Goal: Transaction & Acquisition: Purchase product/service

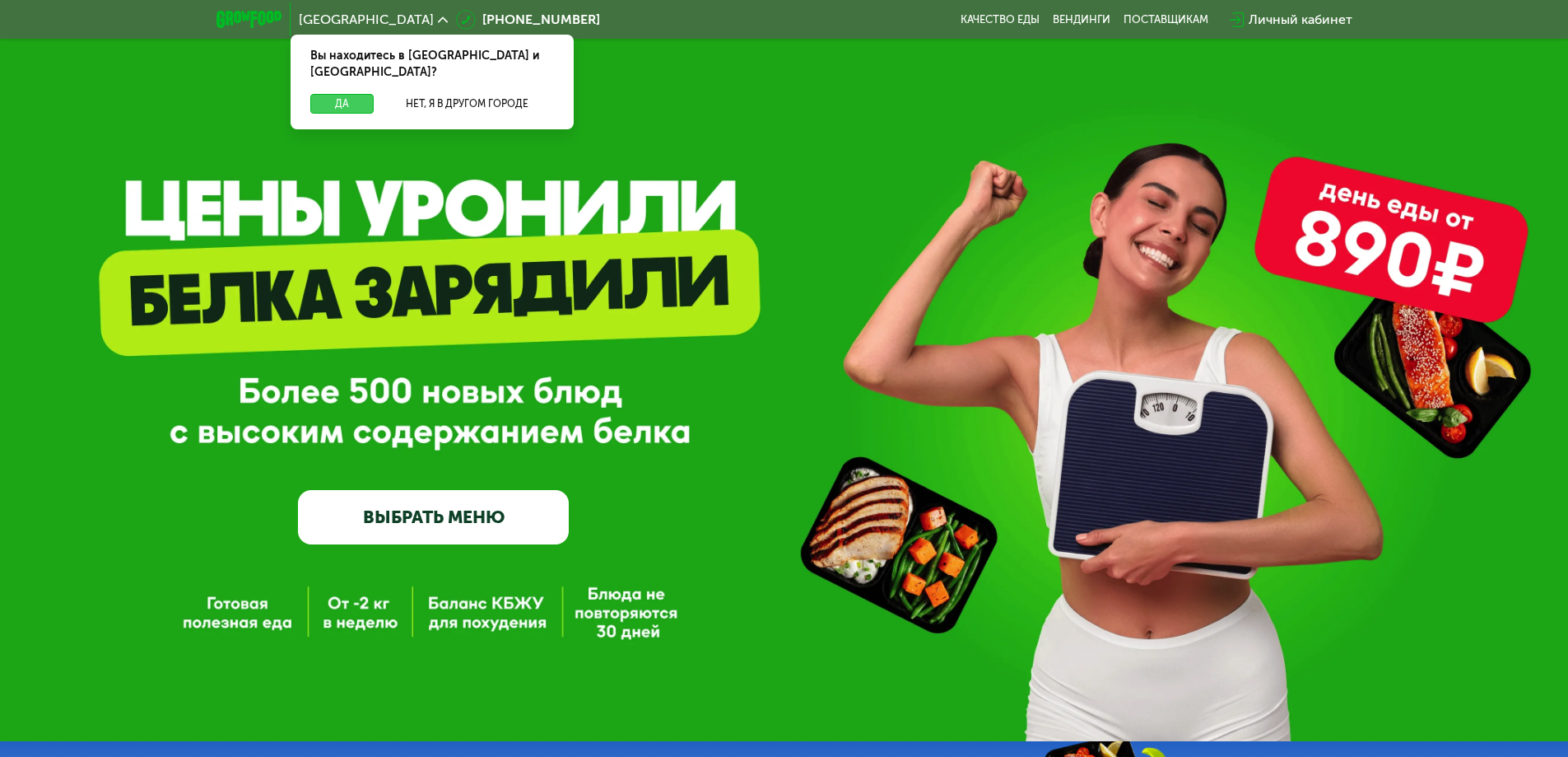
click at [351, 94] on button "Да" at bounding box center [342, 103] width 63 height 20
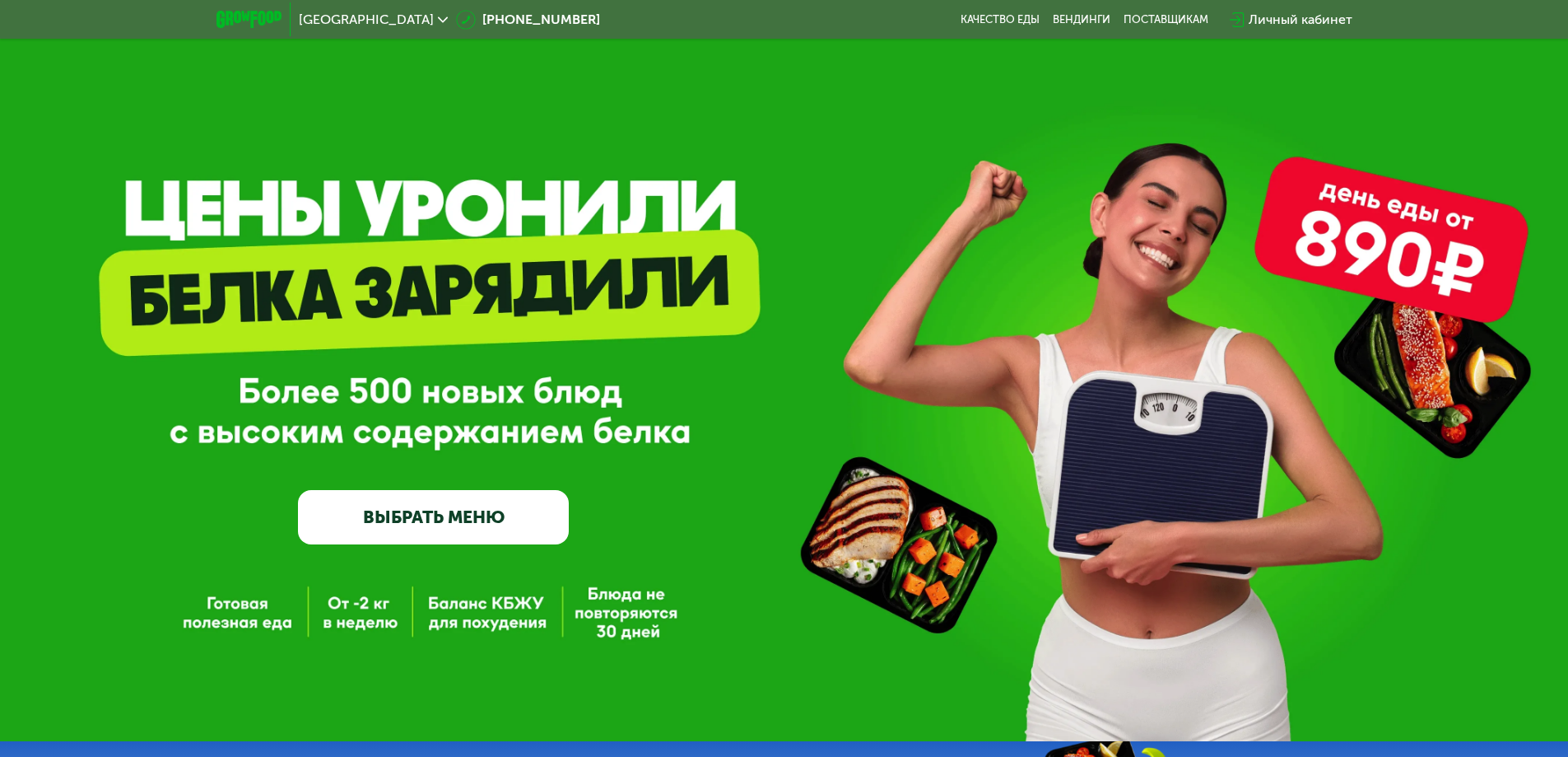
scroll to position [109, 0]
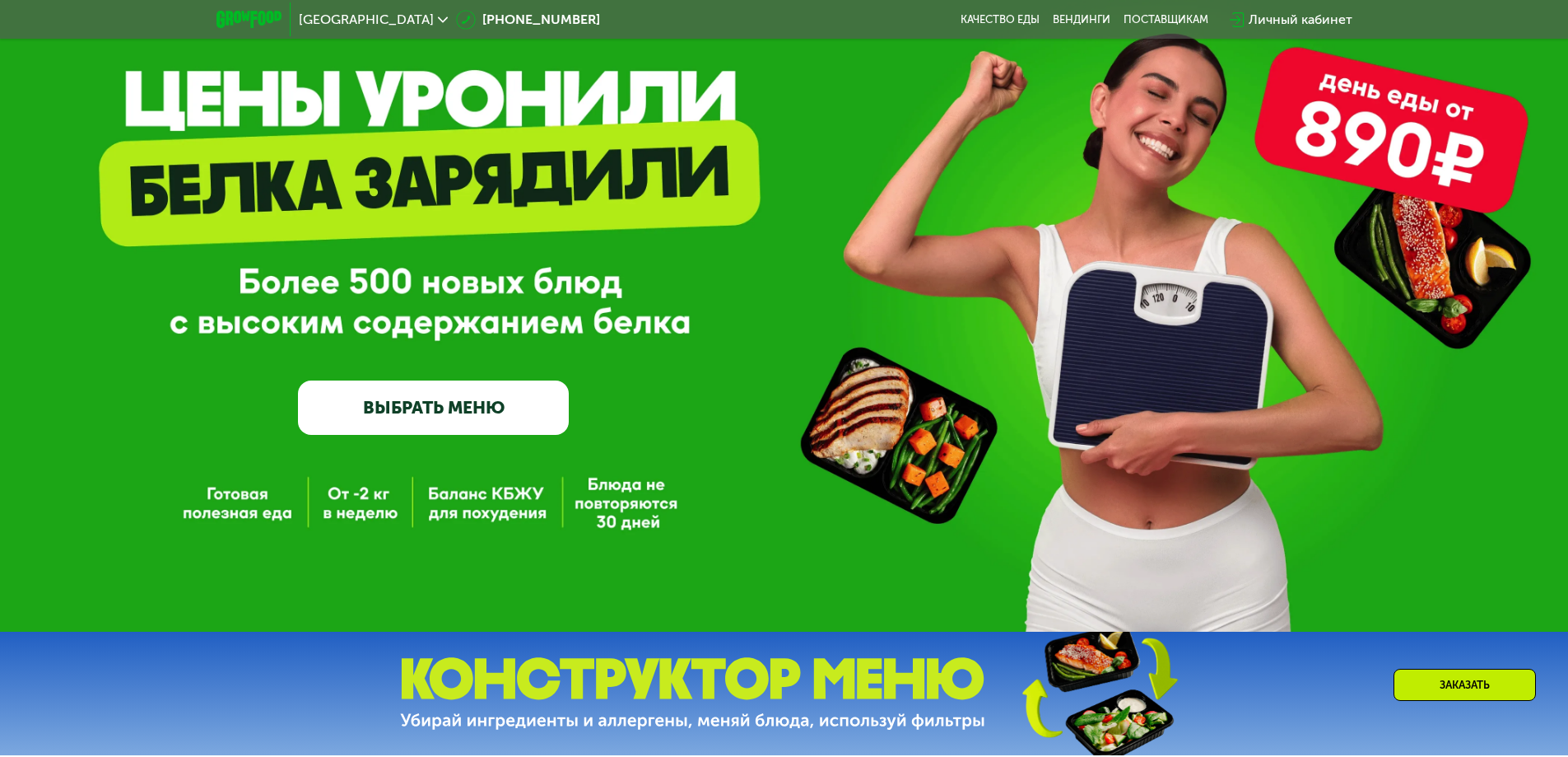
click at [501, 429] on link "ВЫБРАТЬ МЕНЮ" at bounding box center [433, 407] width 271 height 55
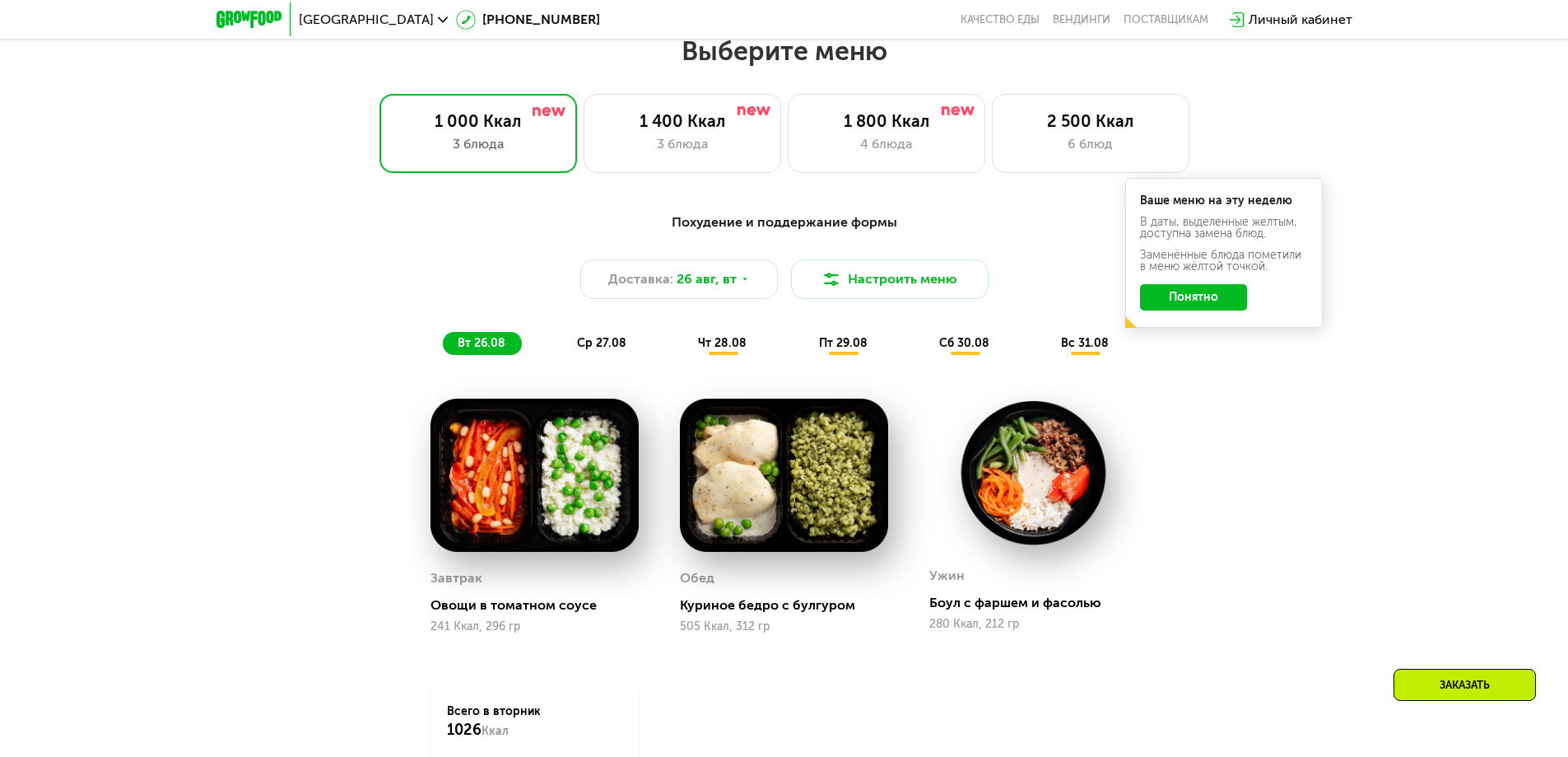
scroll to position [889, 0]
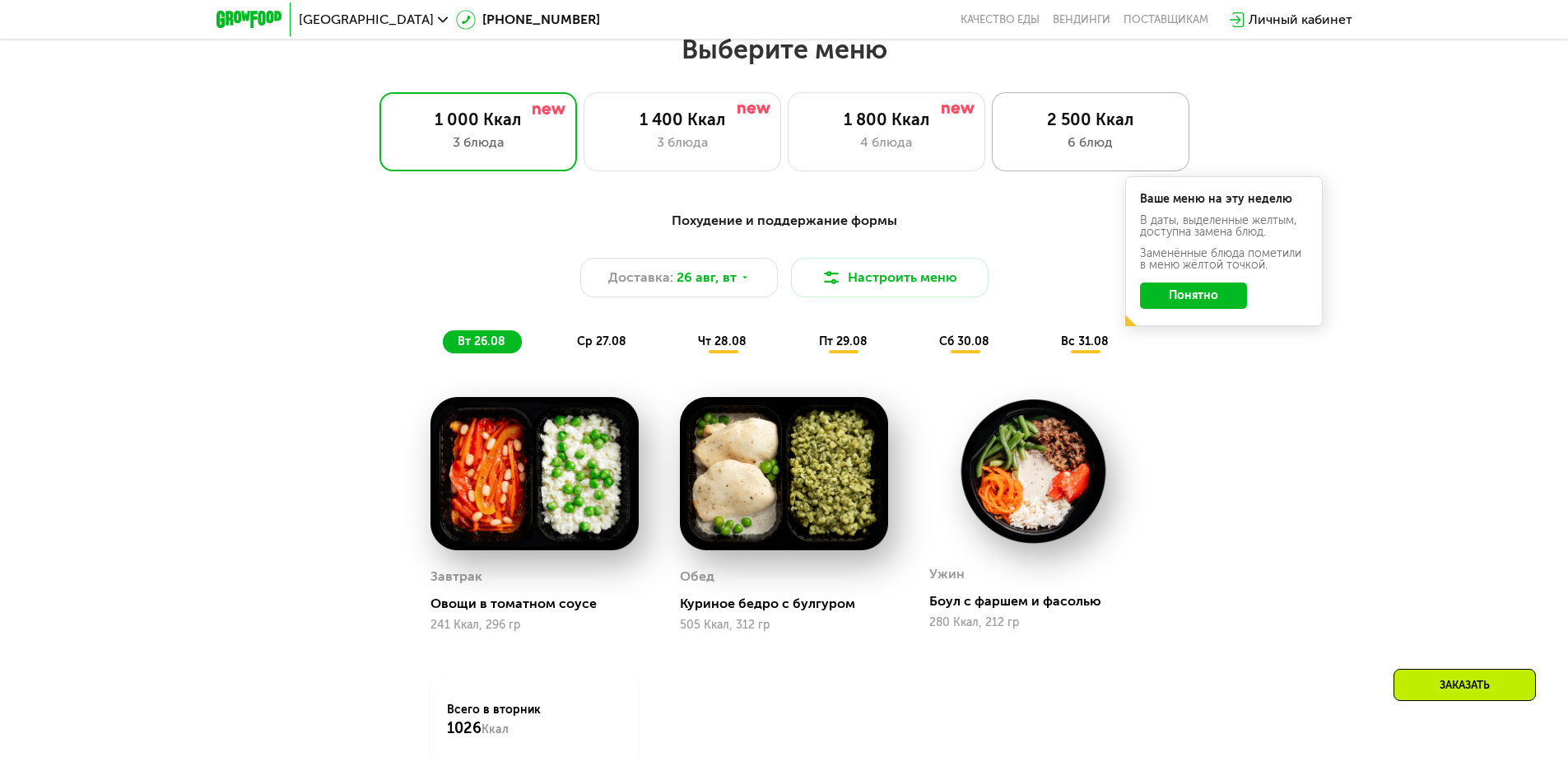
click at [1096, 129] on div "2 500 Ккал" at bounding box center [1091, 119] width 163 height 20
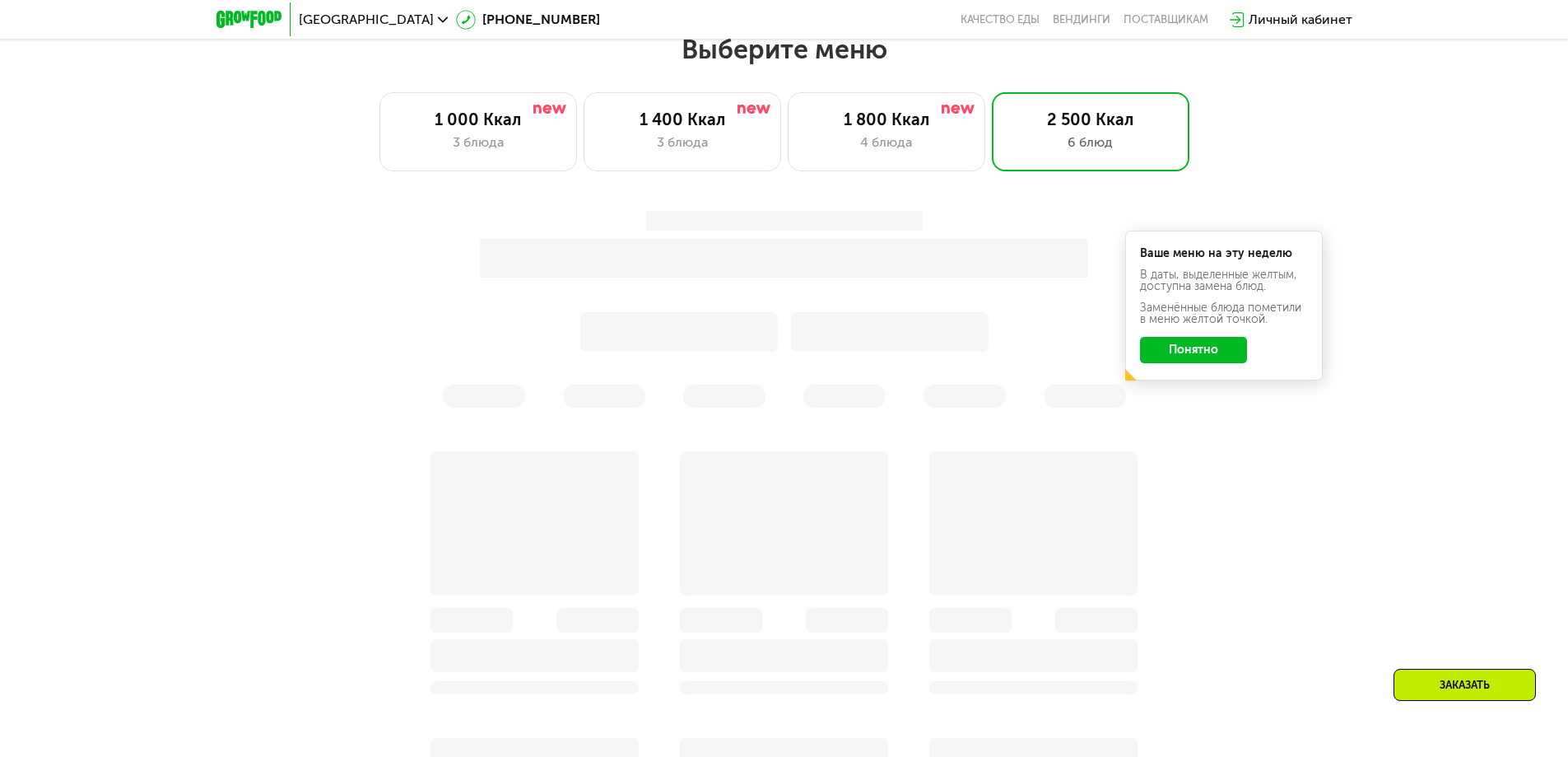
click at [1202, 349] on button "Понятно" at bounding box center [1193, 350] width 107 height 27
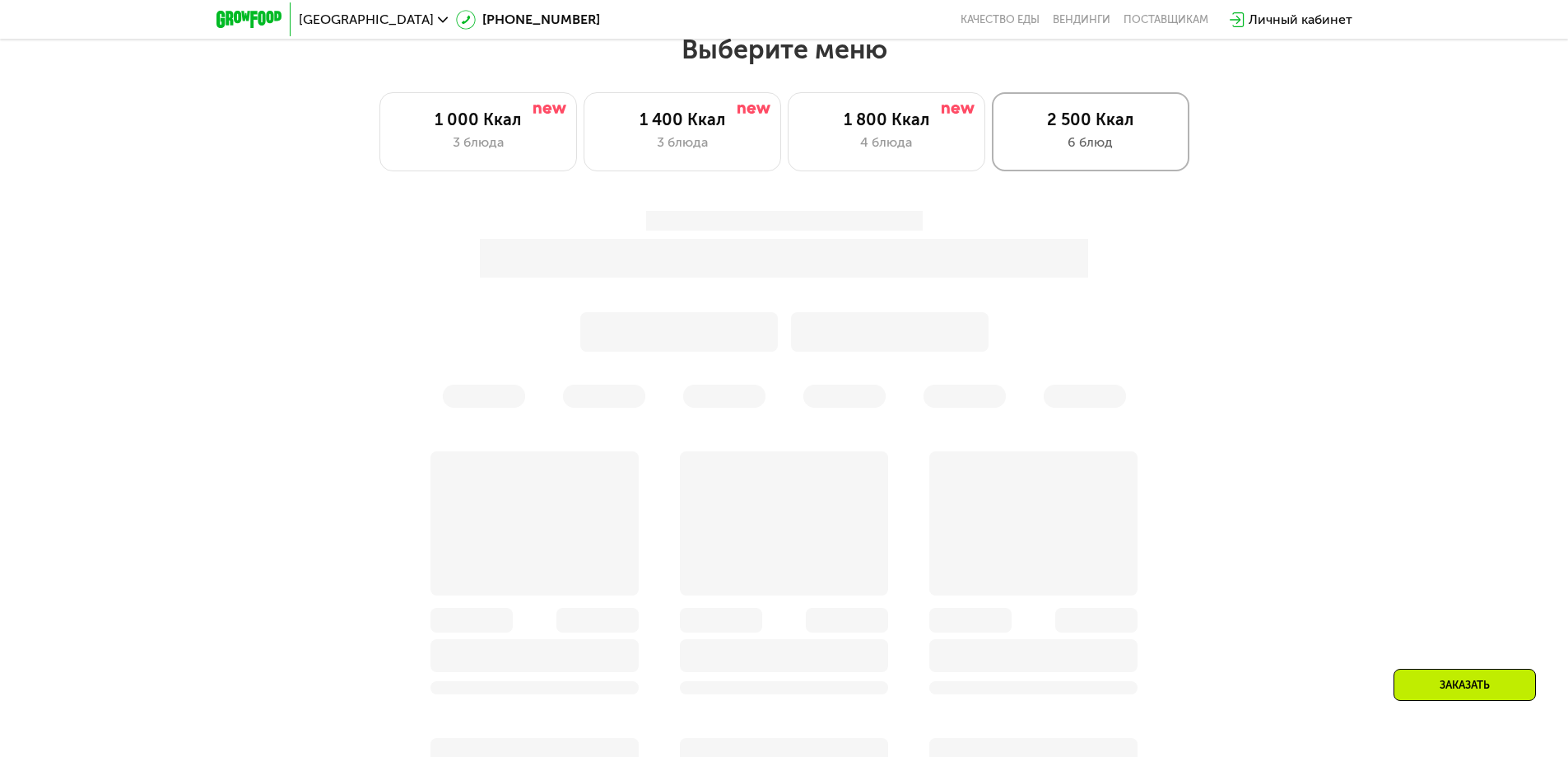
click at [1105, 128] on div "2 500 Ккал" at bounding box center [1091, 119] width 163 height 20
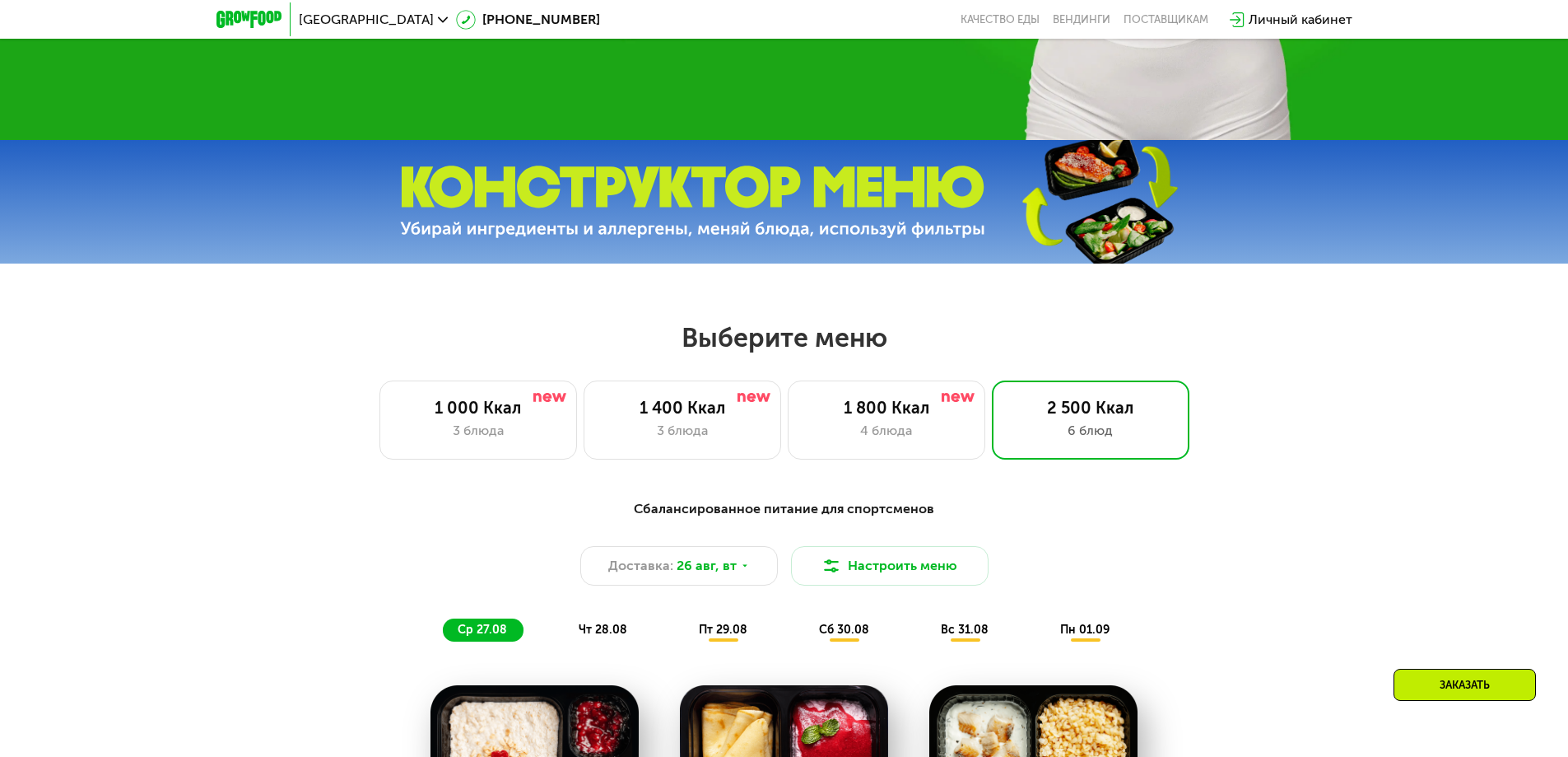
scroll to position [552, 0]
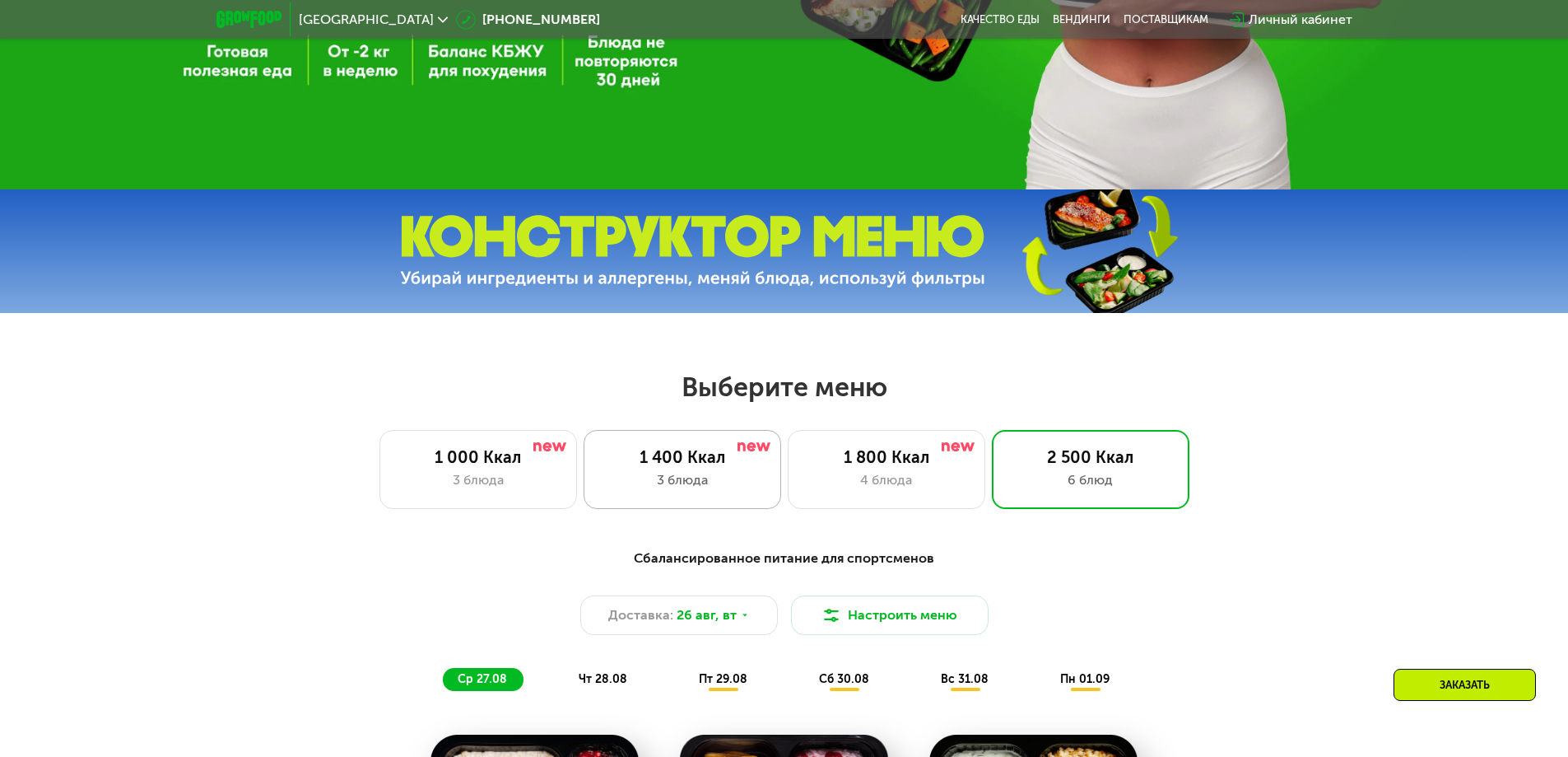
click at [736, 467] on div "1 400 Ккал" at bounding box center [682, 457] width 163 height 20
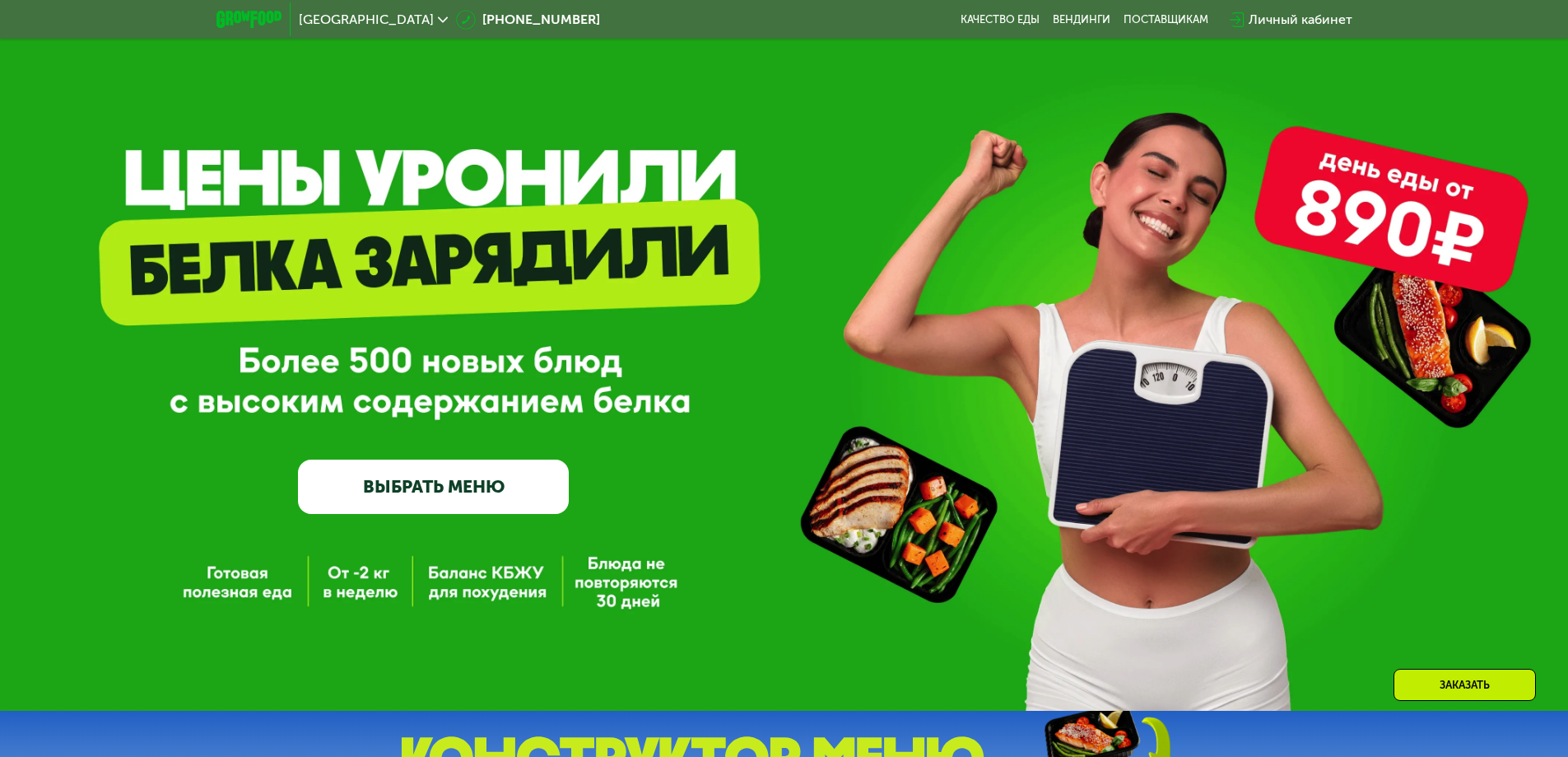
scroll to position [0, 0]
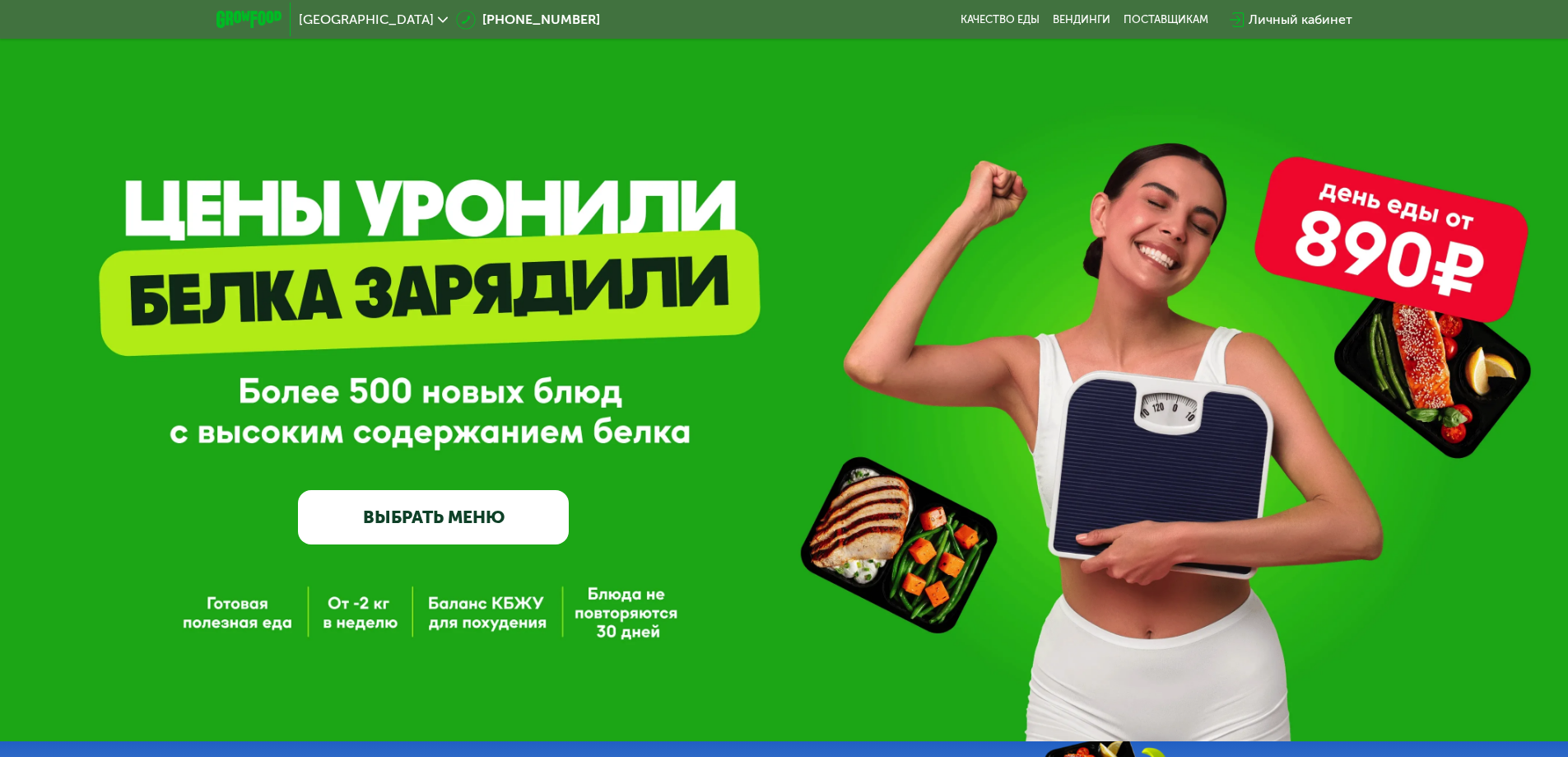
click at [463, 507] on link "ВЫБРАТЬ МЕНЮ" at bounding box center [433, 516] width 271 height 55
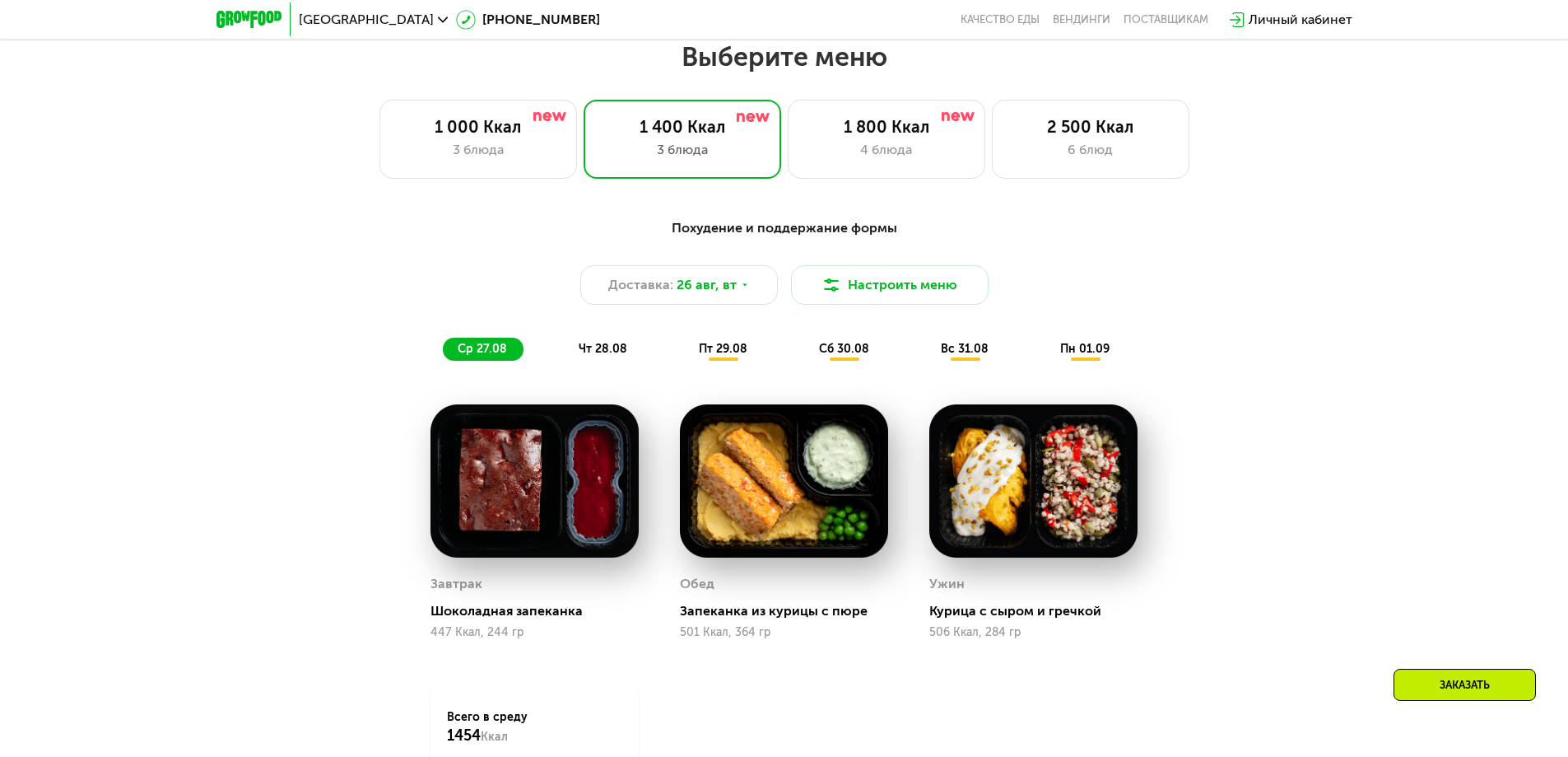
scroll to position [889, 0]
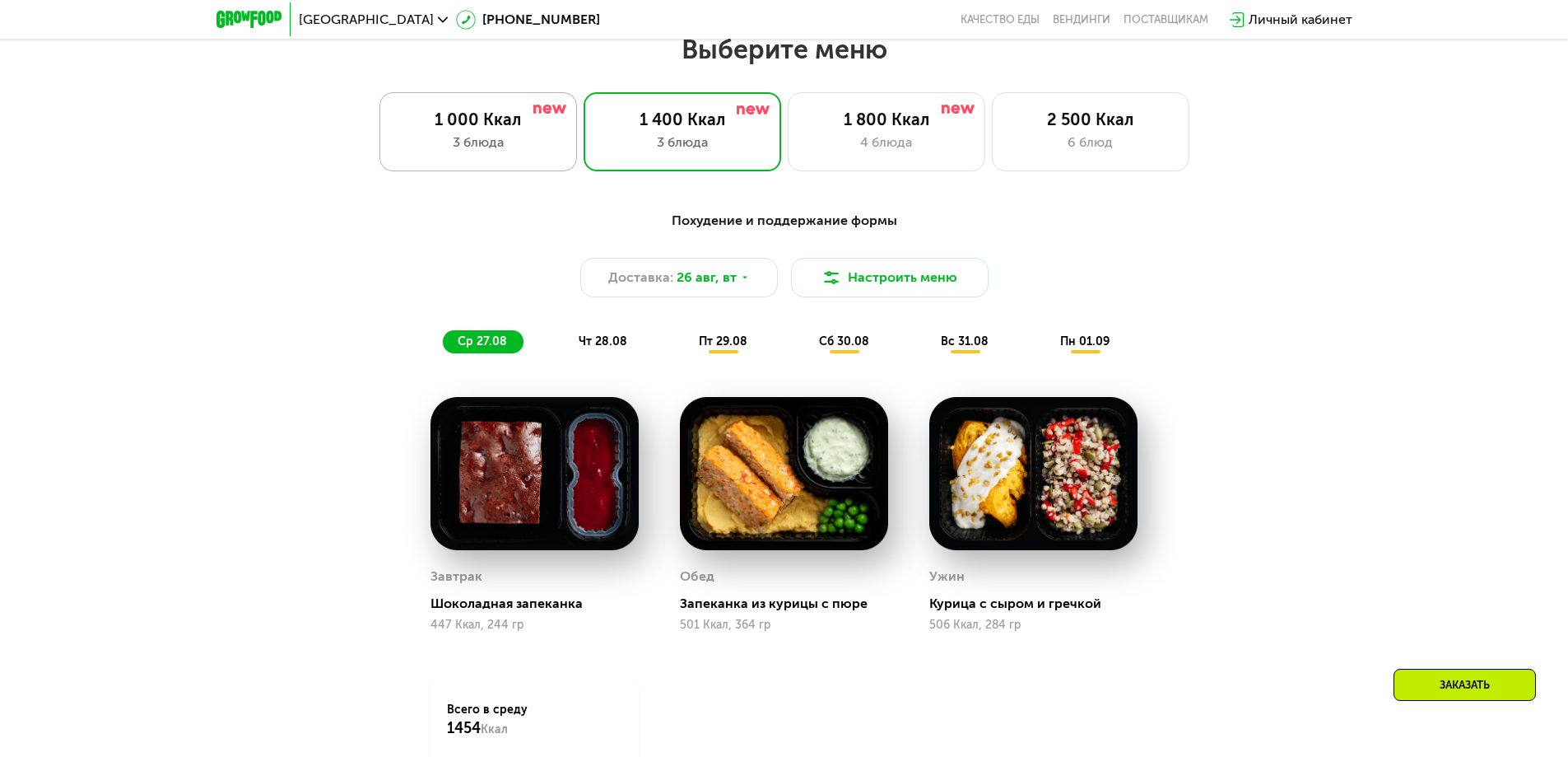
click at [501, 143] on div "3 блюда" at bounding box center [478, 142] width 163 height 20
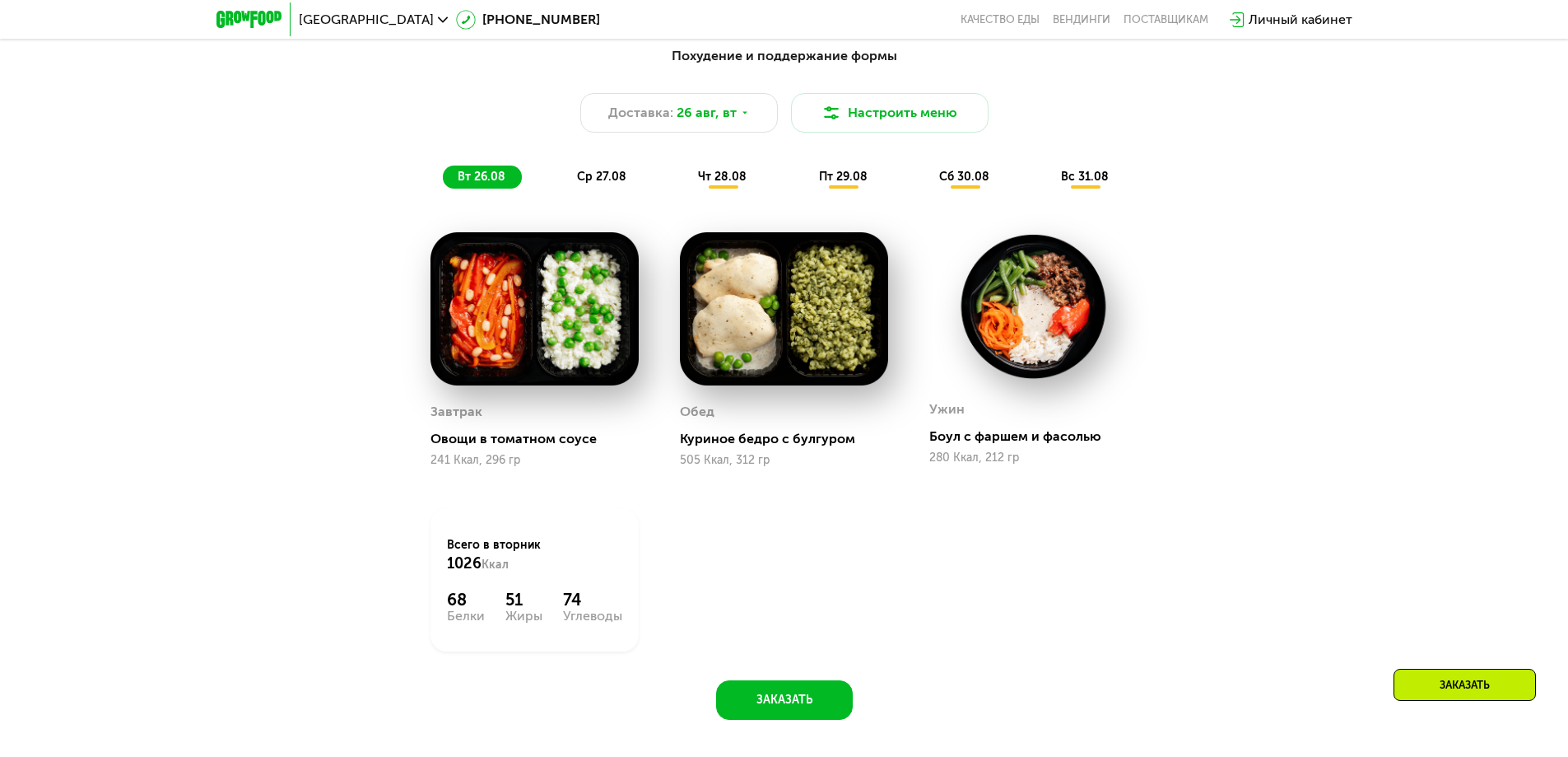
click at [1296, 361] on div "Похудение и поддержание формы Доставка: [DATE] Настроить меню вт 26.08 ср 27.08…" at bounding box center [784, 392] width 1568 height 739
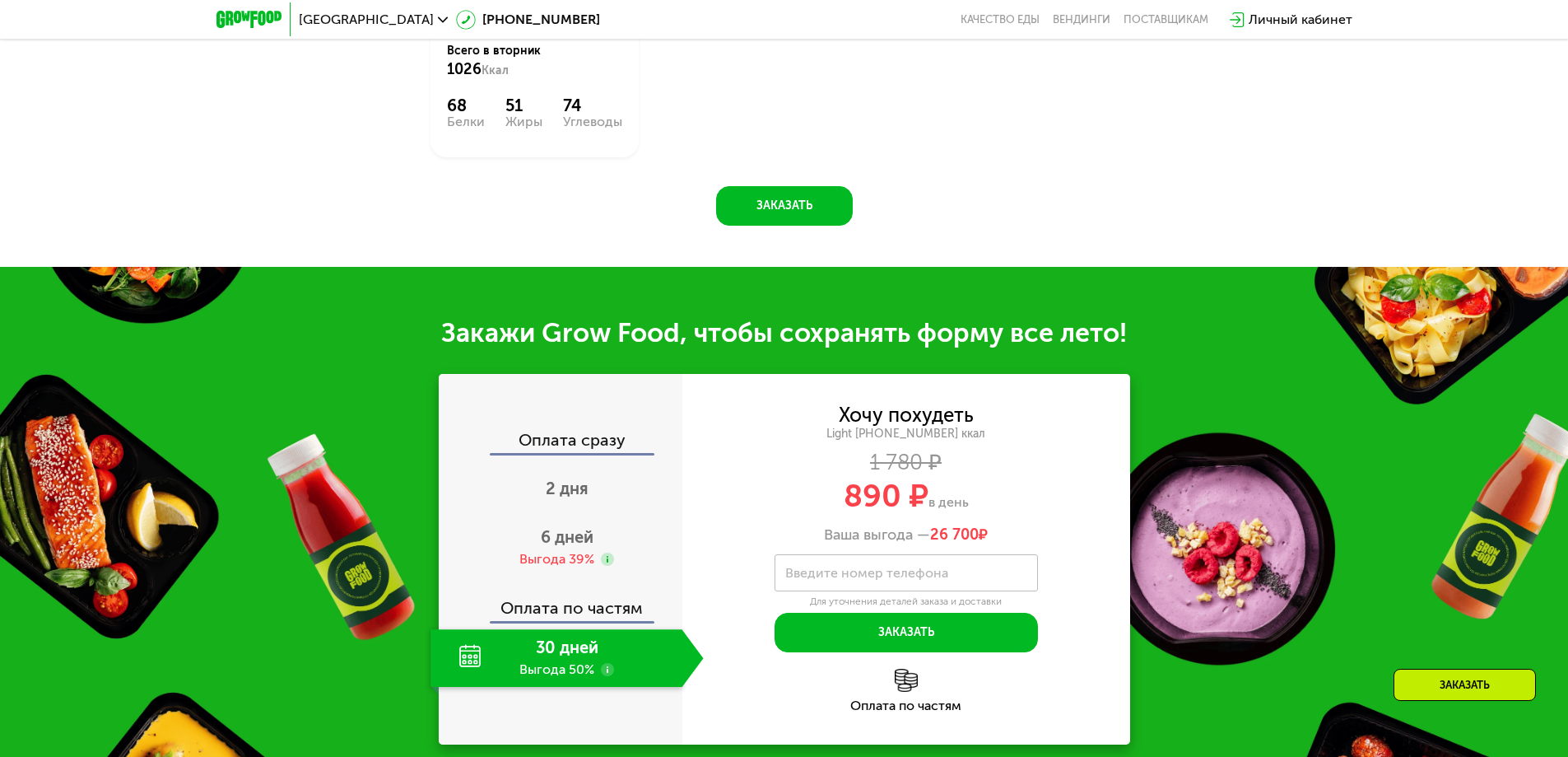
scroll to position [1658, 0]
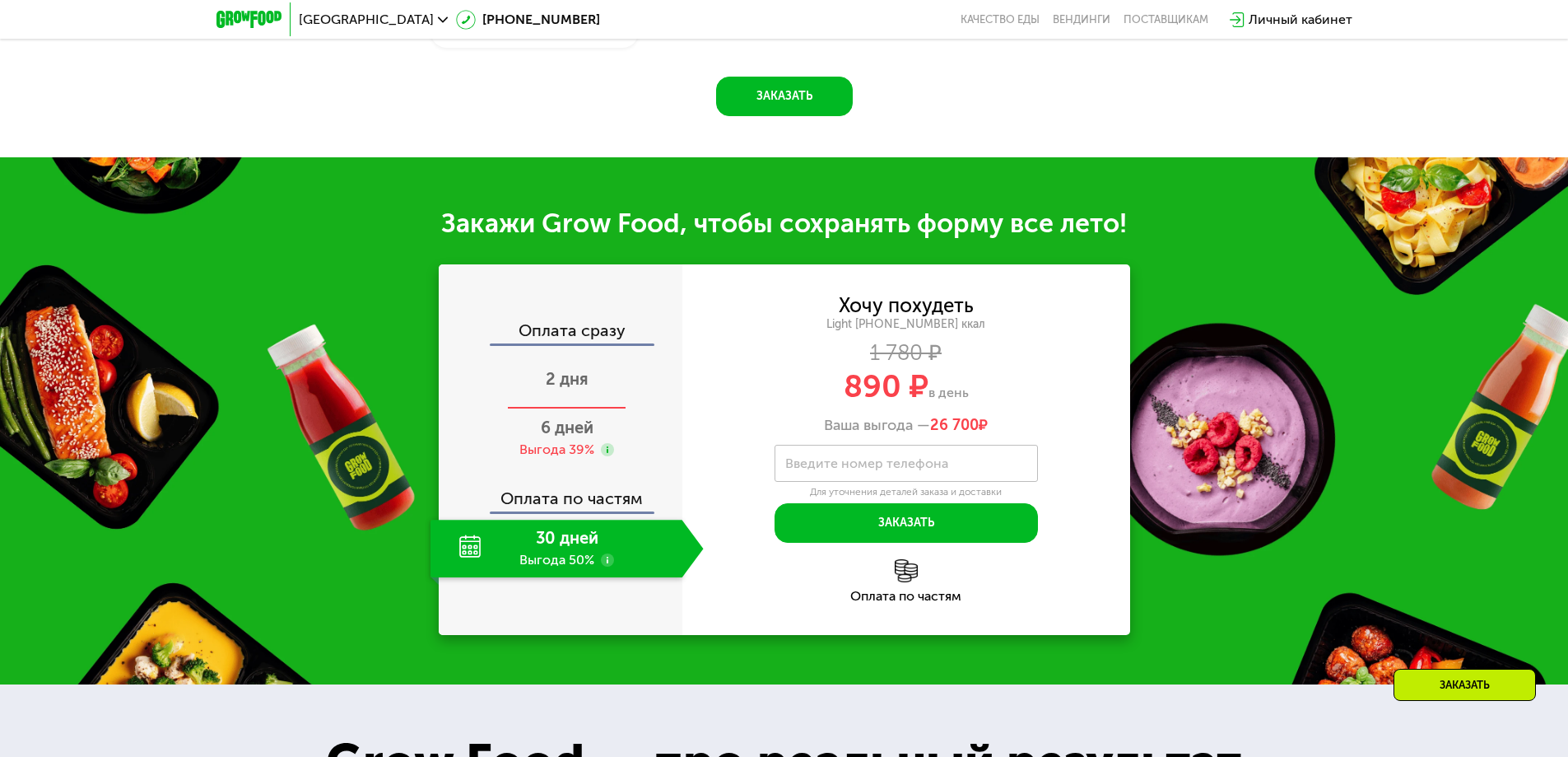
click at [586, 383] on span "2 дня" at bounding box center [567, 378] width 43 height 20
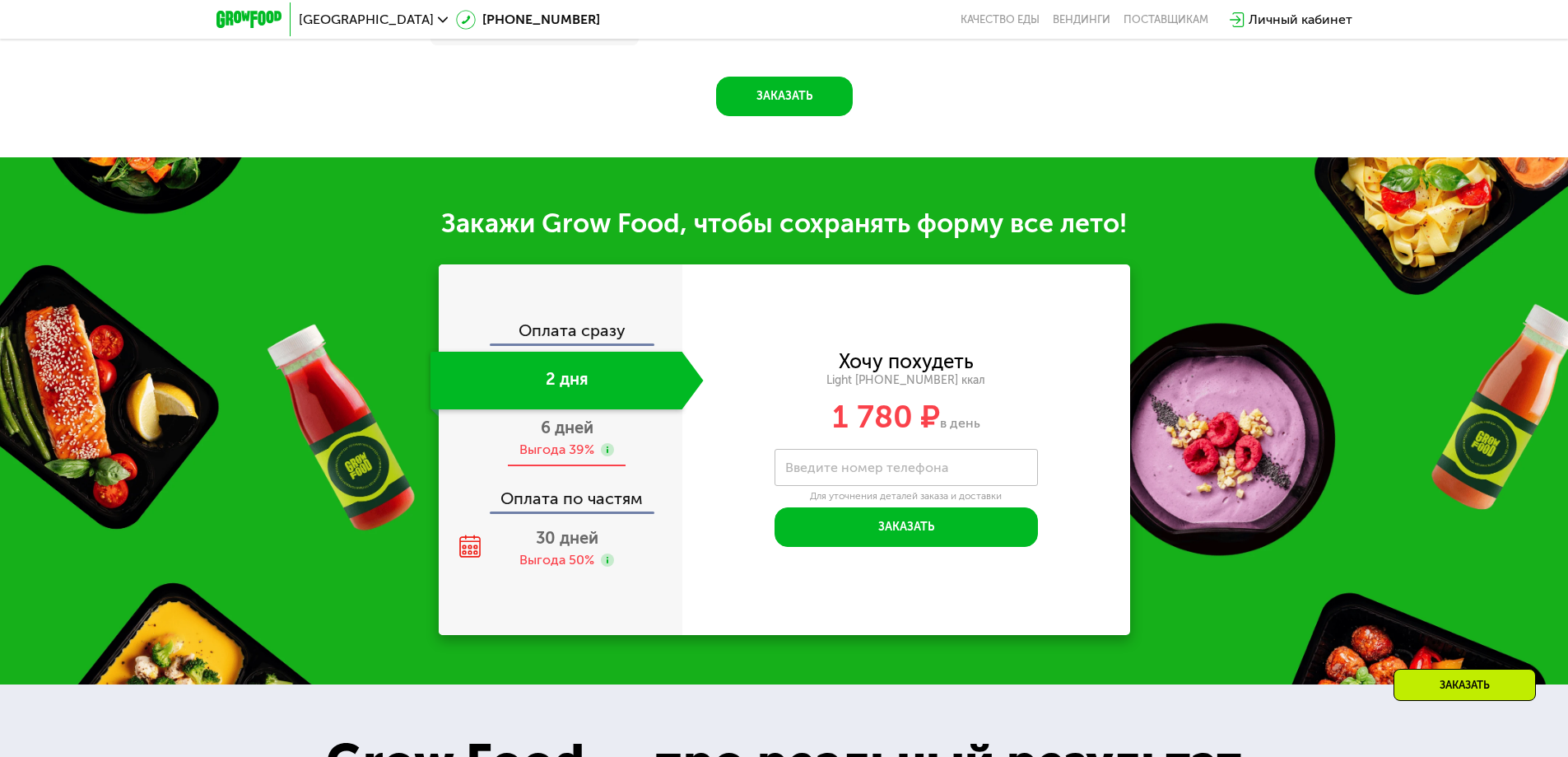
click at [573, 467] on div "6 дней Выгода 39%" at bounding box center [566, 438] width 273 height 57
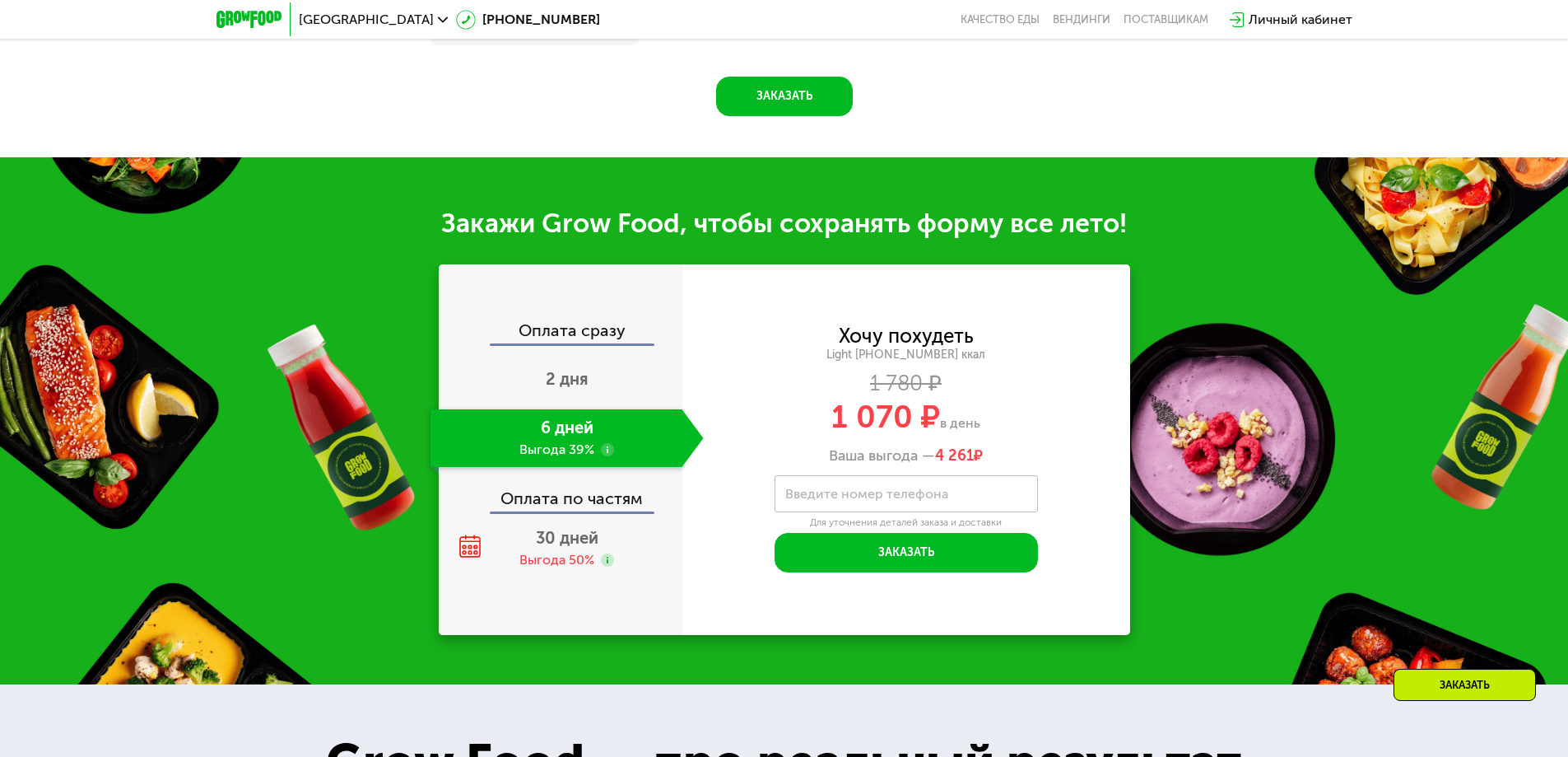
click at [562, 343] on div "Оплата сразу" at bounding box center [561, 333] width 242 height 21
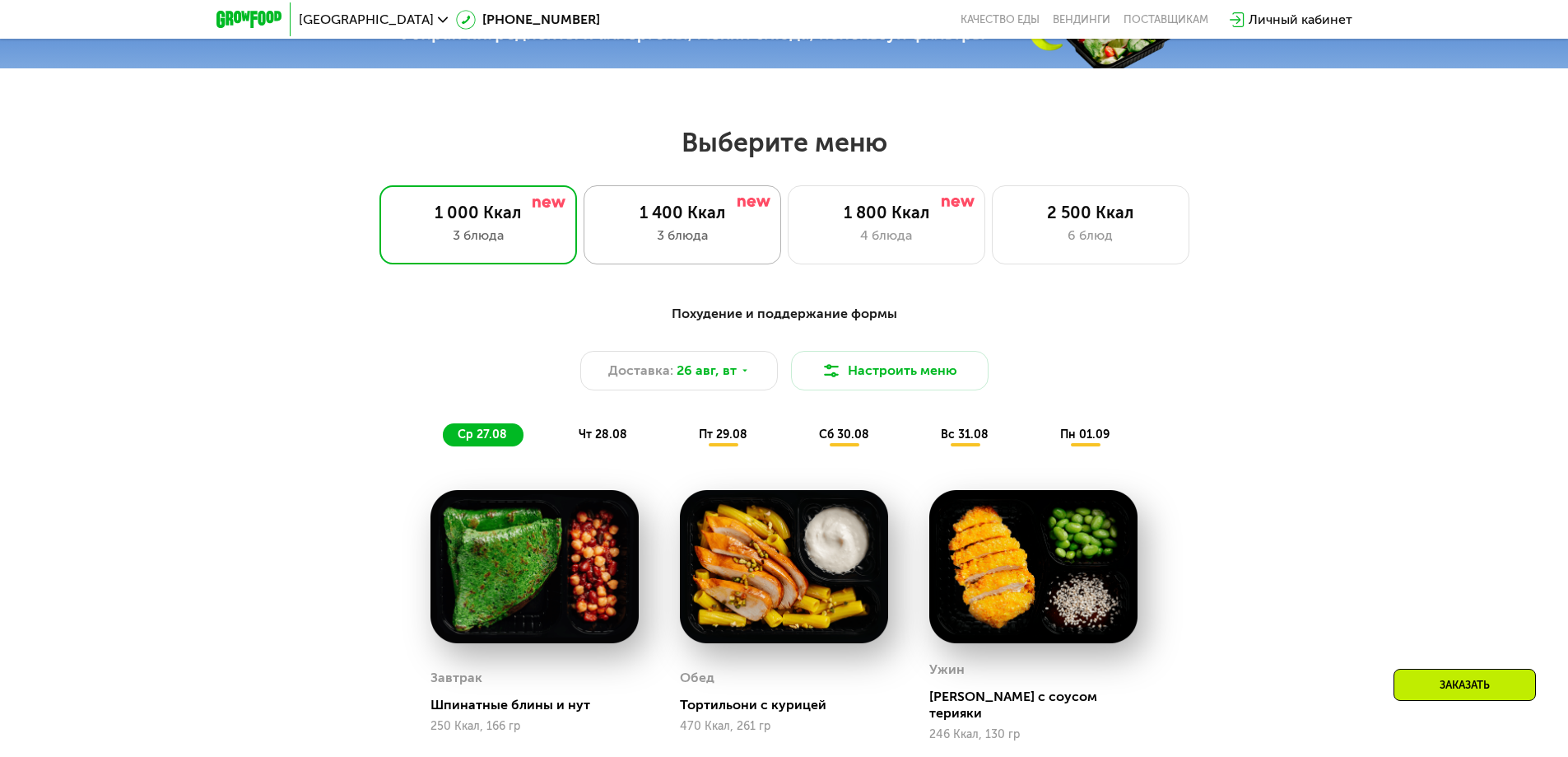
scroll to position [737, 0]
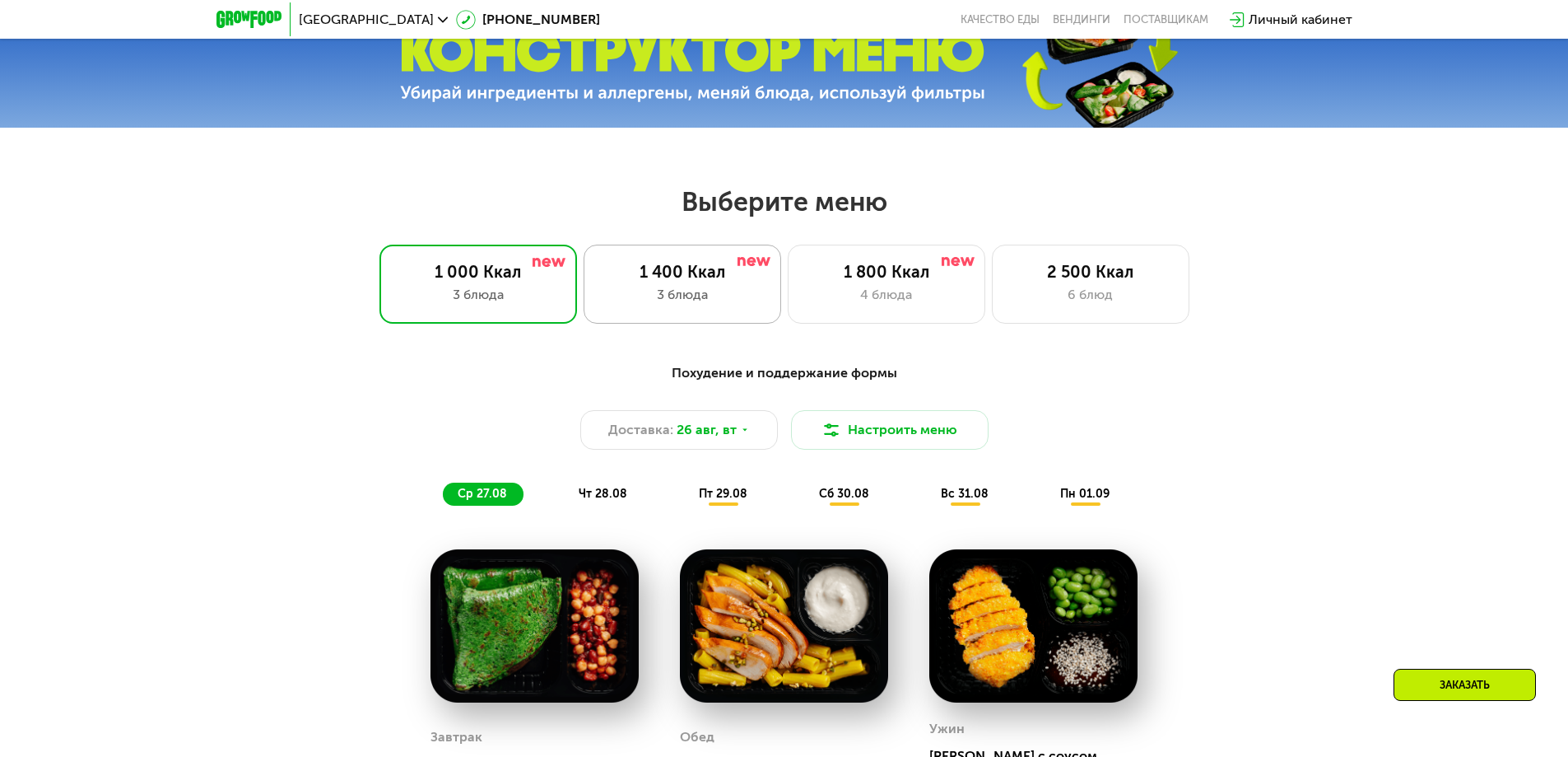
click at [787, 255] on div "1 400 Ккал 3 блюда" at bounding box center [886, 284] width 197 height 80
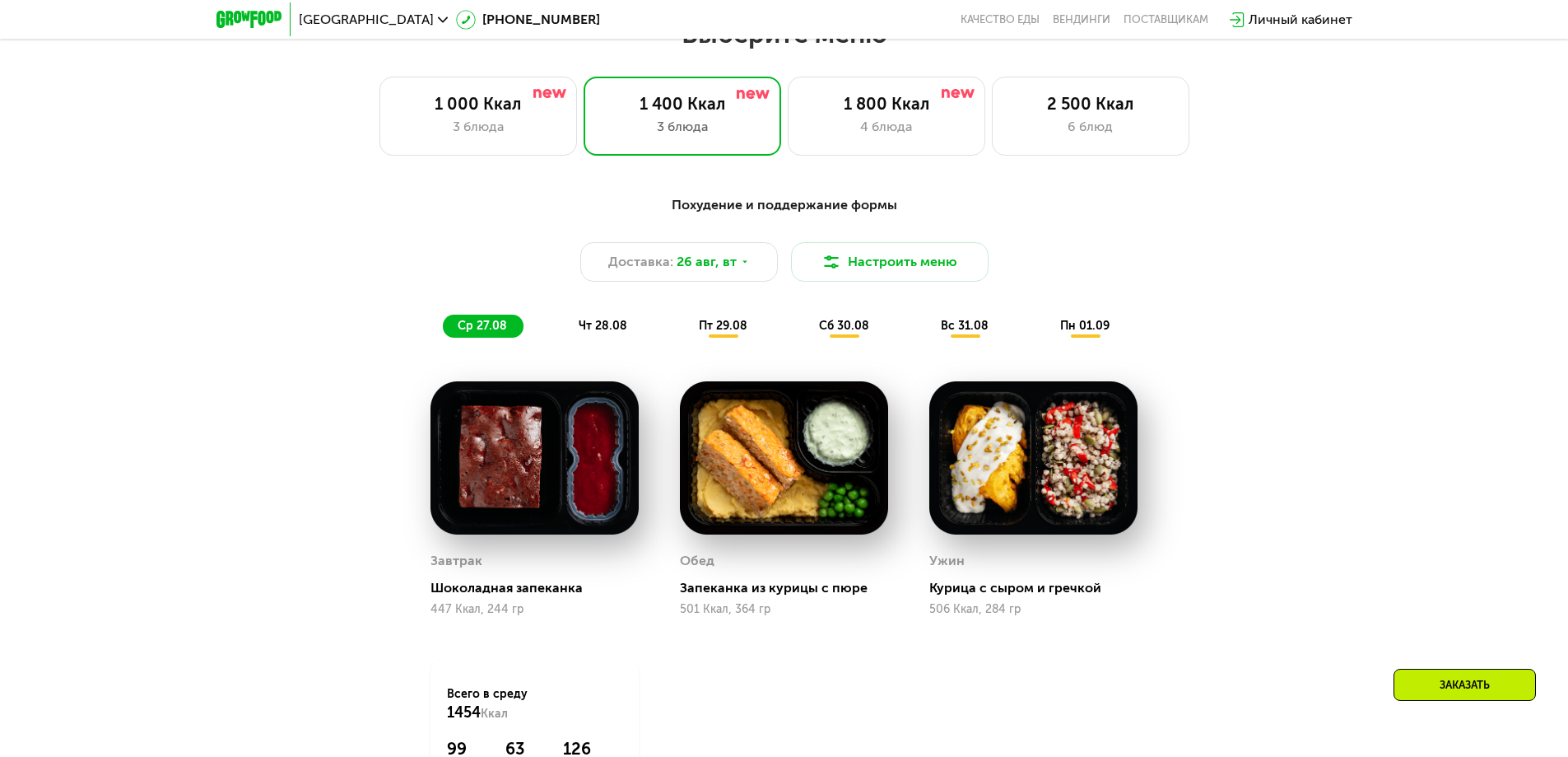
scroll to position [878, 0]
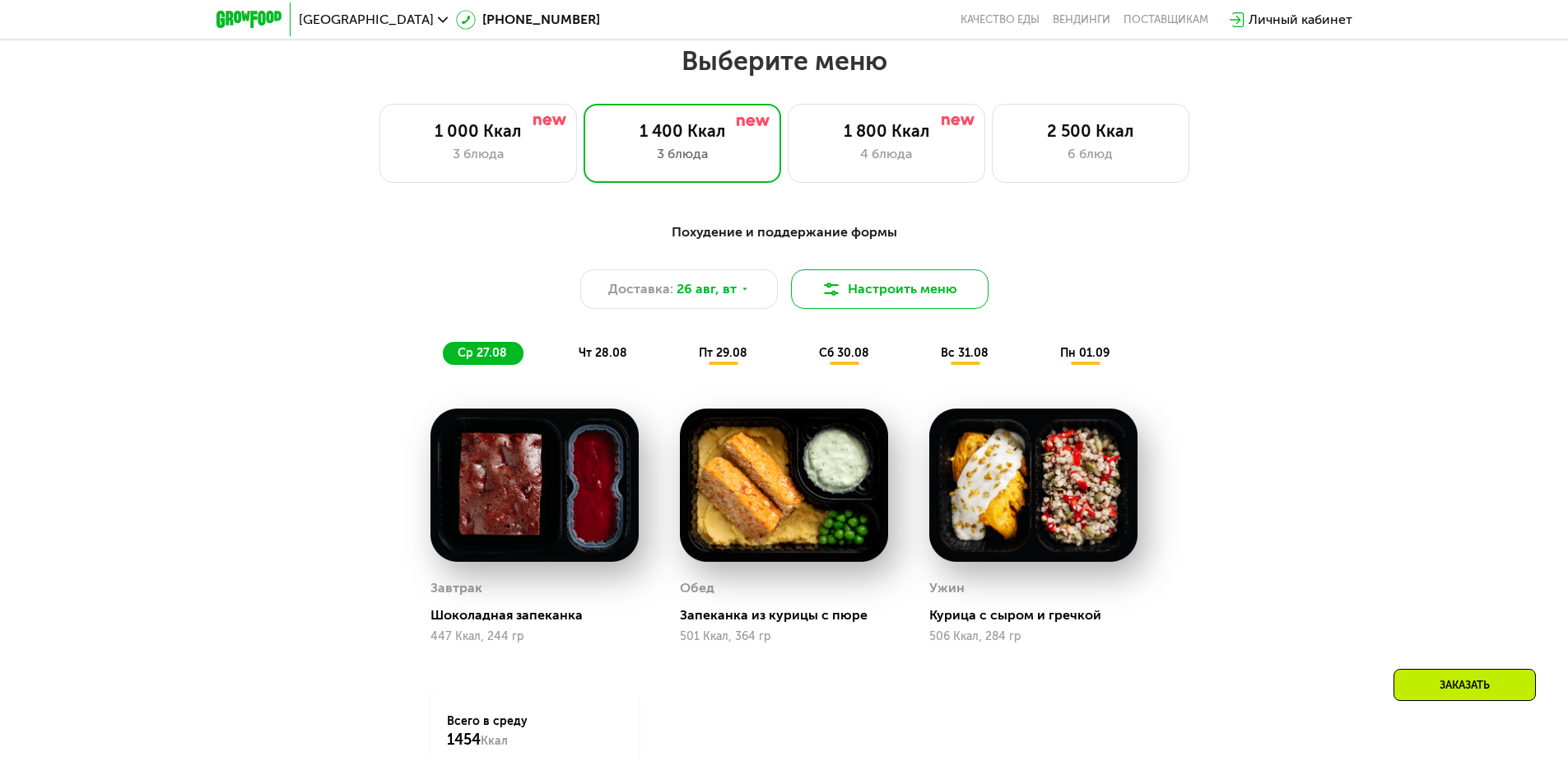
click at [860, 298] on button "Настроить меню" at bounding box center [890, 288] width 197 height 39
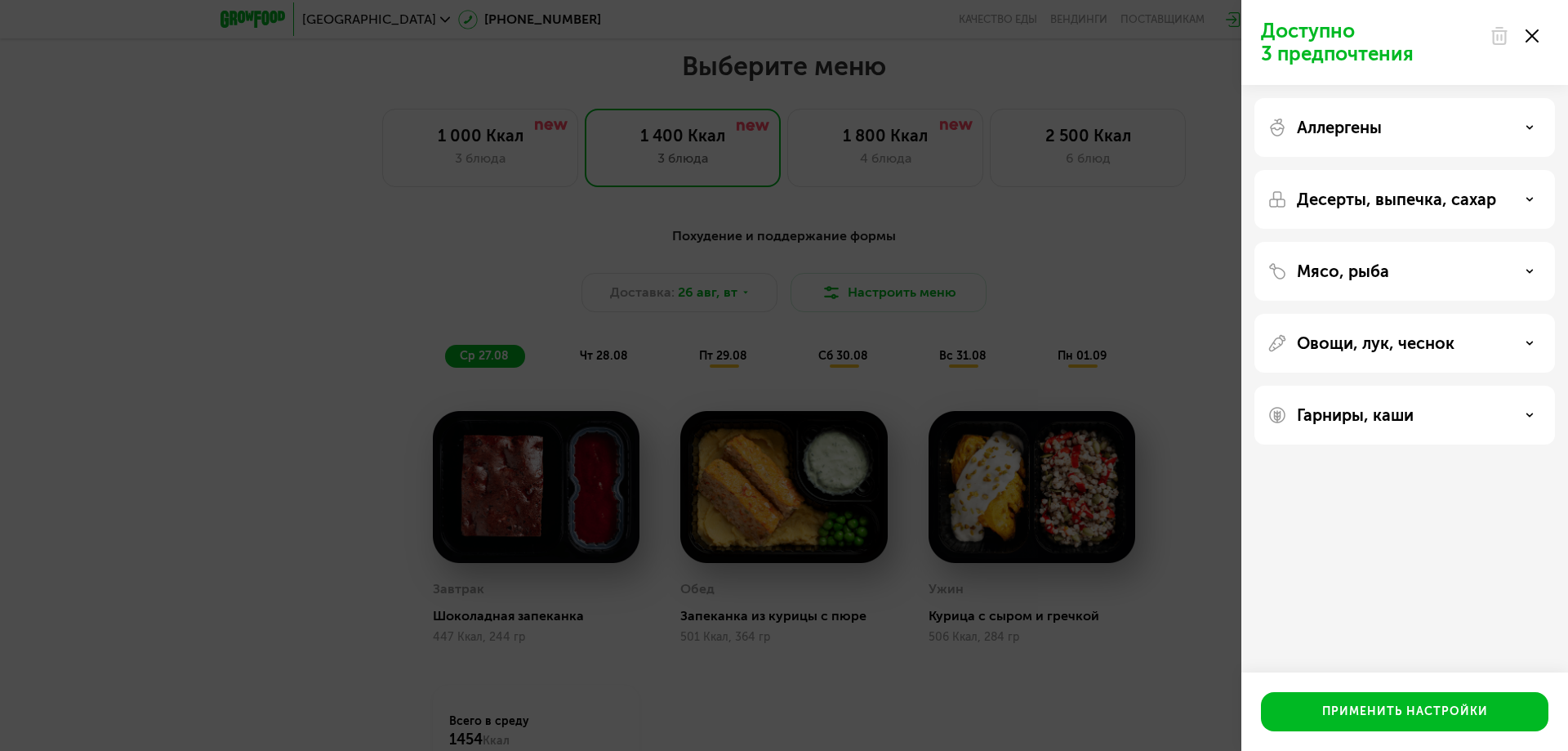
click at [1374, 135] on p "Аллергены" at bounding box center [1339, 127] width 85 height 20
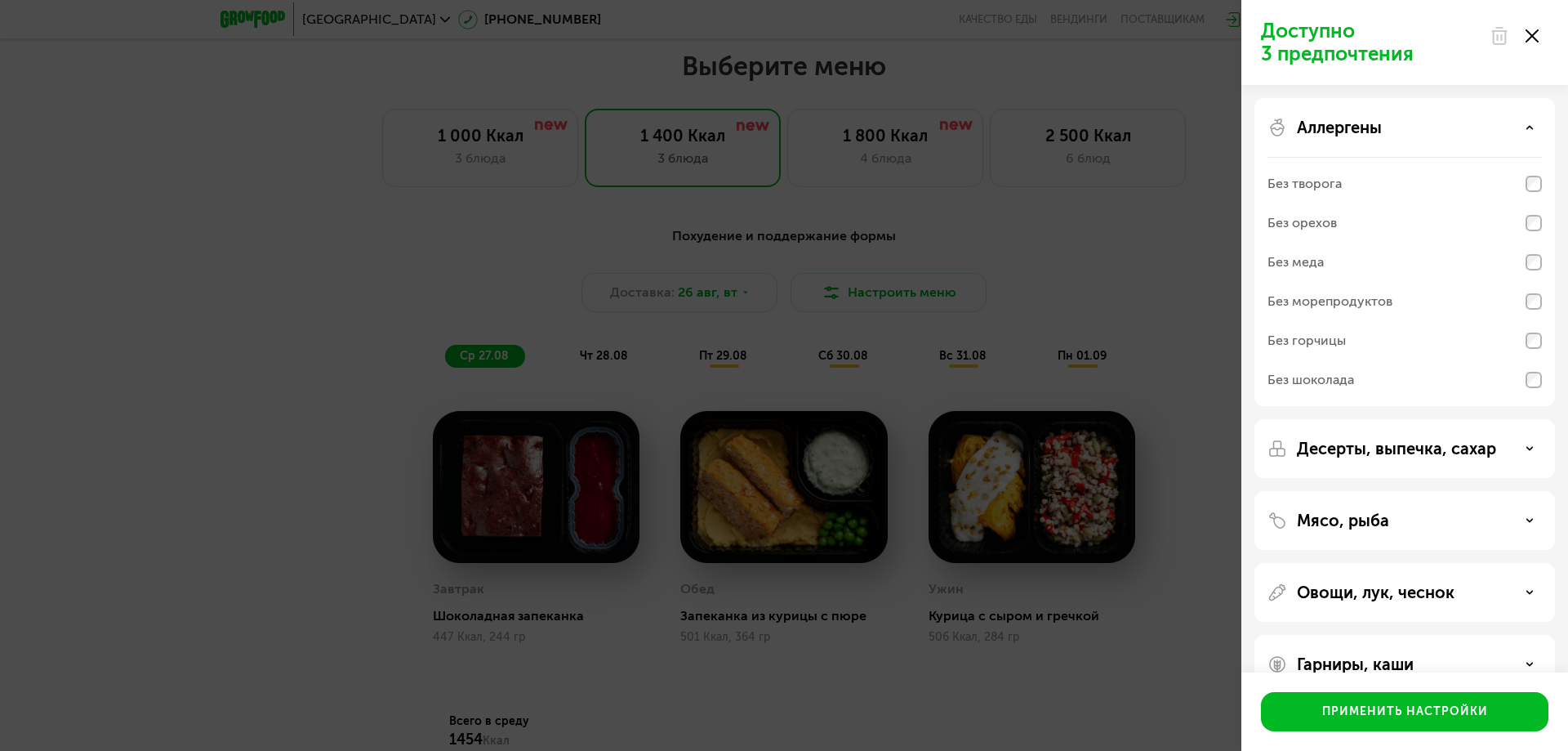
click at [1374, 131] on p "Аллергены" at bounding box center [1339, 127] width 85 height 20
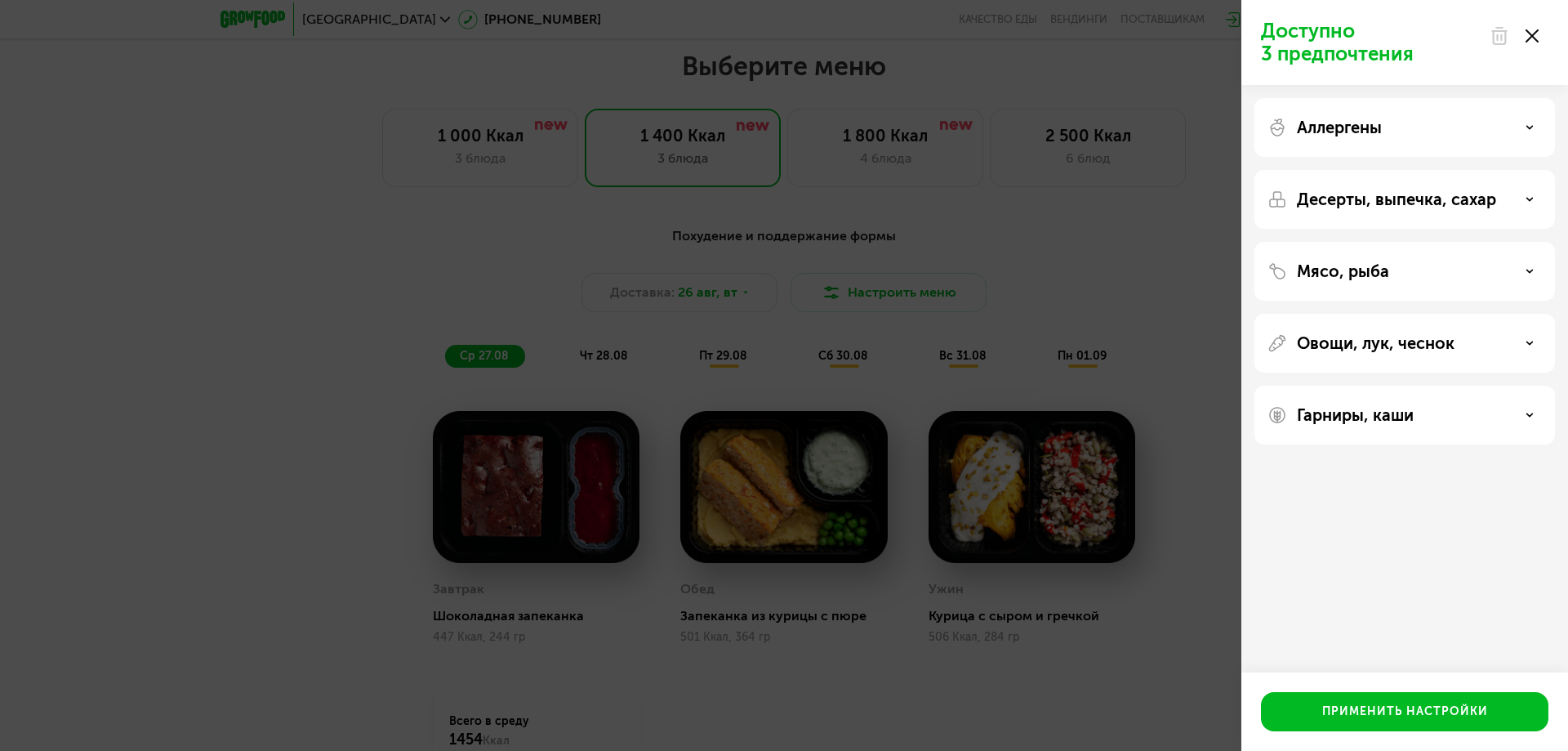
click at [1535, 31] on icon at bounding box center [1532, 36] width 13 height 13
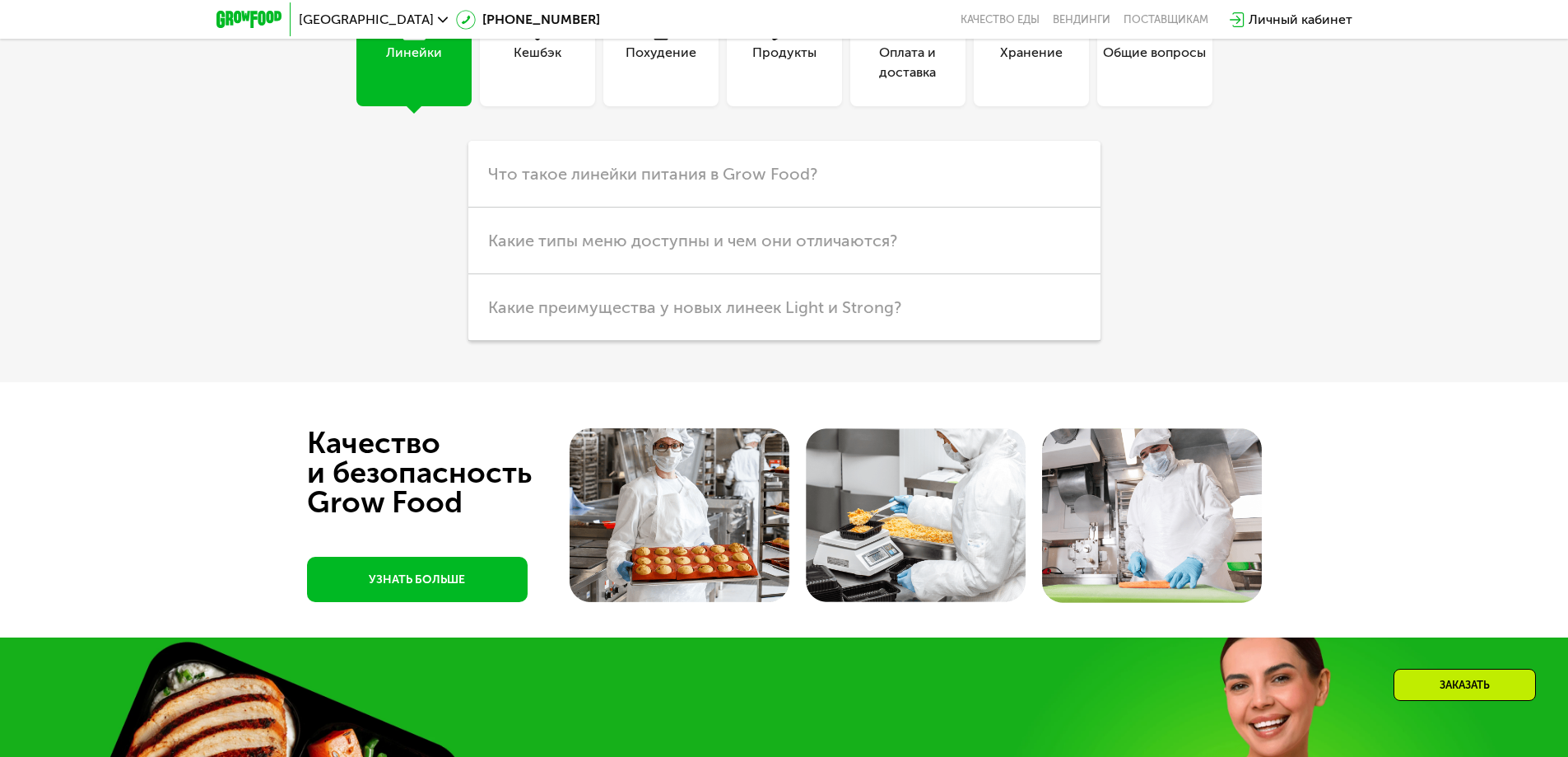
scroll to position [4153, 0]
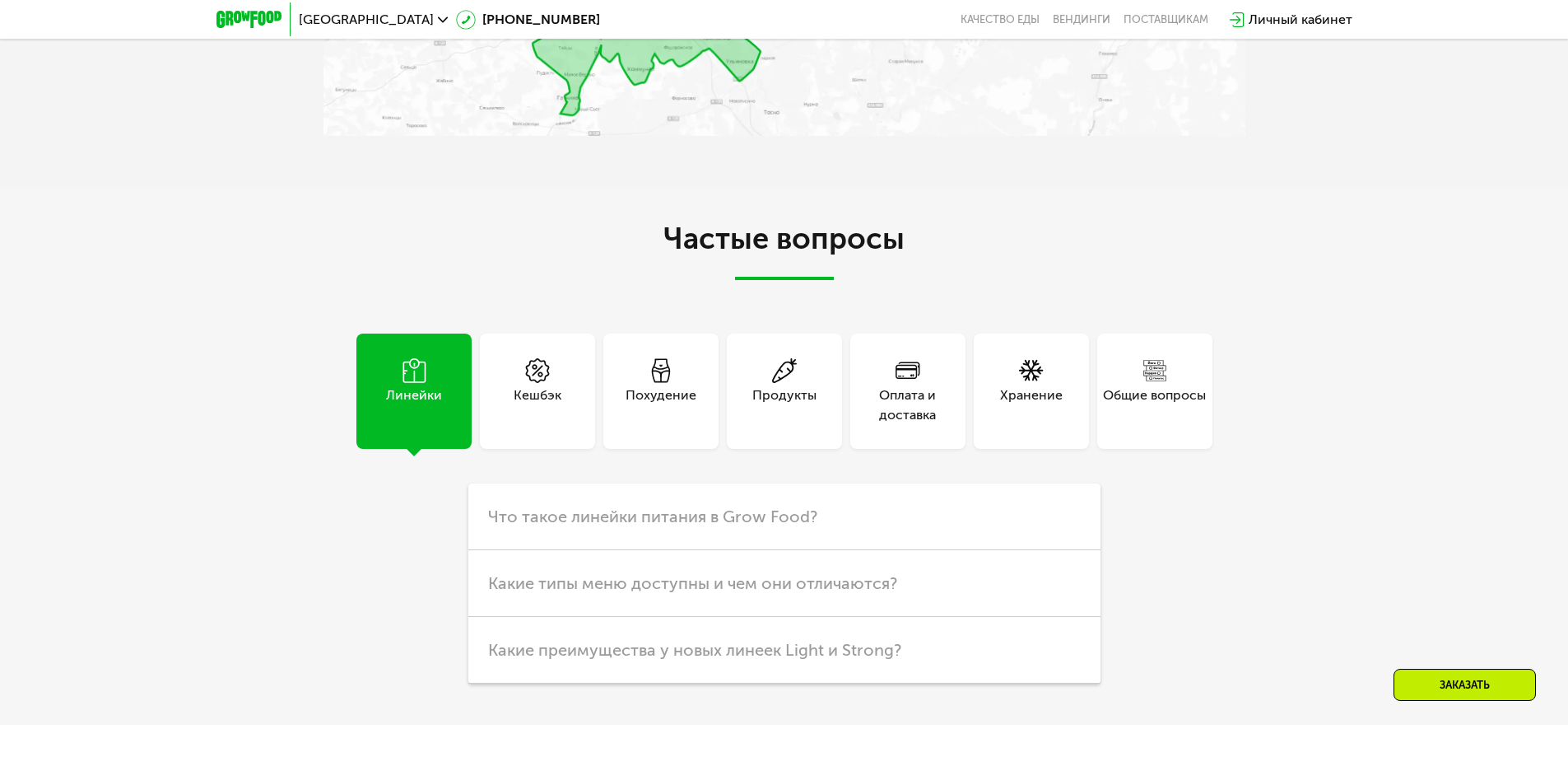
click at [846, 412] on div "Продукты" at bounding box center [907, 391] width 124 height 115
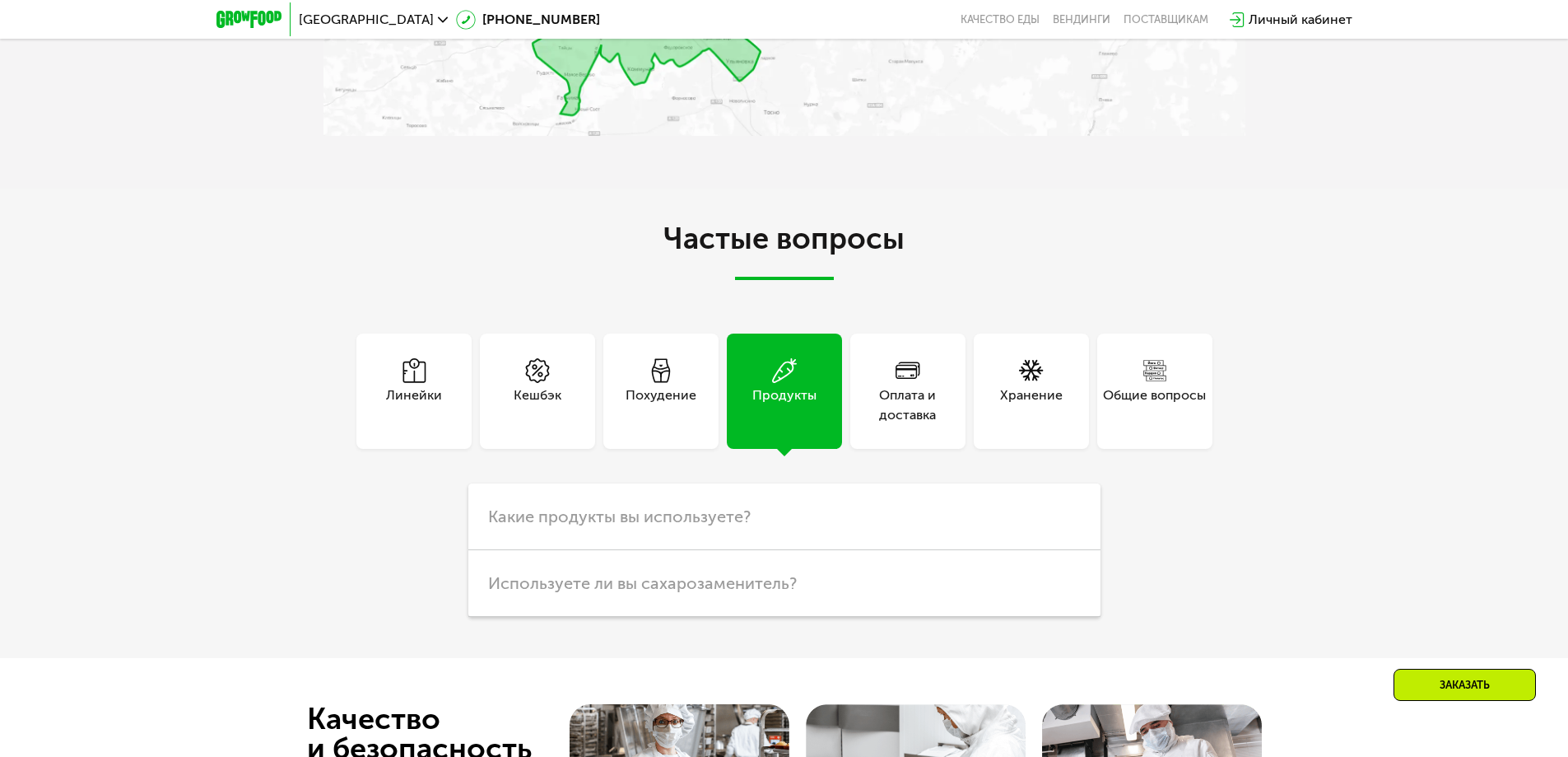
click at [663, 401] on div "Похудение" at bounding box center [661, 404] width 71 height 39
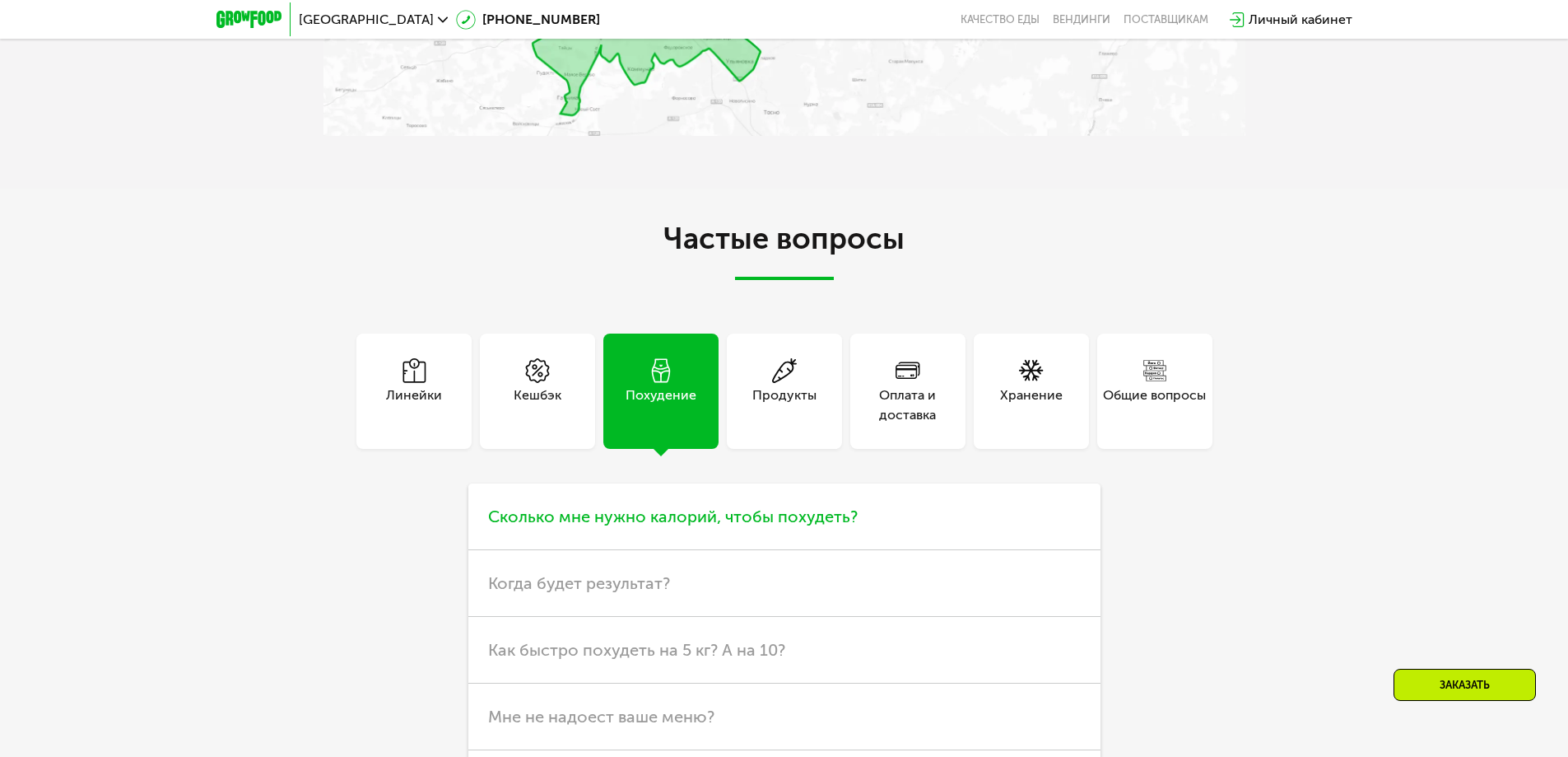
click at [937, 513] on h3 "Сколько мне нужно калорий, чтобы похудеть?" at bounding box center [784, 516] width 632 height 67
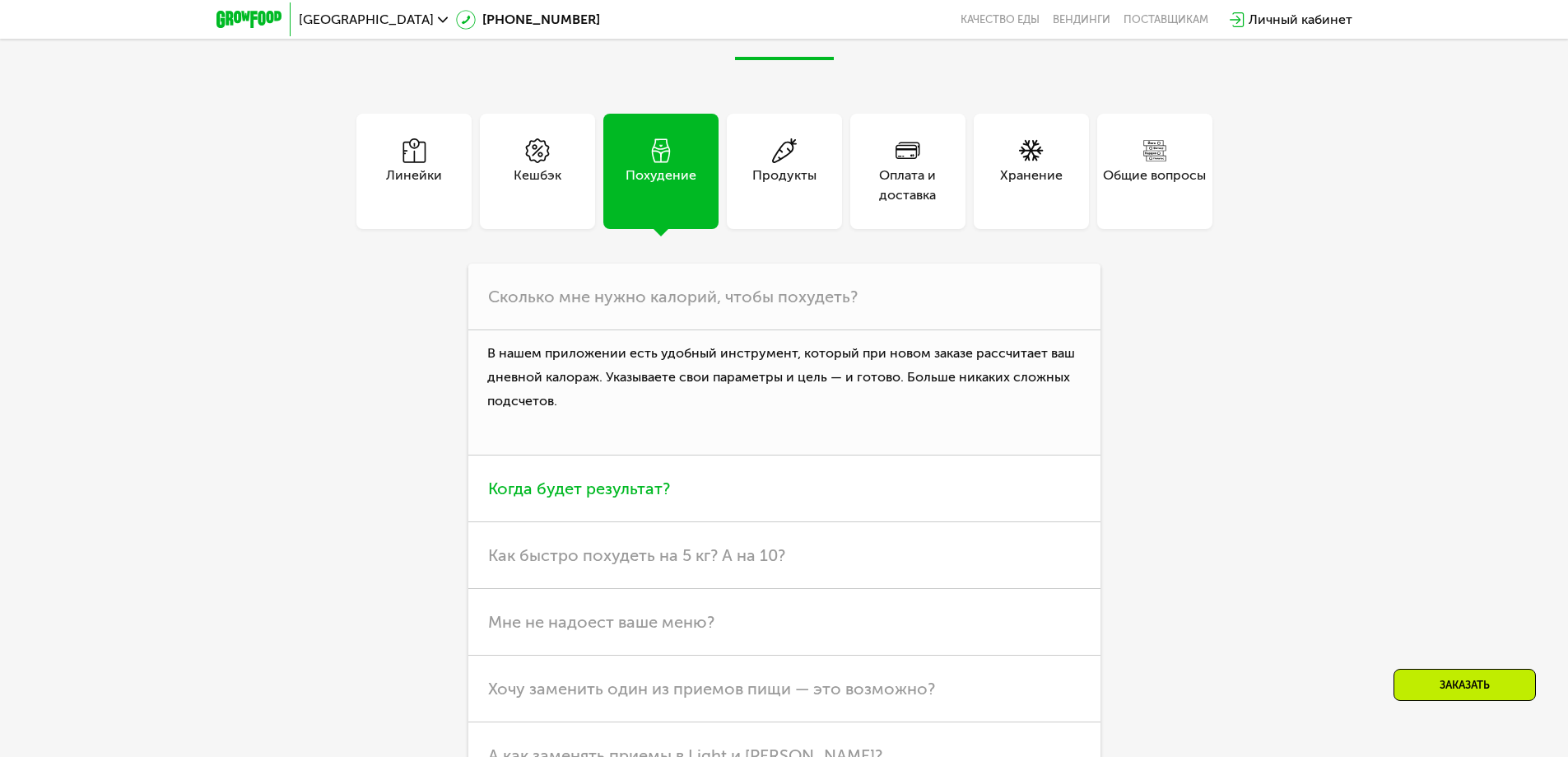
click at [799, 512] on h3 "Когда будет результат?" at bounding box center [784, 489] width 632 height 67
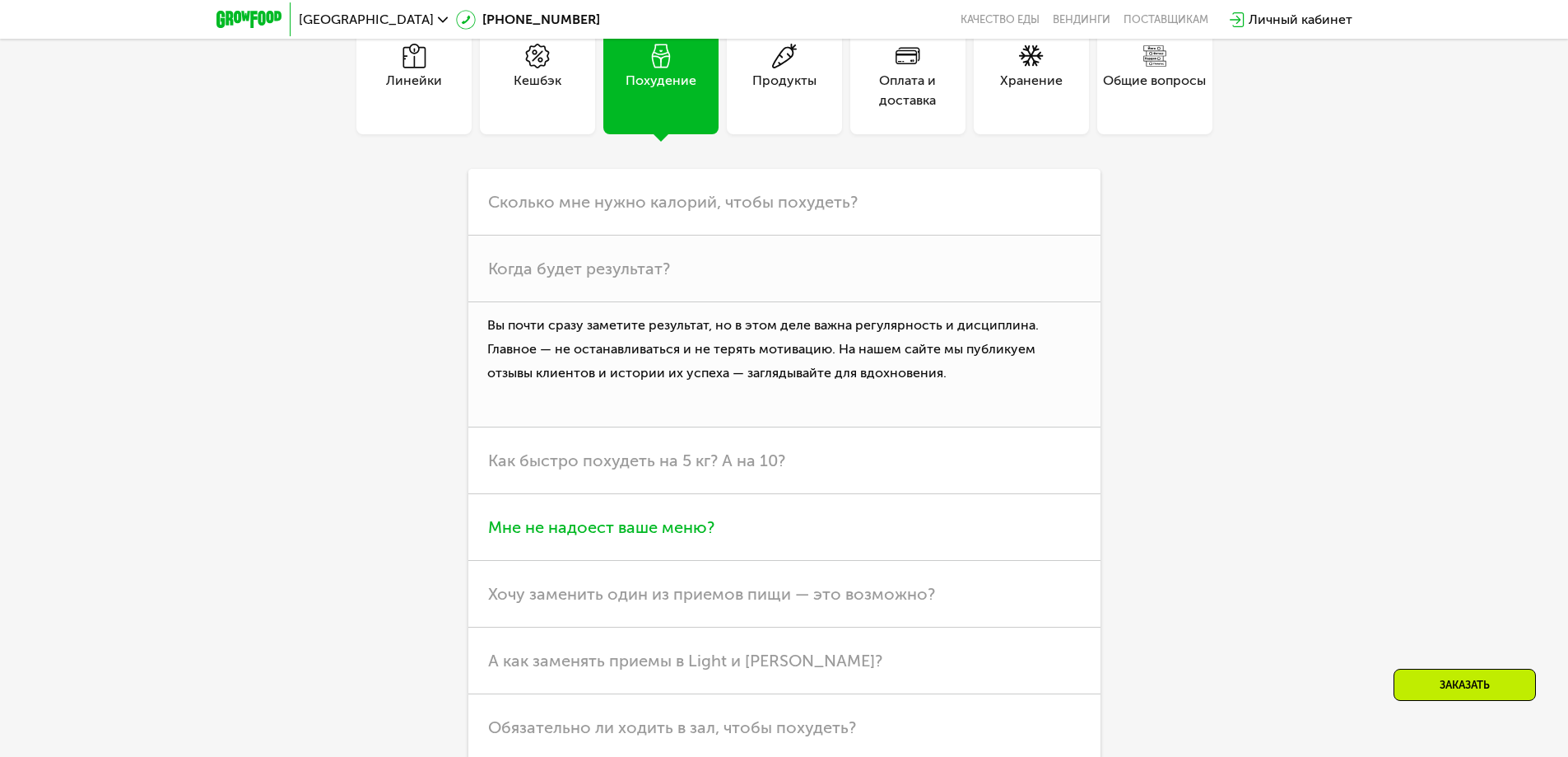
scroll to position [4537, 0]
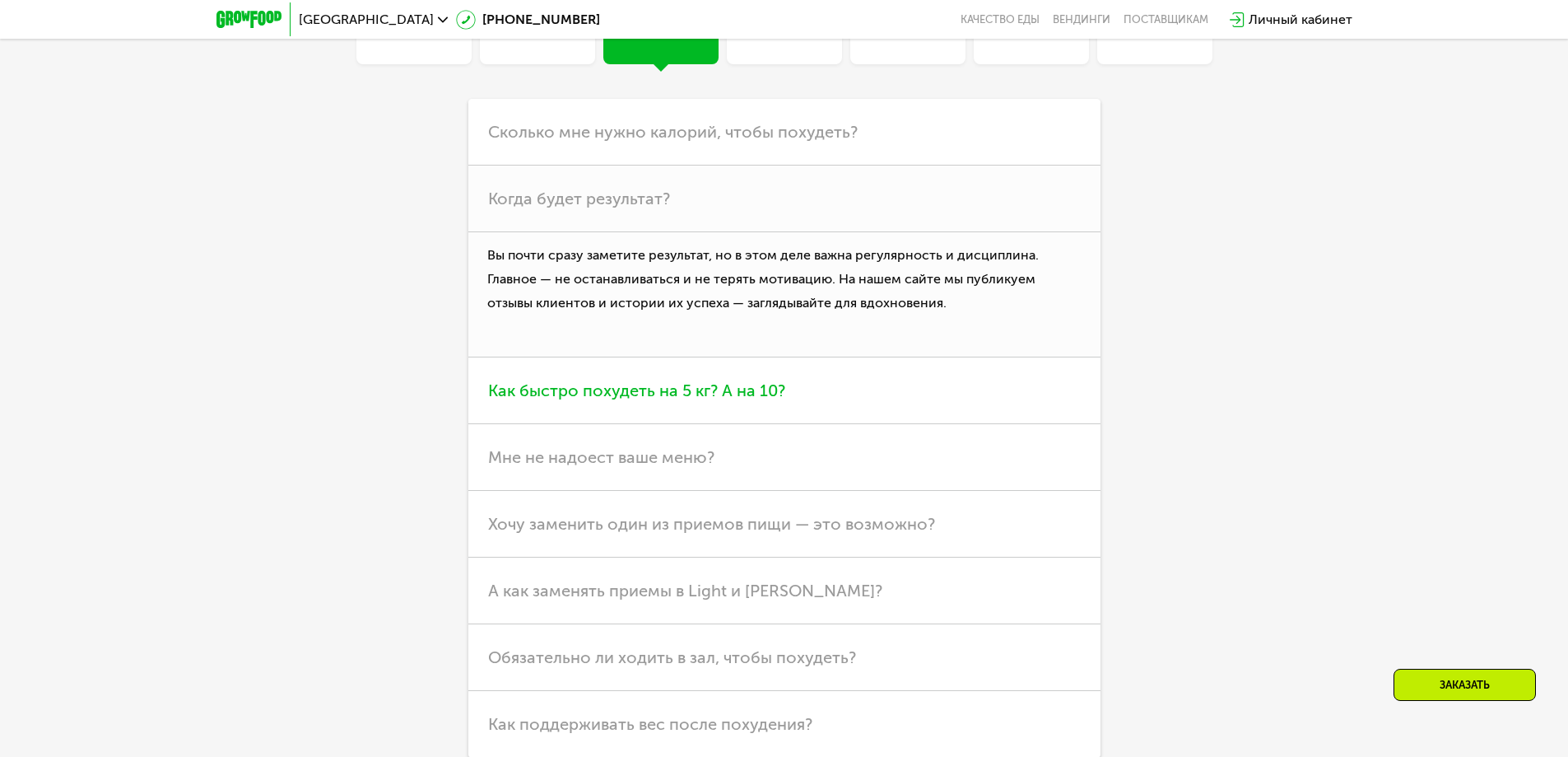
click at [761, 424] on h3 "Как быстро похудеть на 5 кг? А на 10?" at bounding box center [784, 391] width 632 height 67
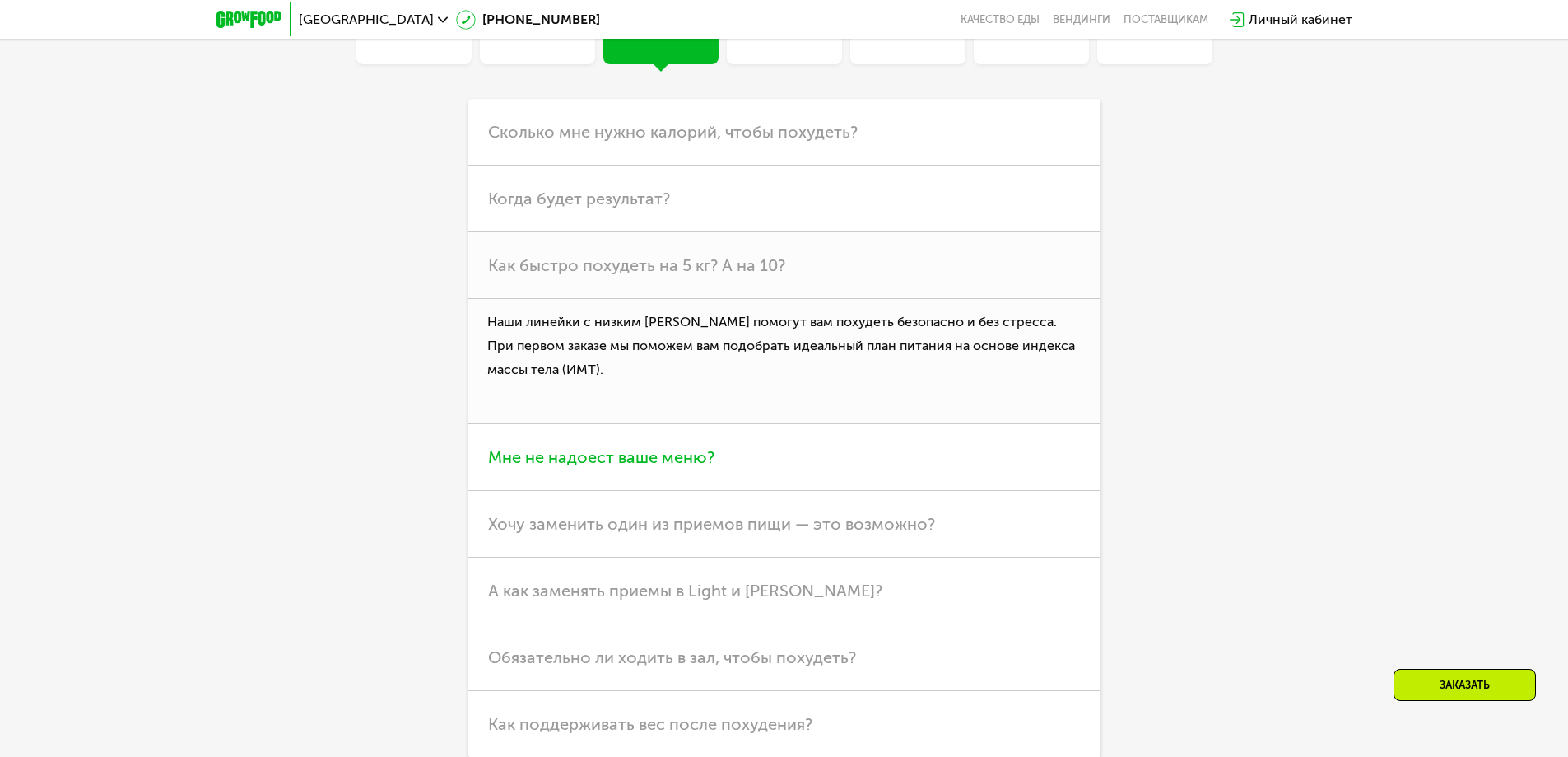
click at [764, 468] on h3 "Мне не надоест ваше меню?" at bounding box center [784, 458] width 632 height 67
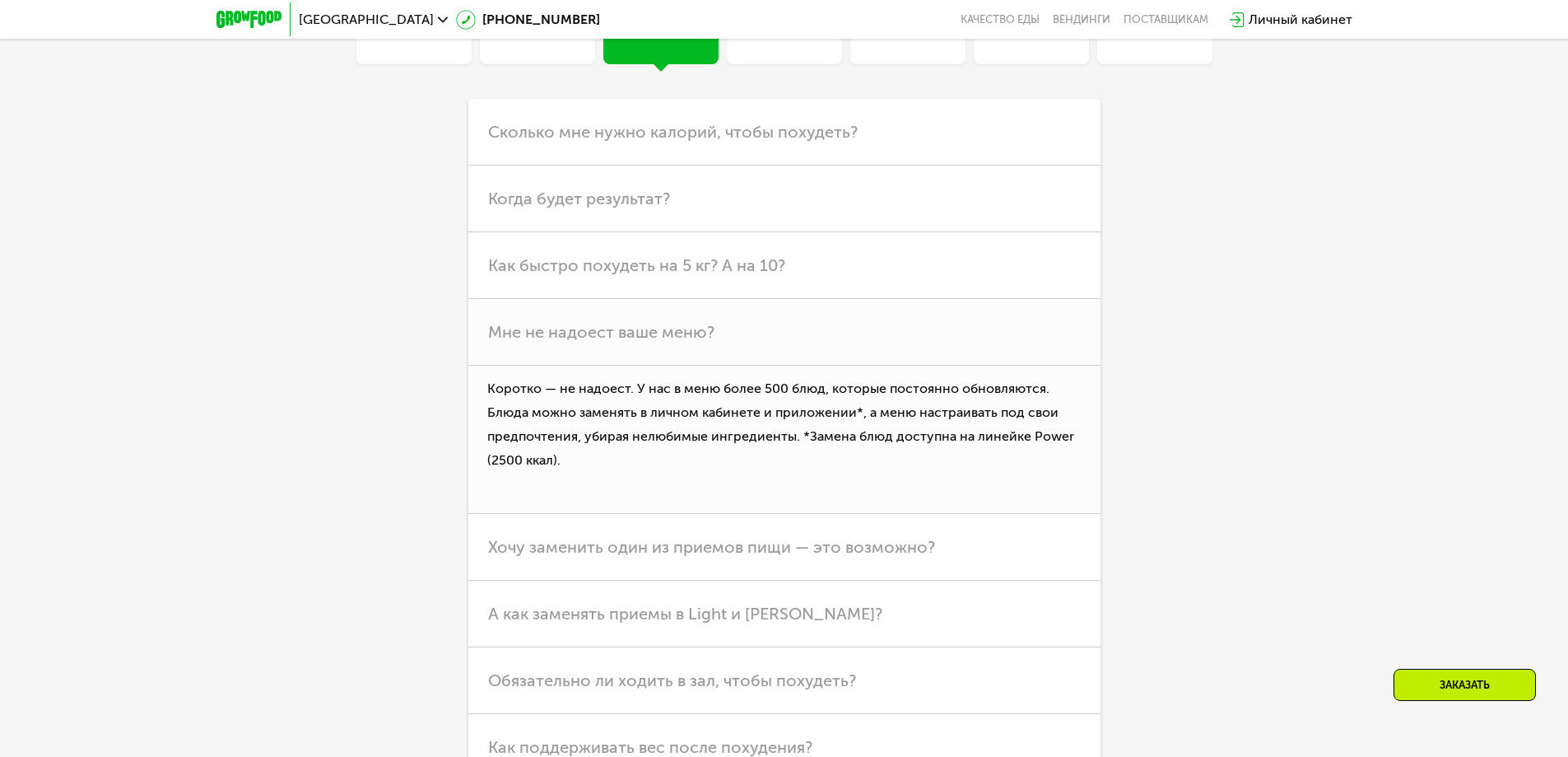
scroll to position [0, 0]
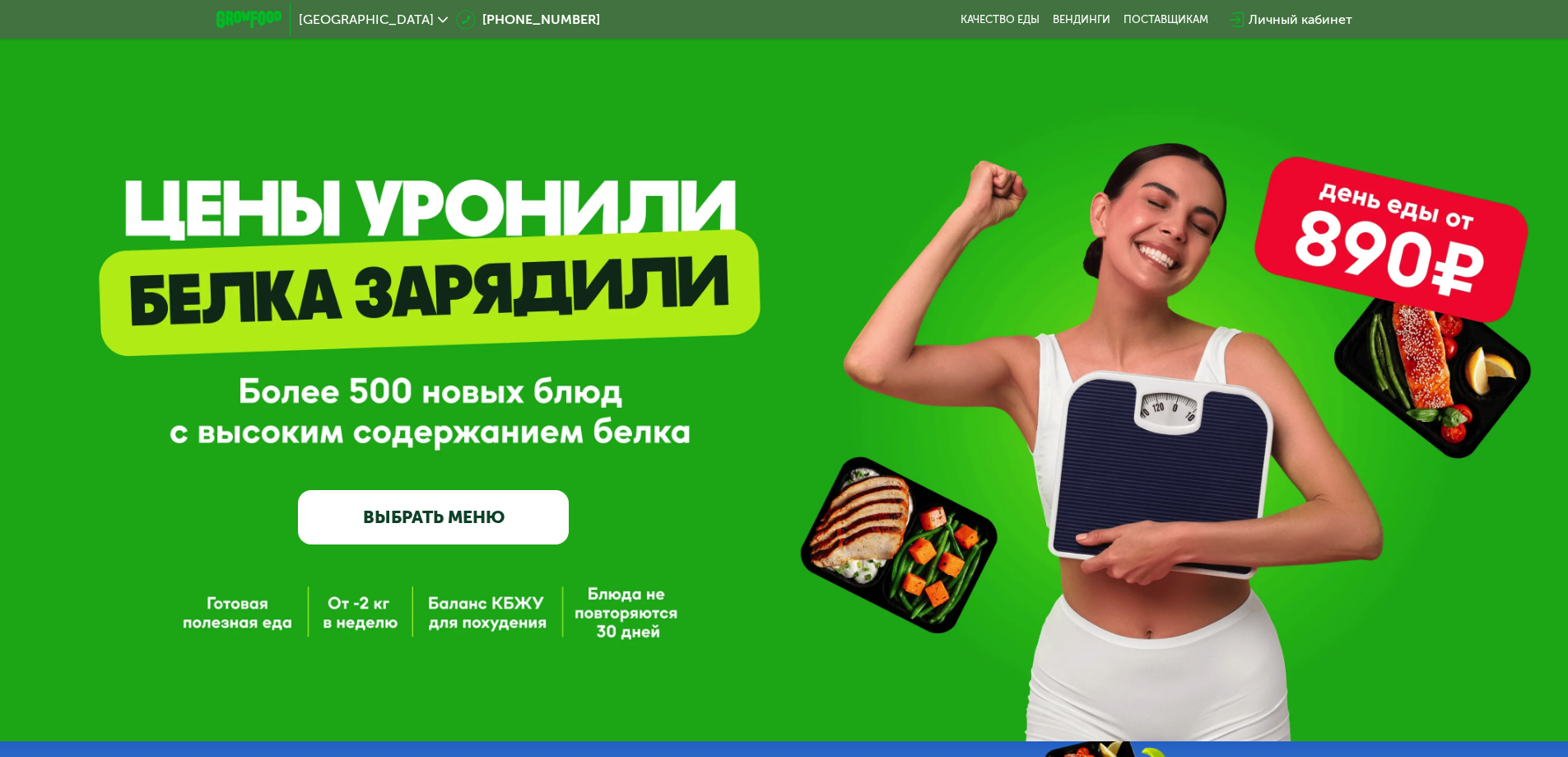
drag, startPoint x: 465, startPoint y: 485, endPoint x: 479, endPoint y: 514, distance: 32.2
click at [465, 487] on div "GrowFood — доставка правильного питания ВЫБРАТЬ МЕНЮ" at bounding box center [433, 397] width 271 height 294
click at [479, 514] on link "ВЫБРАТЬ МЕНЮ" at bounding box center [433, 516] width 271 height 55
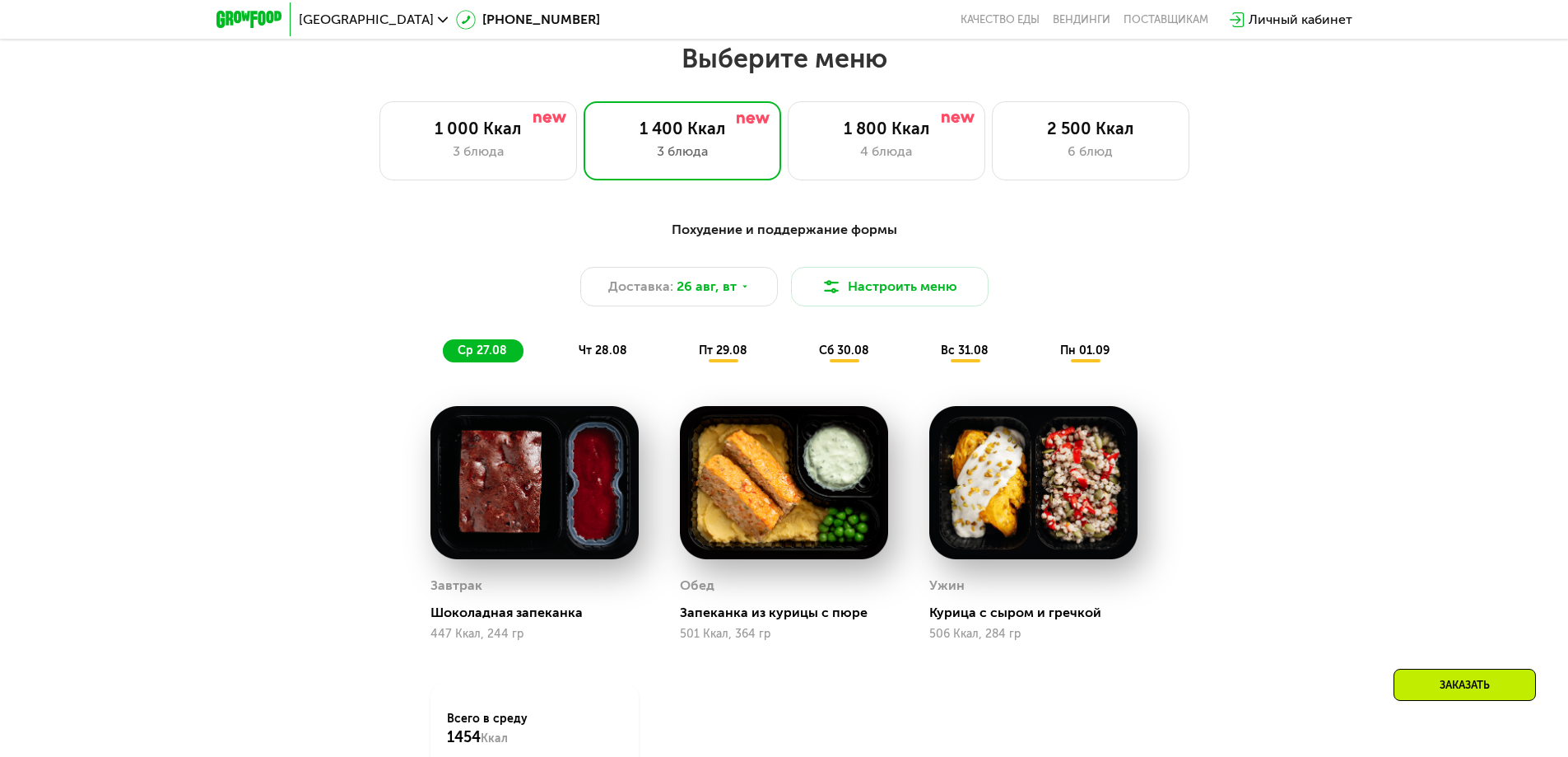
scroll to position [889, 0]
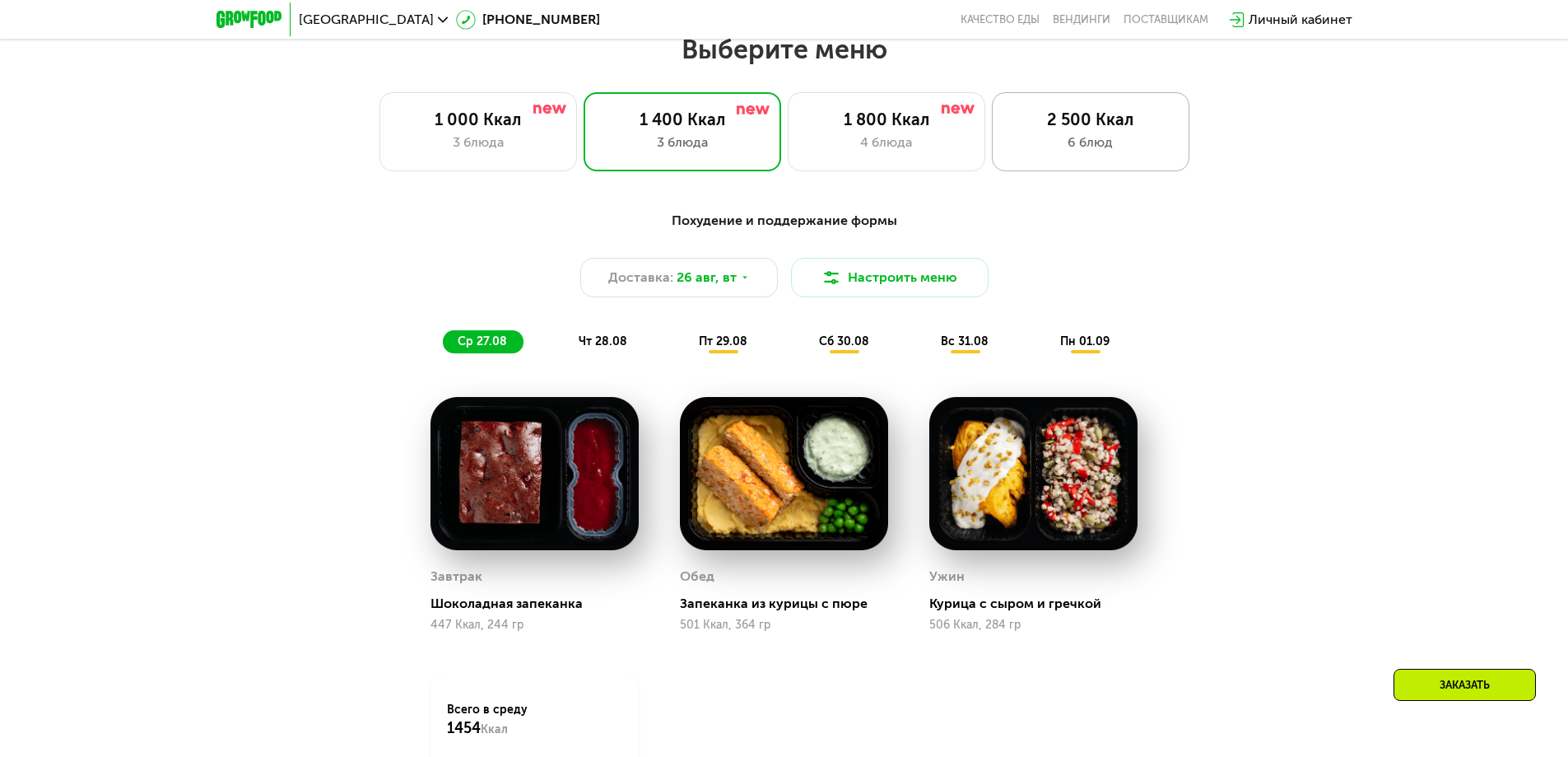
click at [1085, 137] on div "2 500 Ккал 6 блюд" at bounding box center [1091, 131] width 197 height 80
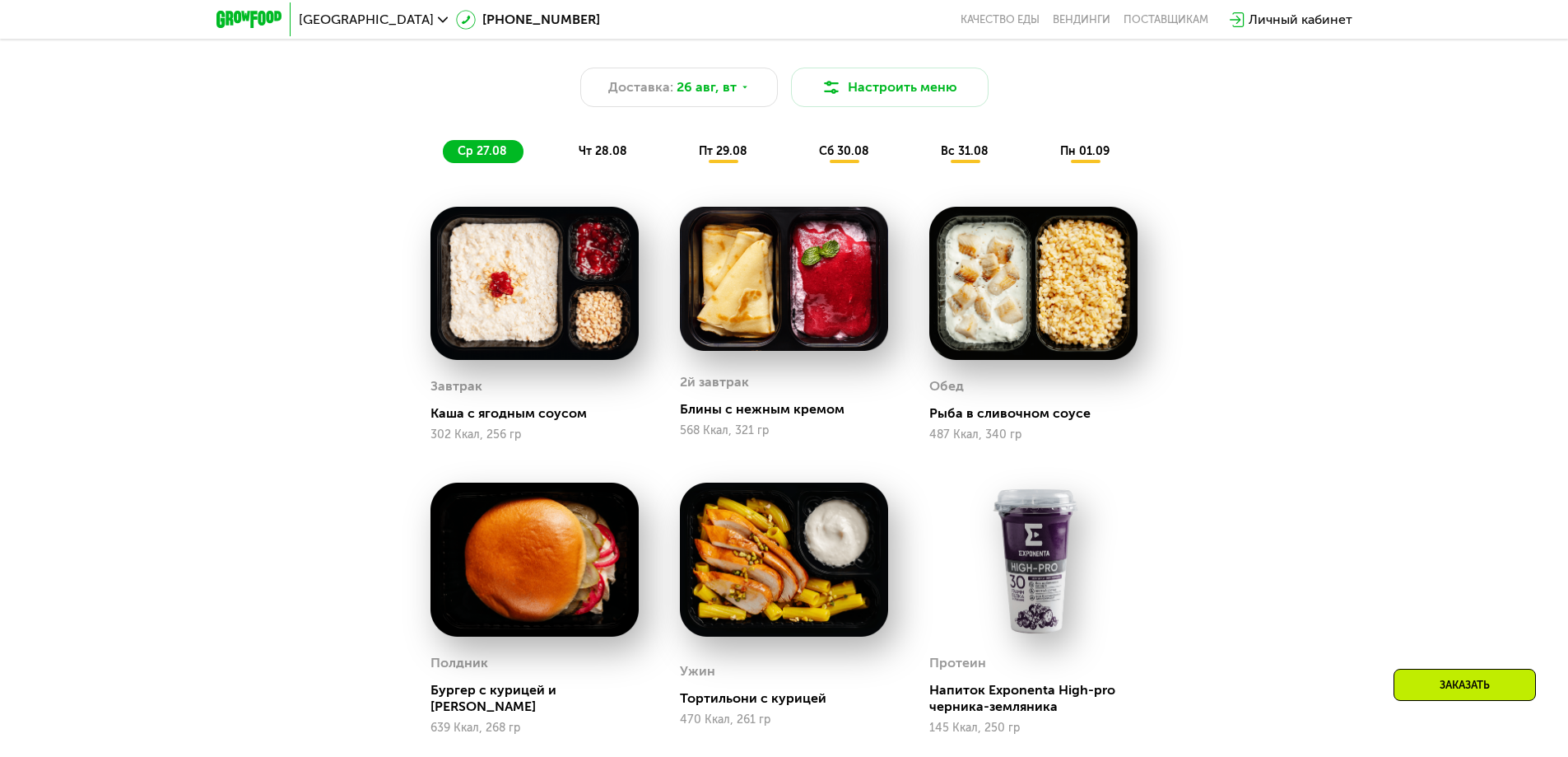
scroll to position [1110, 0]
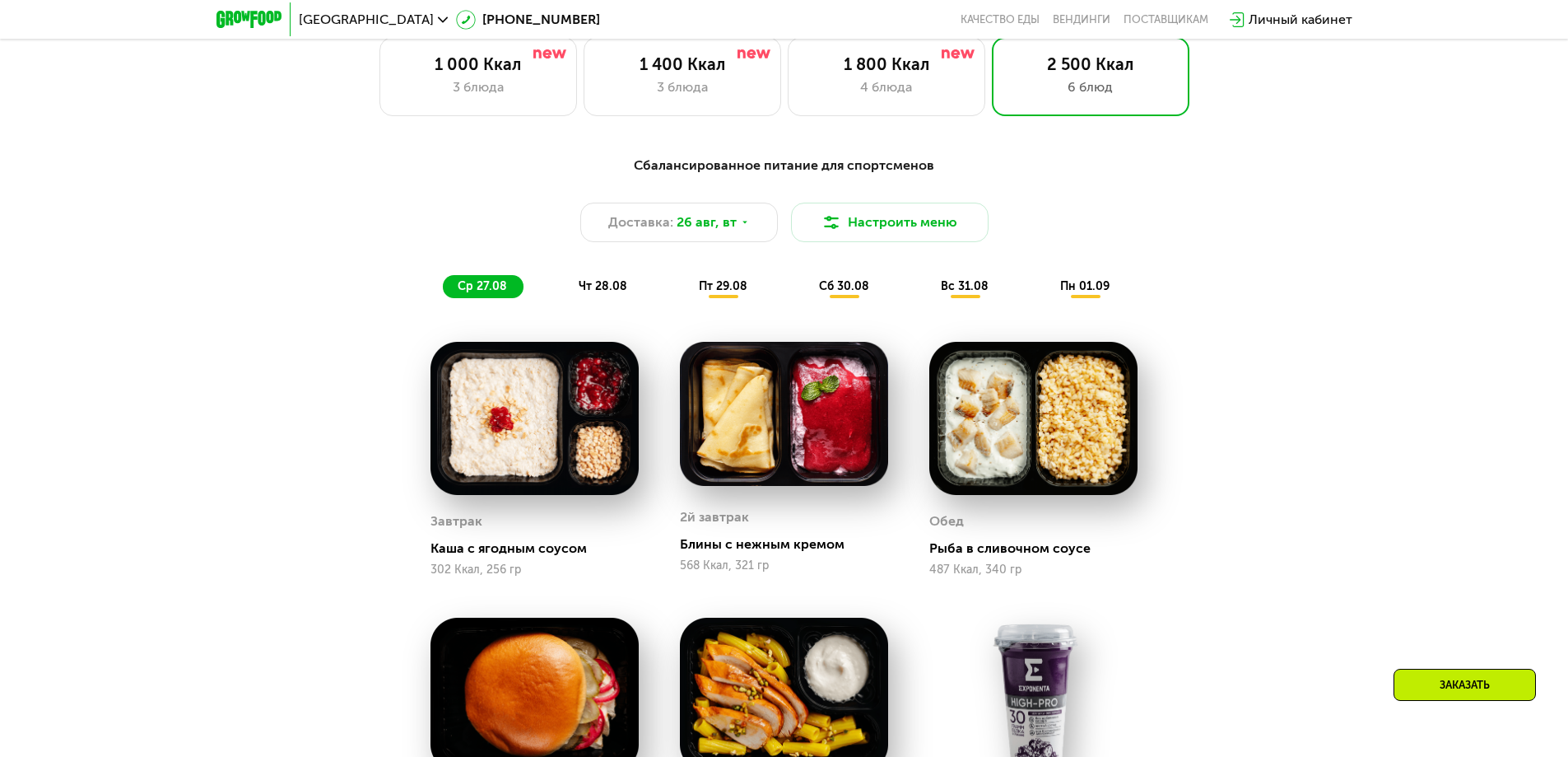
click at [612, 287] on span "чт 28.08" at bounding box center [602, 286] width 49 height 14
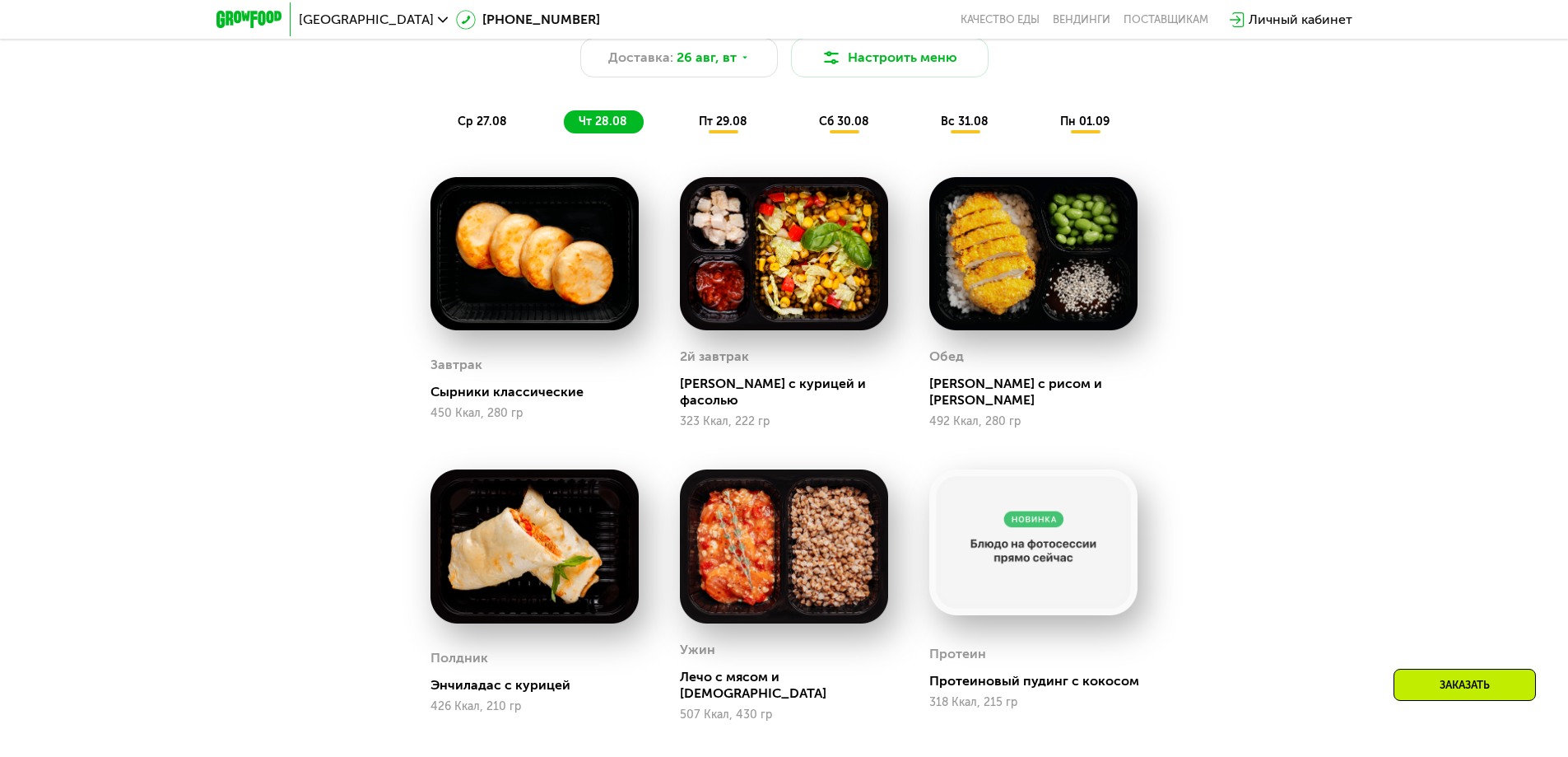
click at [805, 133] on div "пт 29.08" at bounding box center [845, 122] width 81 height 23
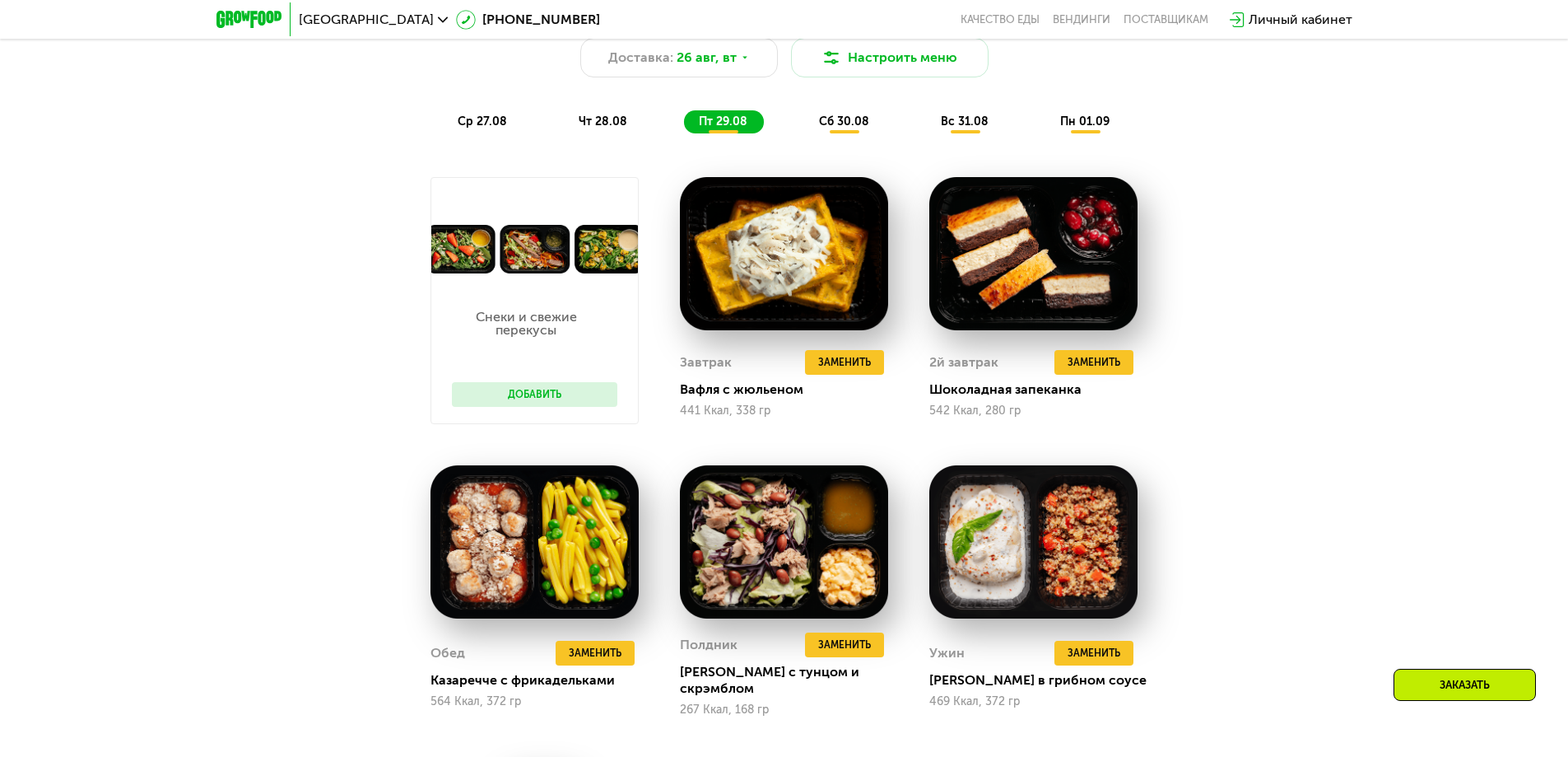
click at [832, 123] on span "сб 30.08" at bounding box center [844, 121] width 50 height 14
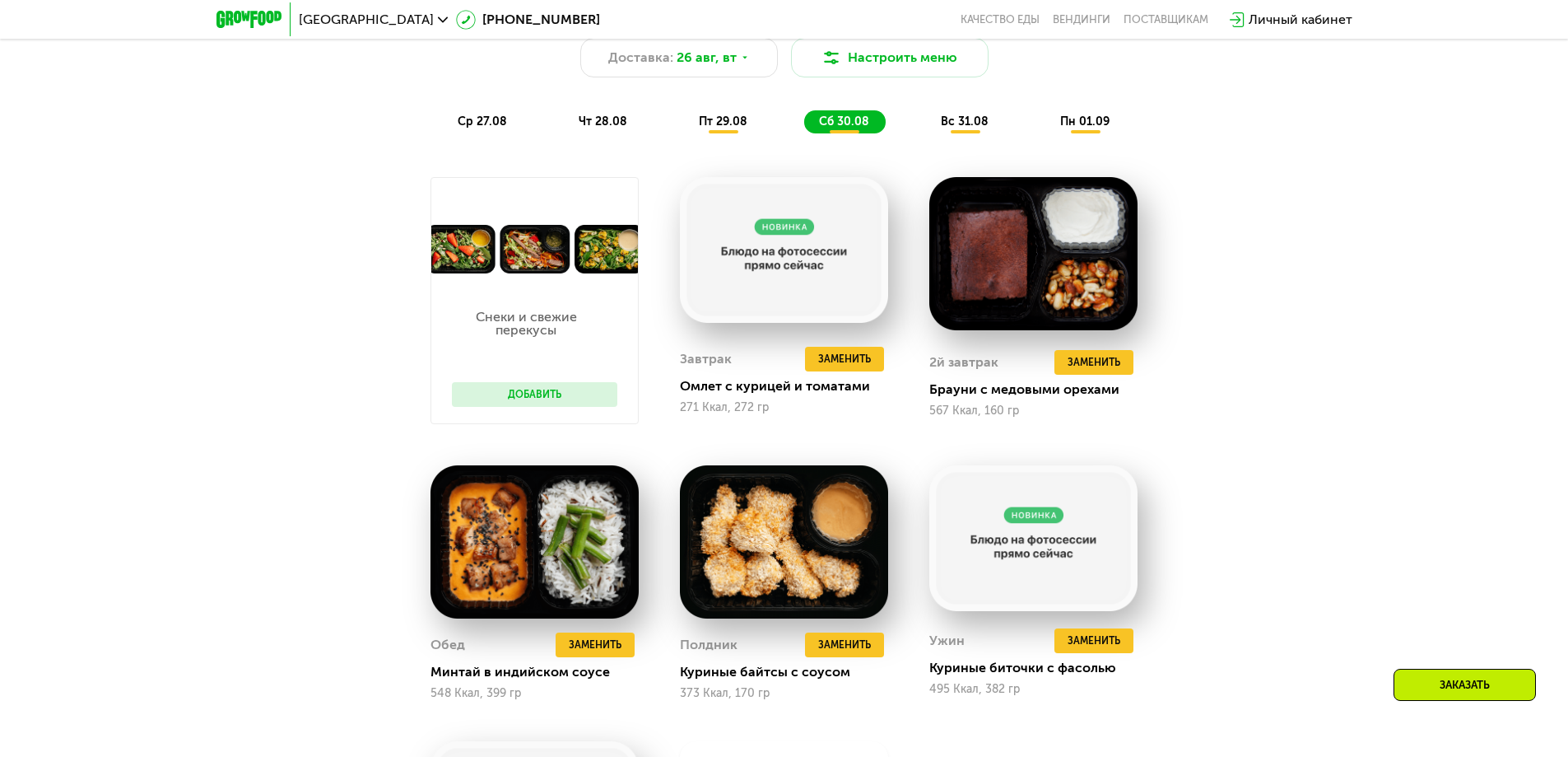
click at [964, 123] on span "вс 31.08" at bounding box center [965, 121] width 48 height 14
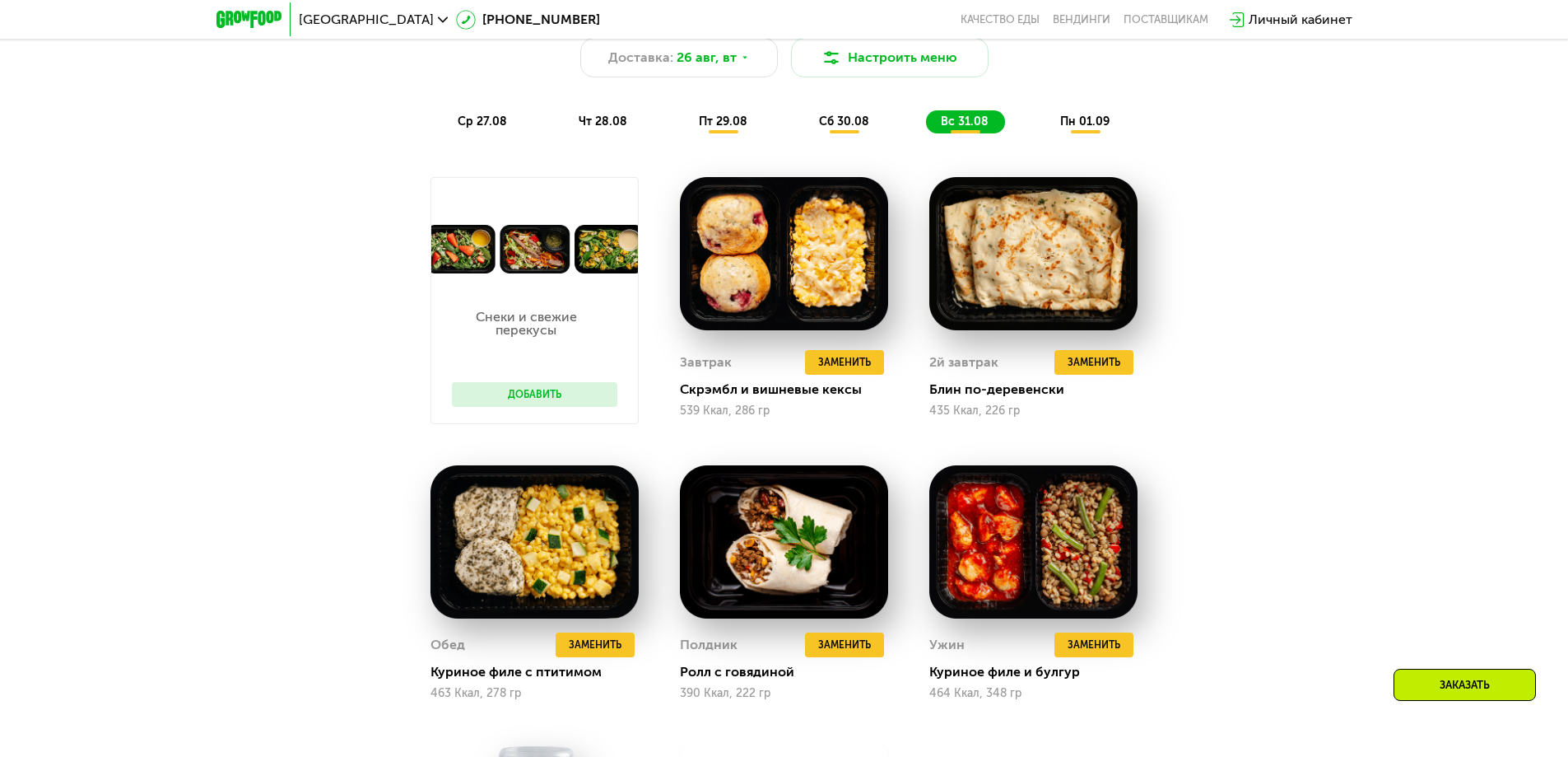
click at [1136, 111] on div "Сбалансированное питание для спортсменов Доставка: [DATE] [GEOGRAPHIC_DATA] мен…" at bounding box center [784, 62] width 975 height 143
drag, startPoint x: 1115, startPoint y: 112, endPoint x: 1089, endPoint y: 114, distance: 26.1
click at [1103, 114] on div "Сбалансированное питание для спортсменов Доставка: [DATE] [GEOGRAPHIC_DATA] мен…" at bounding box center [784, 62] width 975 height 143
click at [1089, 114] on div "Сбалансированное питание для спортсменов Доставка: [DATE] [GEOGRAPHIC_DATA] мен…" at bounding box center [784, 62] width 975 height 143
click at [1087, 126] on span "пн 01.09" at bounding box center [1085, 121] width 50 height 14
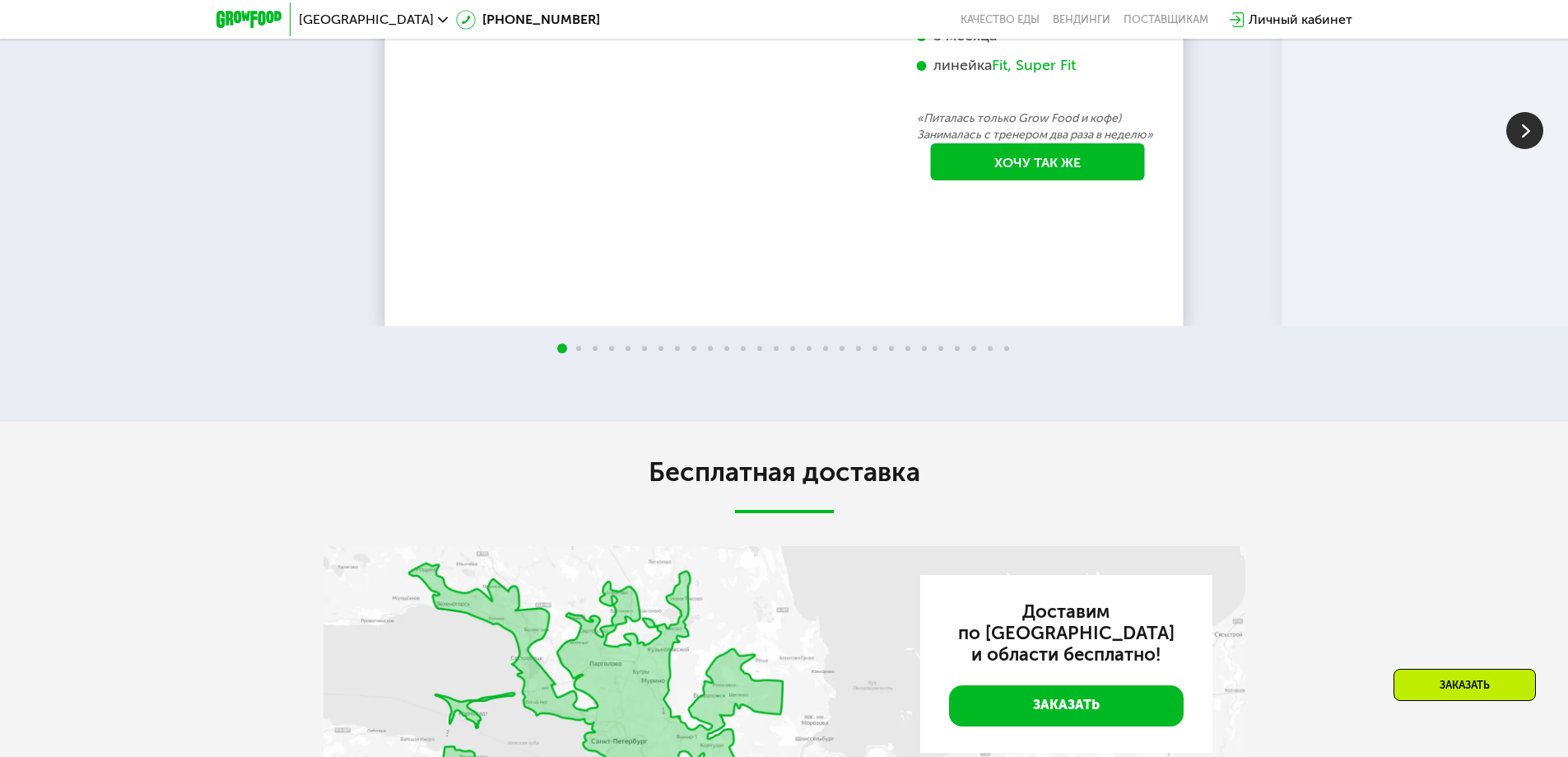
scroll to position [3199, 0]
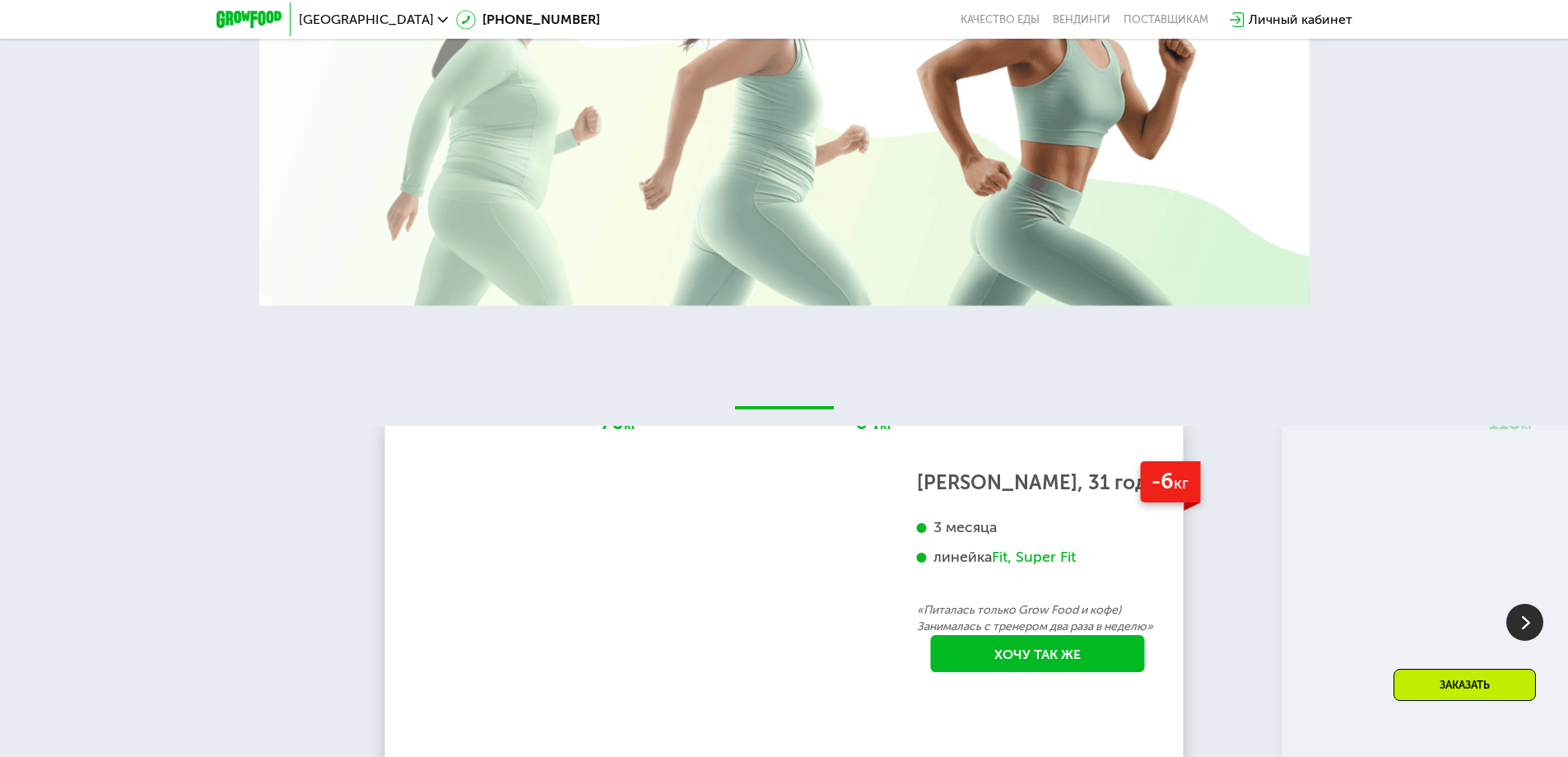
click at [826, 575] on img at bounding box center [776, 625] width 251 height 380
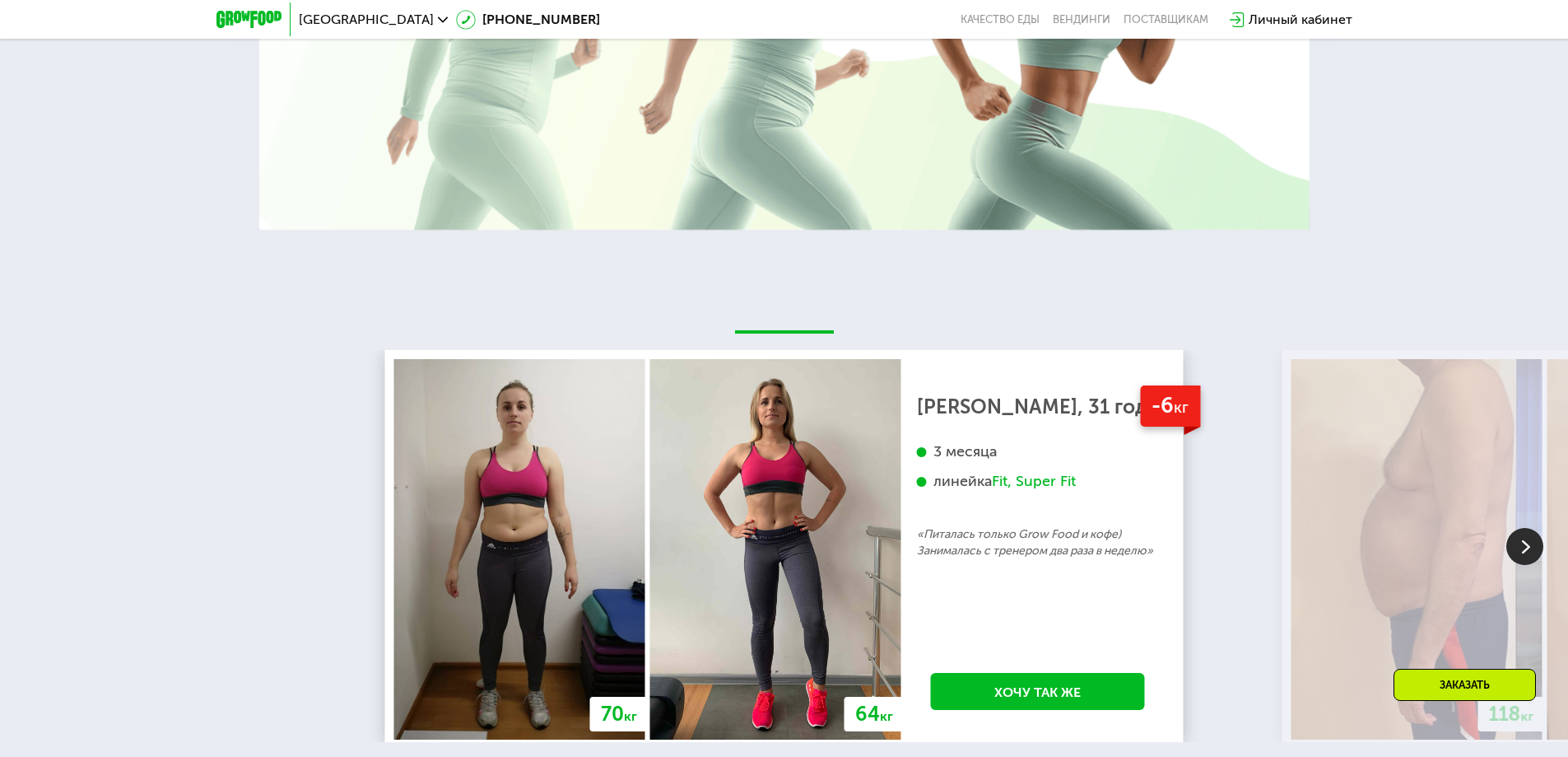
scroll to position [3308, 0]
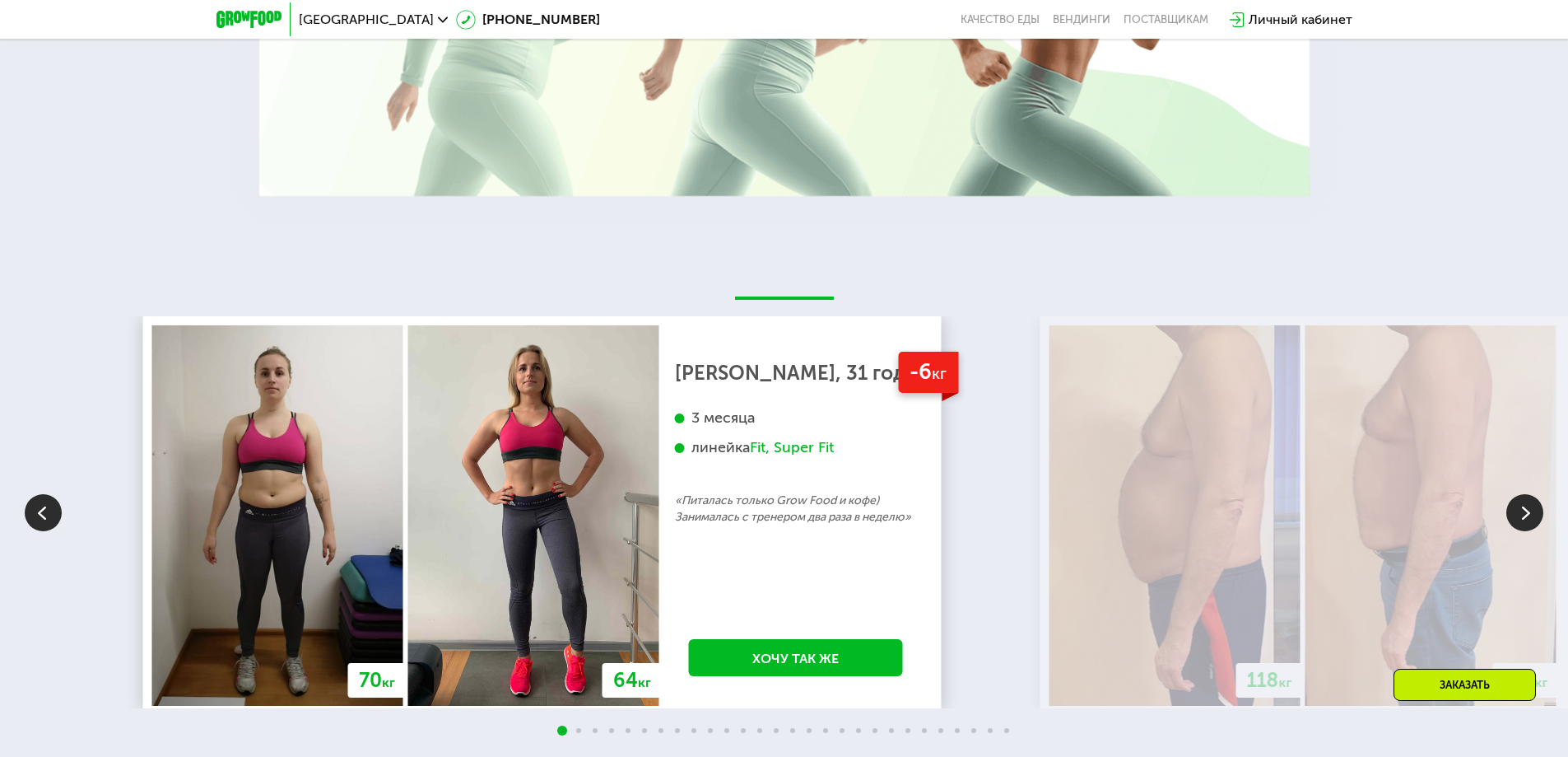
click at [770, 493] on div "[PERSON_NAME], 31 год 3 месяца линейка Fit, Super Fit «Питалась только Grow Foo…" at bounding box center [796, 446] width 242 height 161
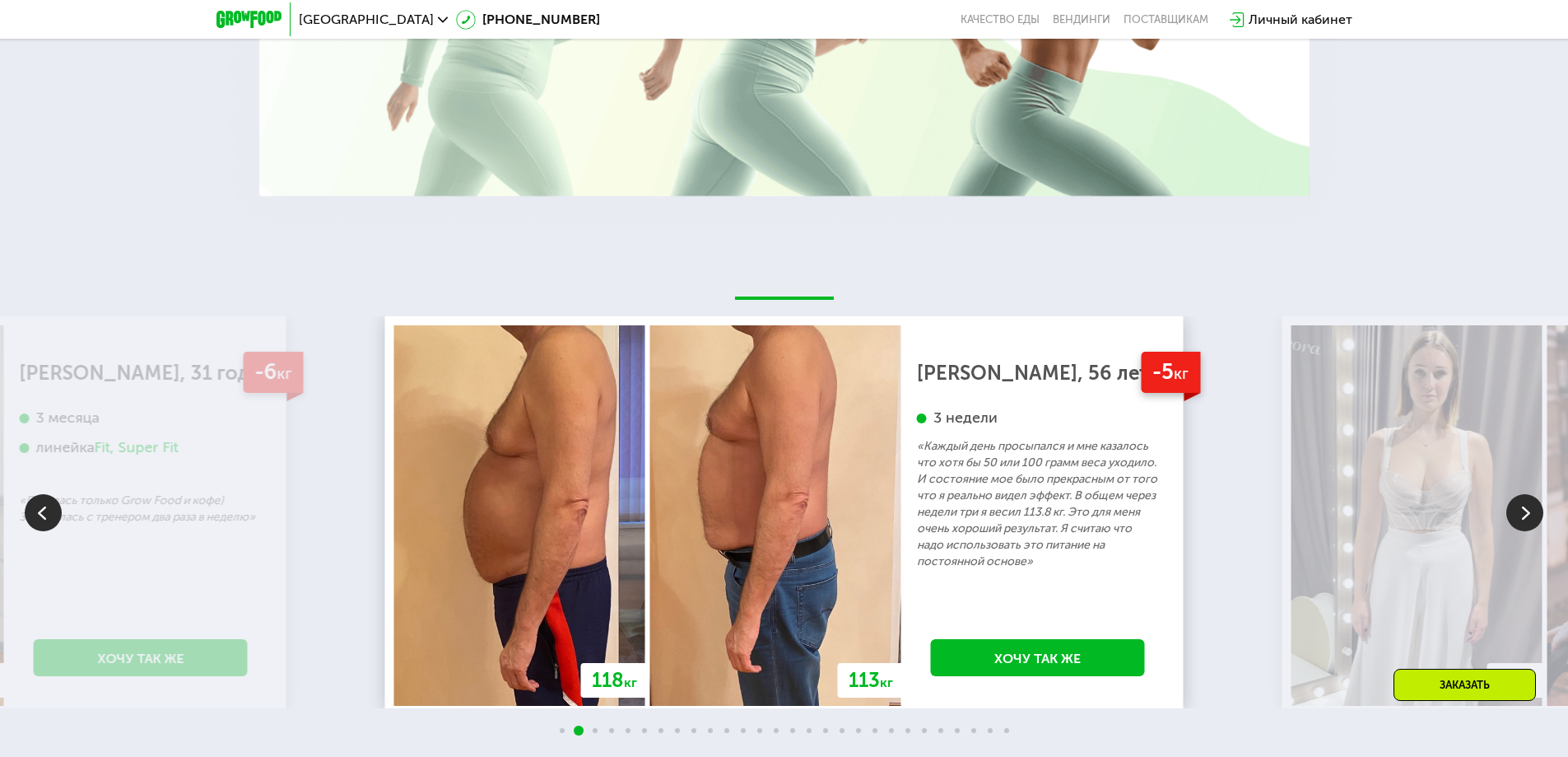
click at [917, 494] on p "«Каждый день просыпался и мне казалось что хотя бы 50 или 100 грамм веса уходил…" at bounding box center [1037, 504] width 242 height 132
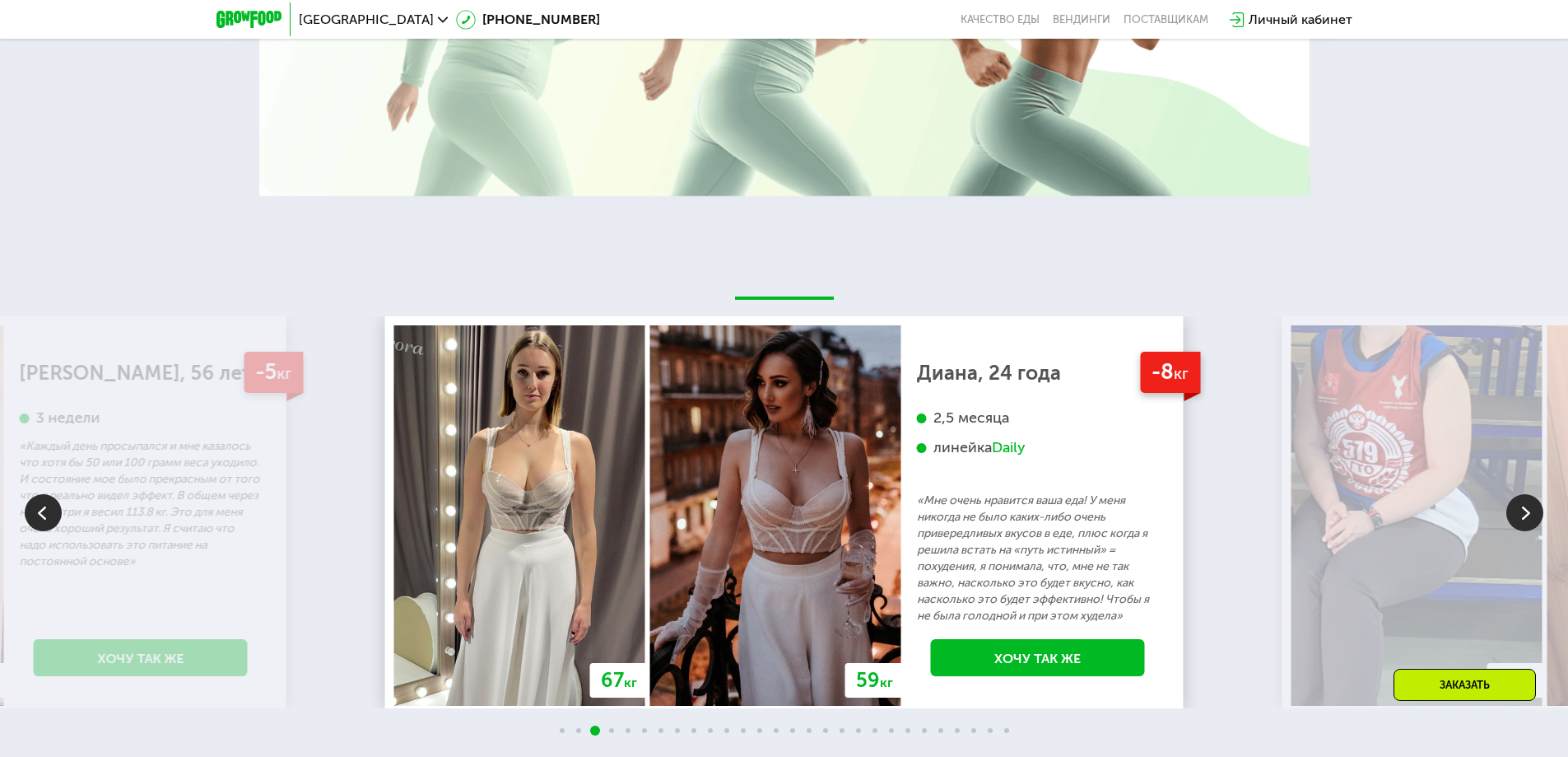
click at [552, 421] on img at bounding box center [520, 515] width 251 height 380
click at [1007, 501] on p "«Мне очень нравится ваша еда! У меня никогда не было каких-либо очень привередл…" at bounding box center [1037, 559] width 242 height 132
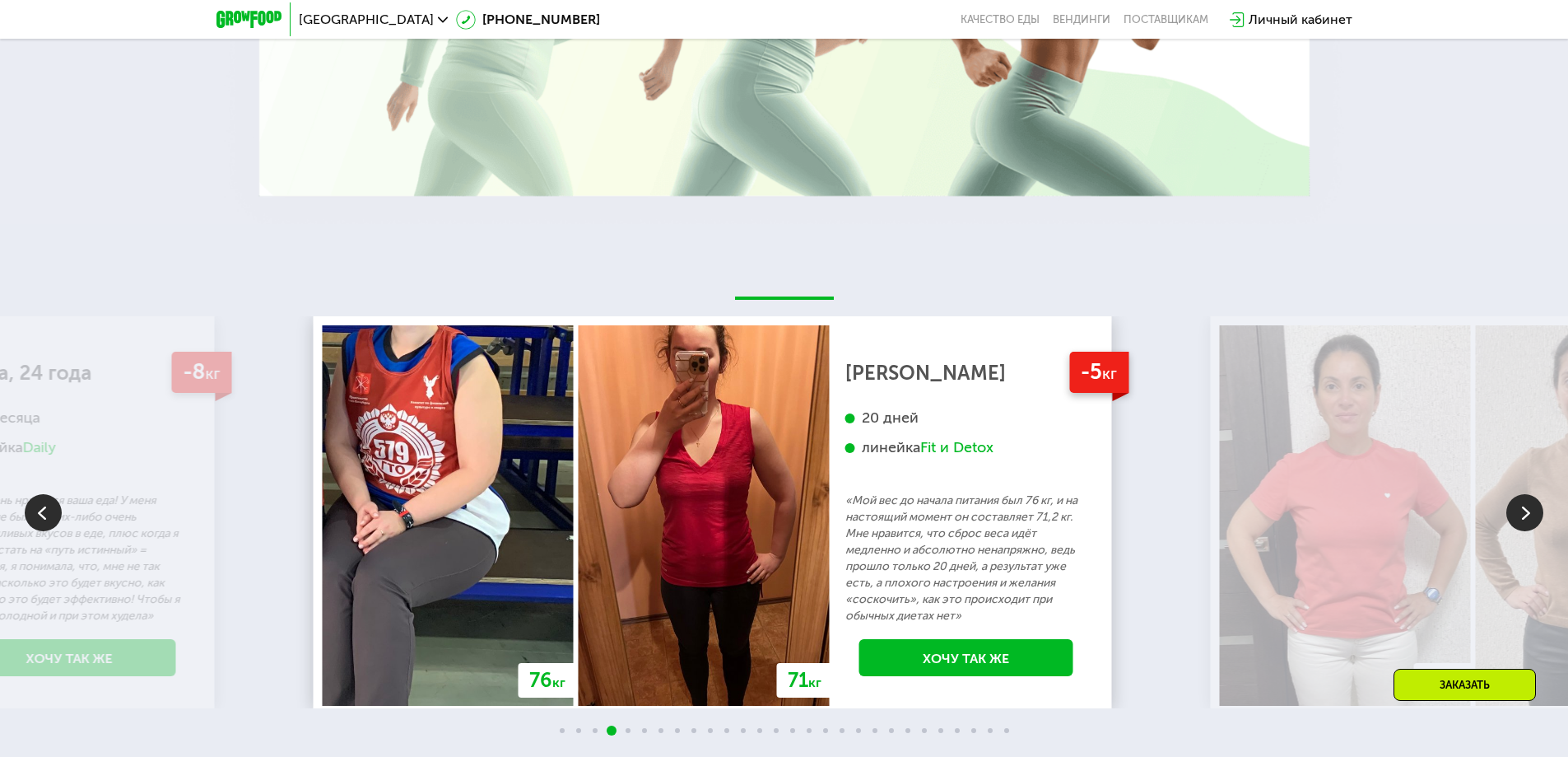
click at [947, 512] on p "«Мой вес до начала питания был 76 кг, и на настоящий момент он составляет 71,2 …" at bounding box center [966, 559] width 242 height 132
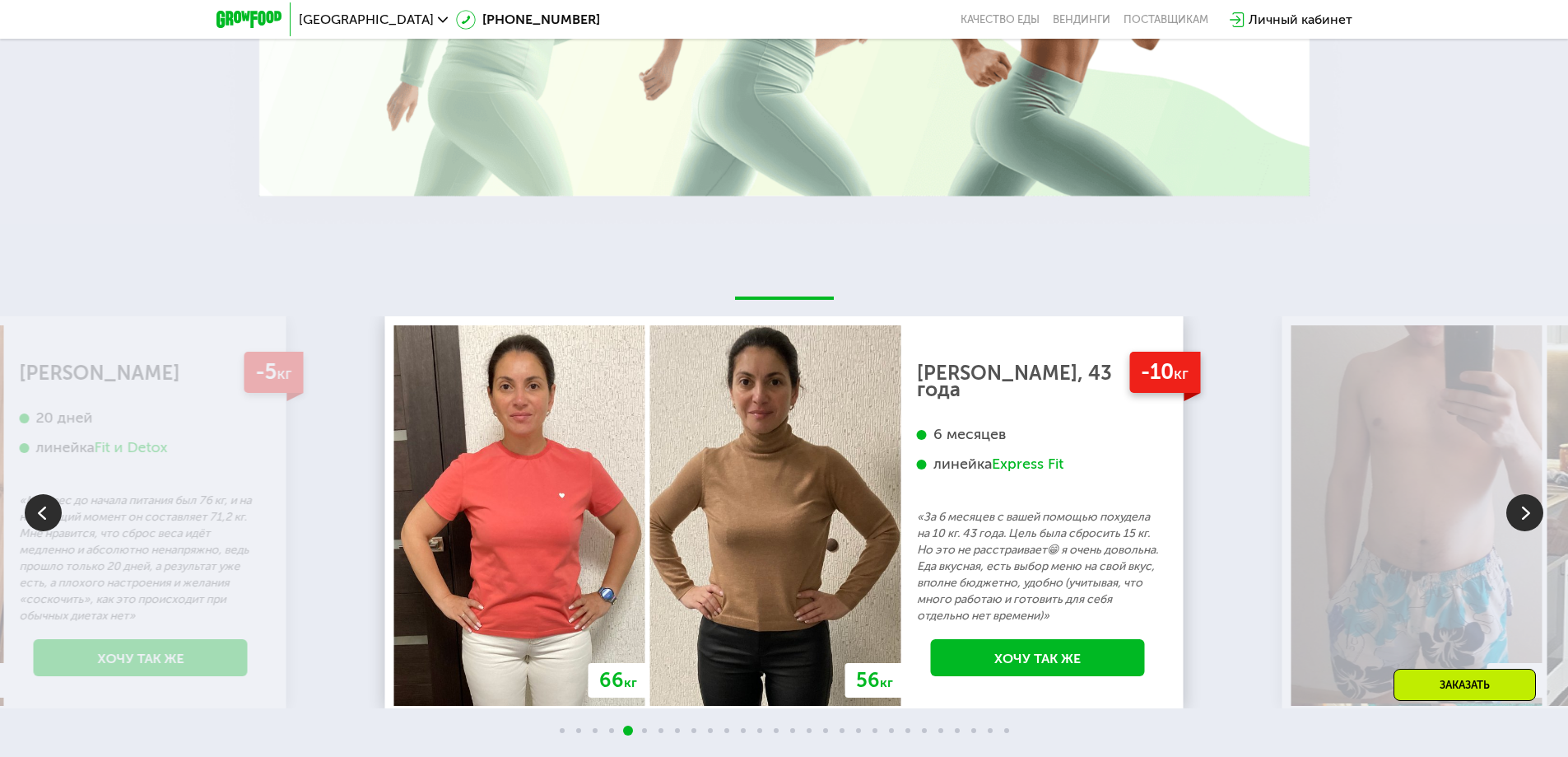
click at [917, 519] on p "«За 6 месяцев с вашей помощью похудела на 10 кг. 43 года. Цель была сбросить 15…" at bounding box center [1037, 566] width 242 height 115
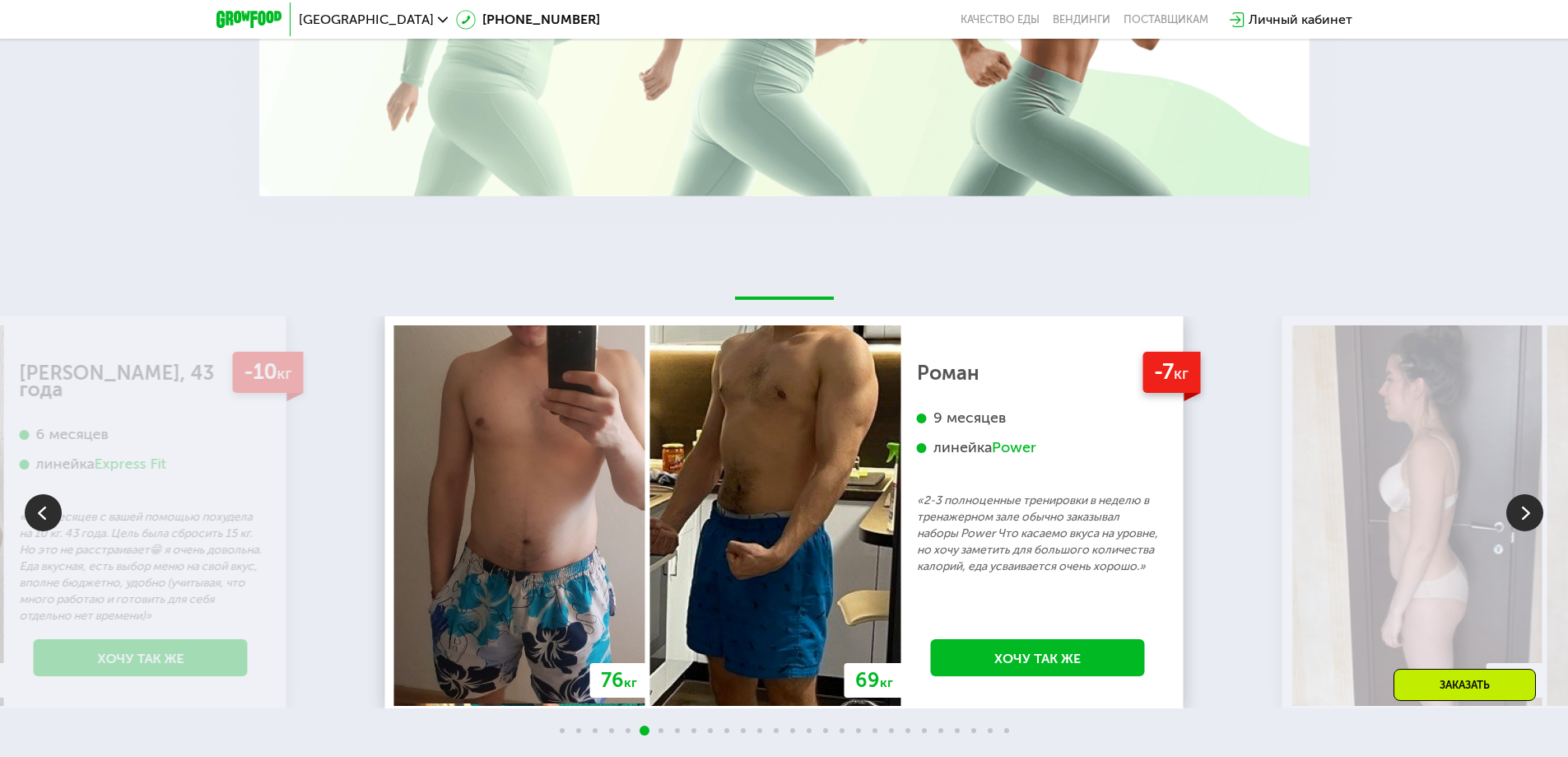
click at [1003, 541] on div "76 кг 69 кг -7 кг Роман 9 месяцев линейка Power «2-3 полноценные тренировки в н…" at bounding box center [784, 512] width 799 height 392
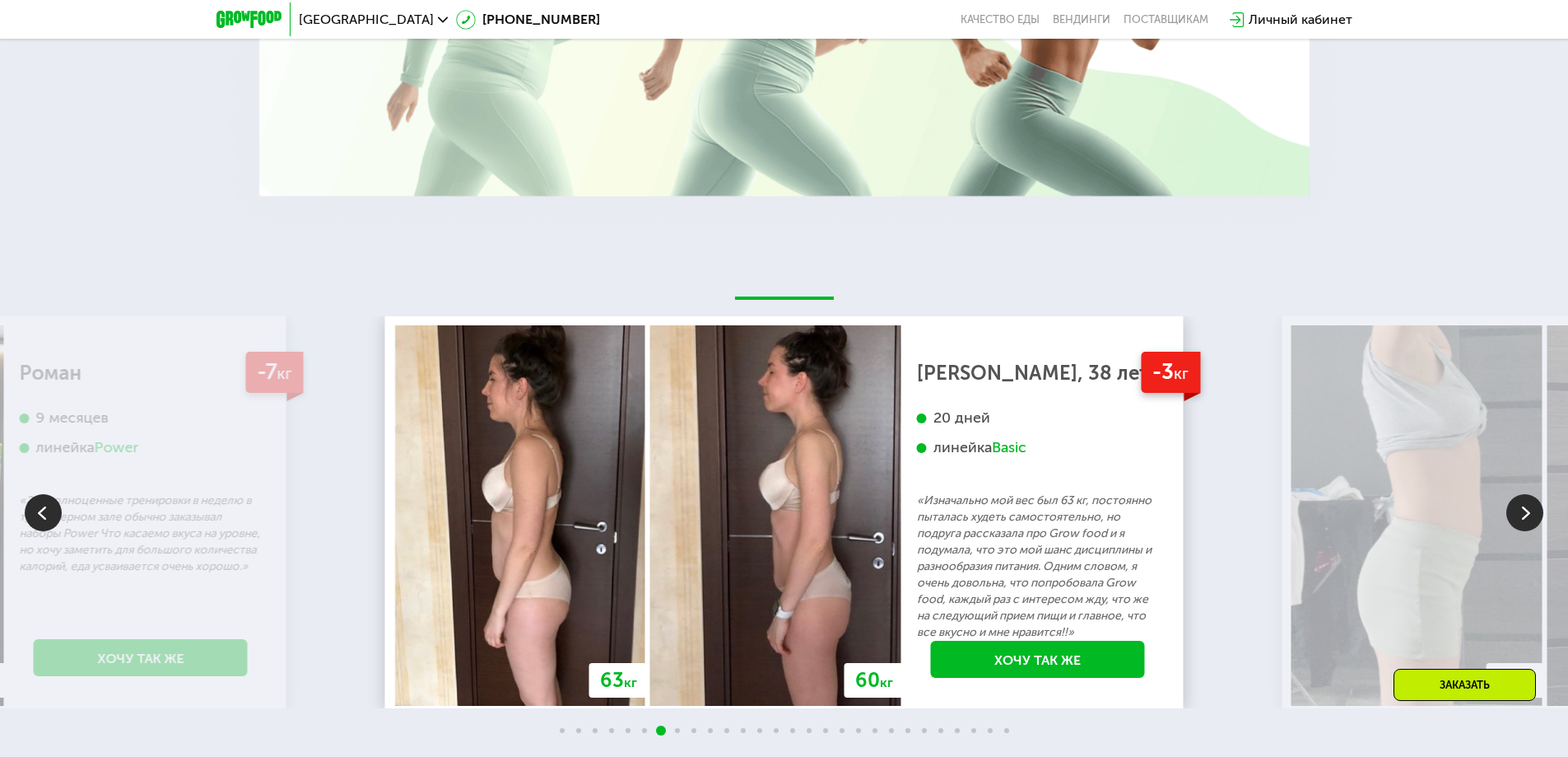
click at [917, 516] on p "«Изначально мой вес был 63 кг, постоянно пыталась худеть самостоятельно, но под…" at bounding box center [1037, 566] width 242 height 149
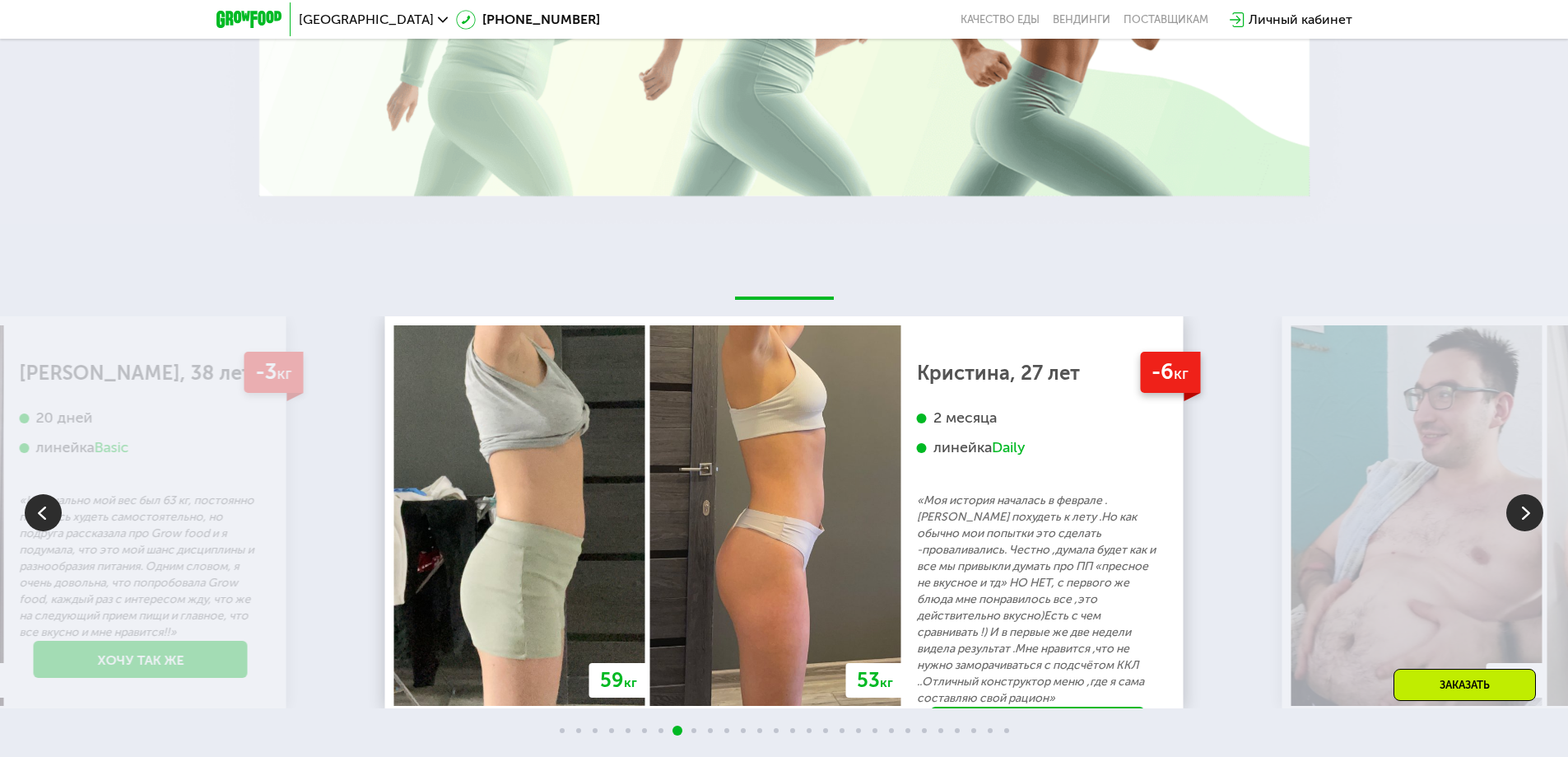
click at [932, 518] on p "«Моя история началась в феврале .[PERSON_NAME] похудеть к лету .Но как обычно м…" at bounding box center [1037, 599] width 242 height 214
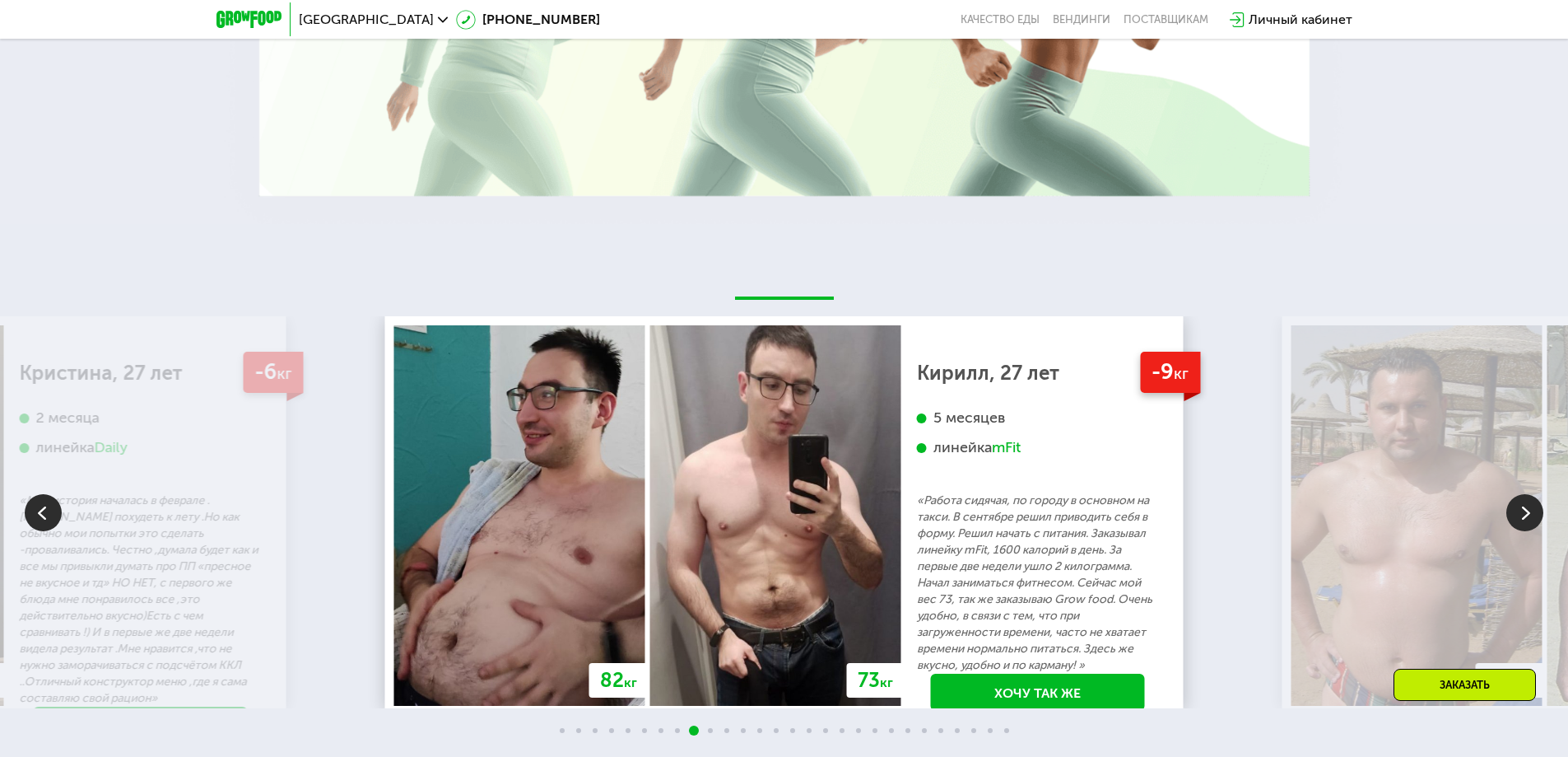
click at [938, 531] on p "«Работа сидячая, по городу в основном на такси. В сентябре решил приводить себя…" at bounding box center [1037, 583] width 242 height 181
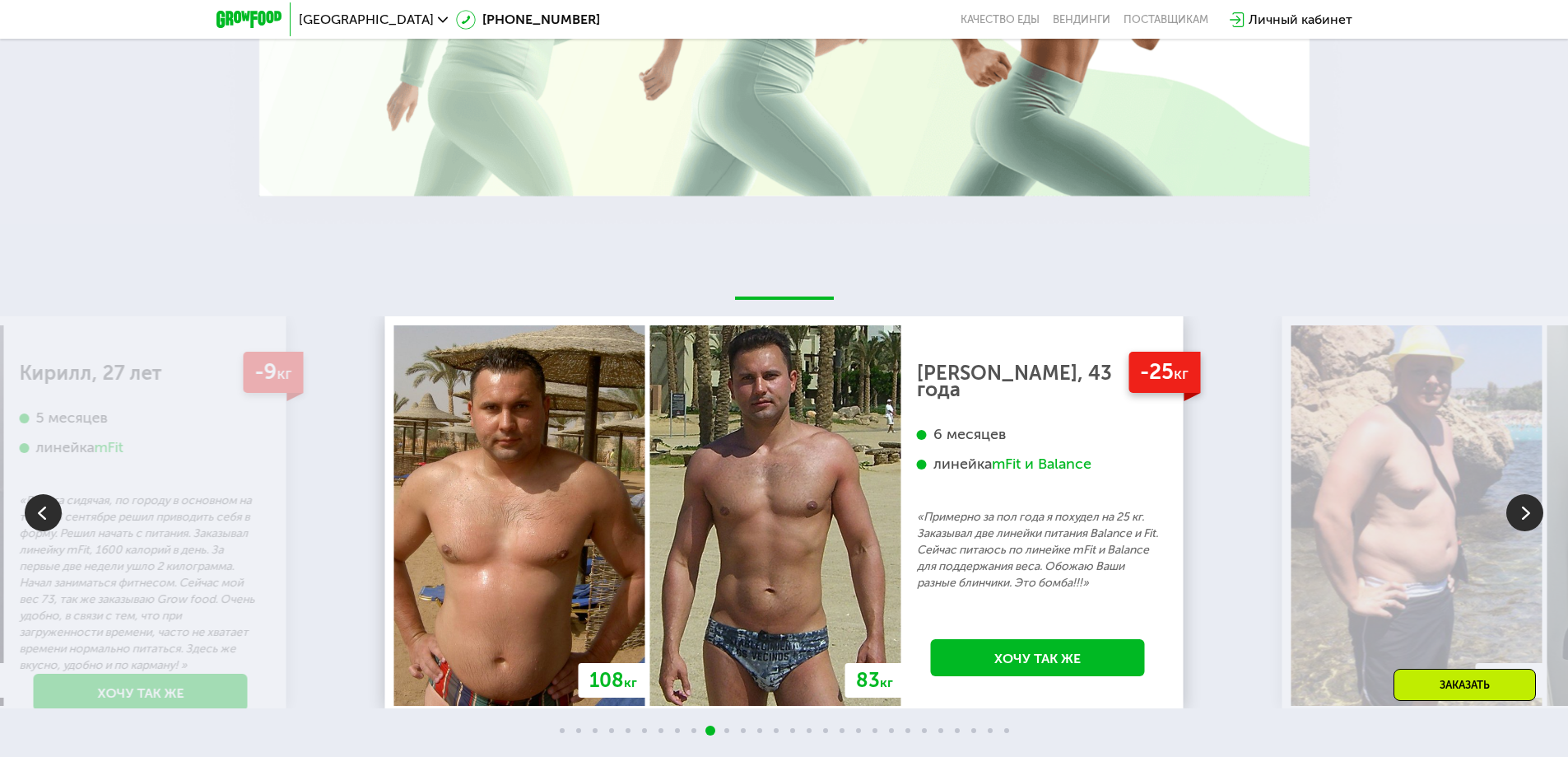
click at [917, 522] on p "«Примерно за пол года я похудел на 25 кг. Заказывал две линейки питания Balance…" at bounding box center [1037, 550] width 242 height 82
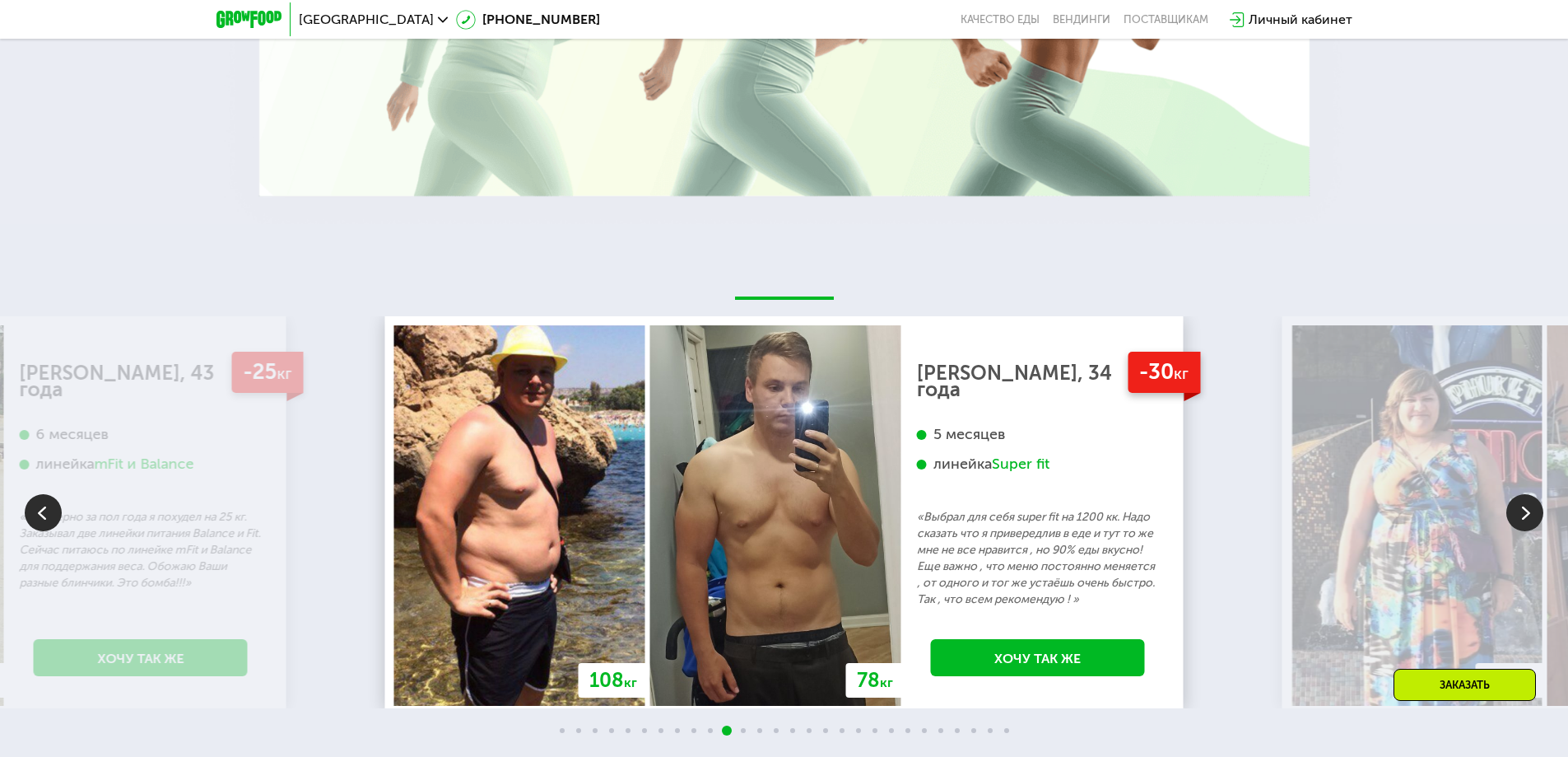
click at [917, 561] on p "«Выбрал для себя super fit на 1200 кк. Надо сказать что я привередлив в еде и т…" at bounding box center [1037, 558] width 242 height 99
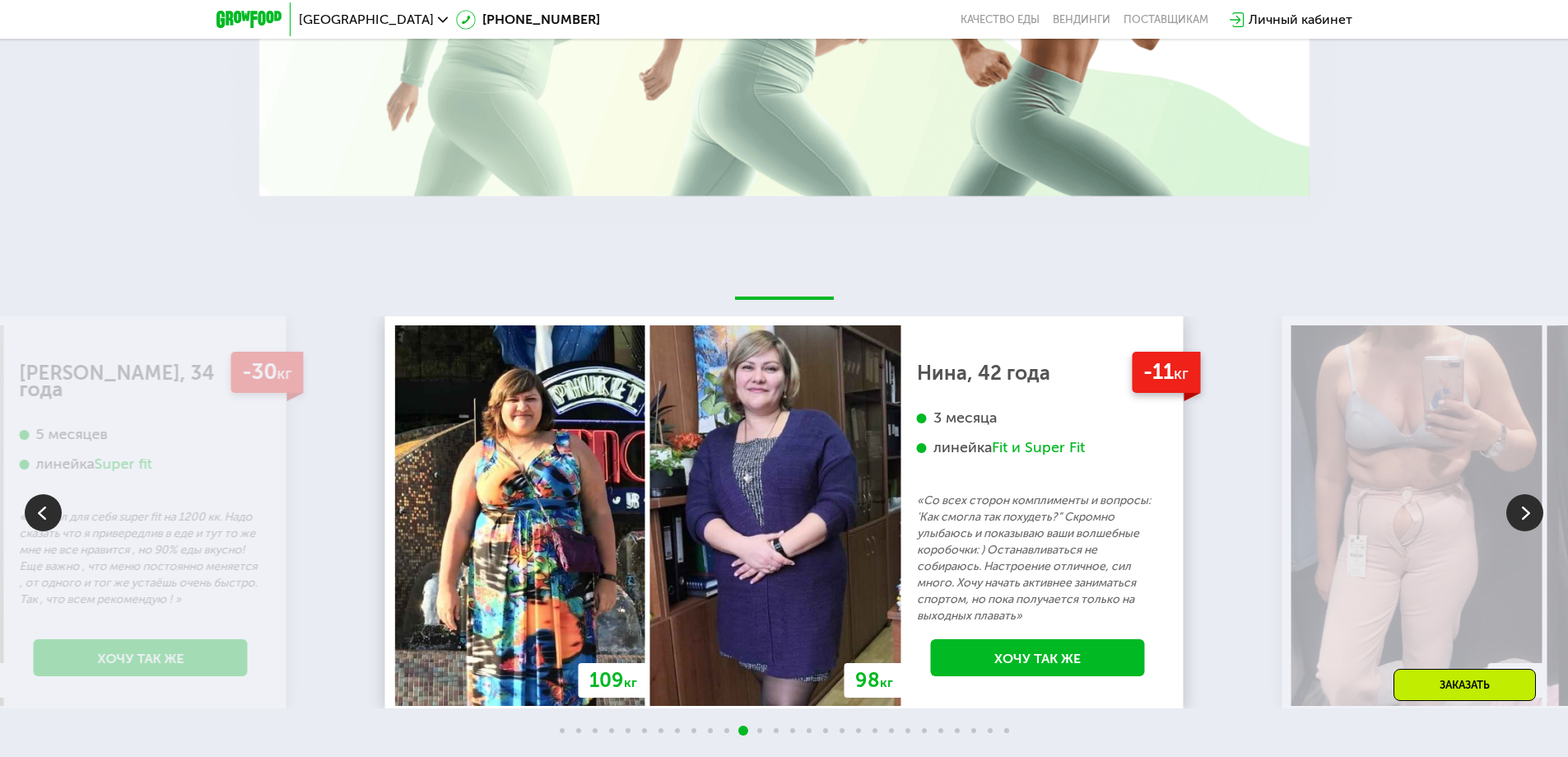
click at [917, 529] on p "«Со всех сторон комплименты и вопросы: 'Как смогла так похудеть?” Скромно улыба…" at bounding box center [1037, 559] width 242 height 132
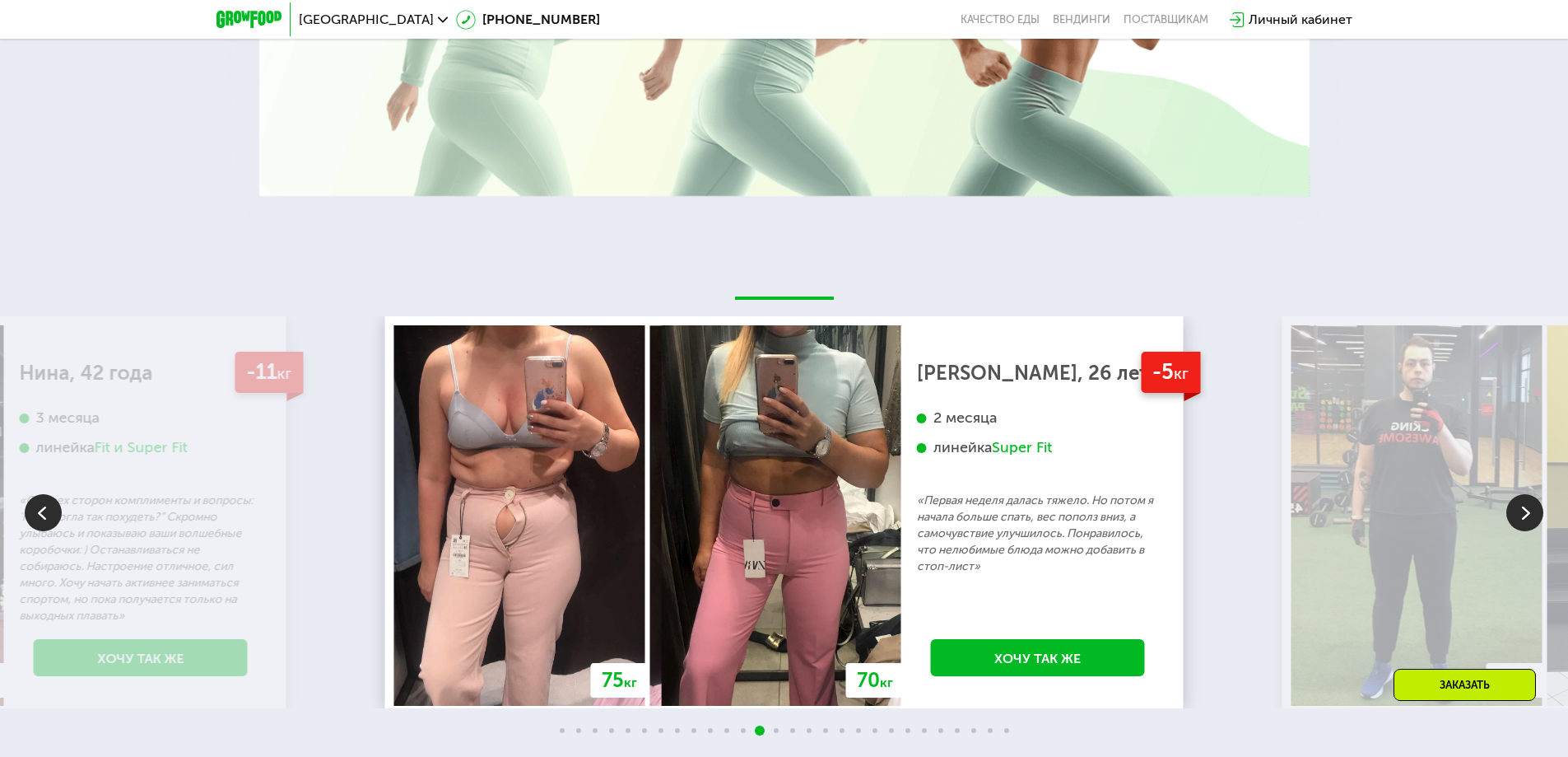
click at [917, 521] on p "«Первая неделя далась тяжело. Но потом я начала больше спать, вес пополз вниз, …" at bounding box center [1037, 534] width 242 height 82
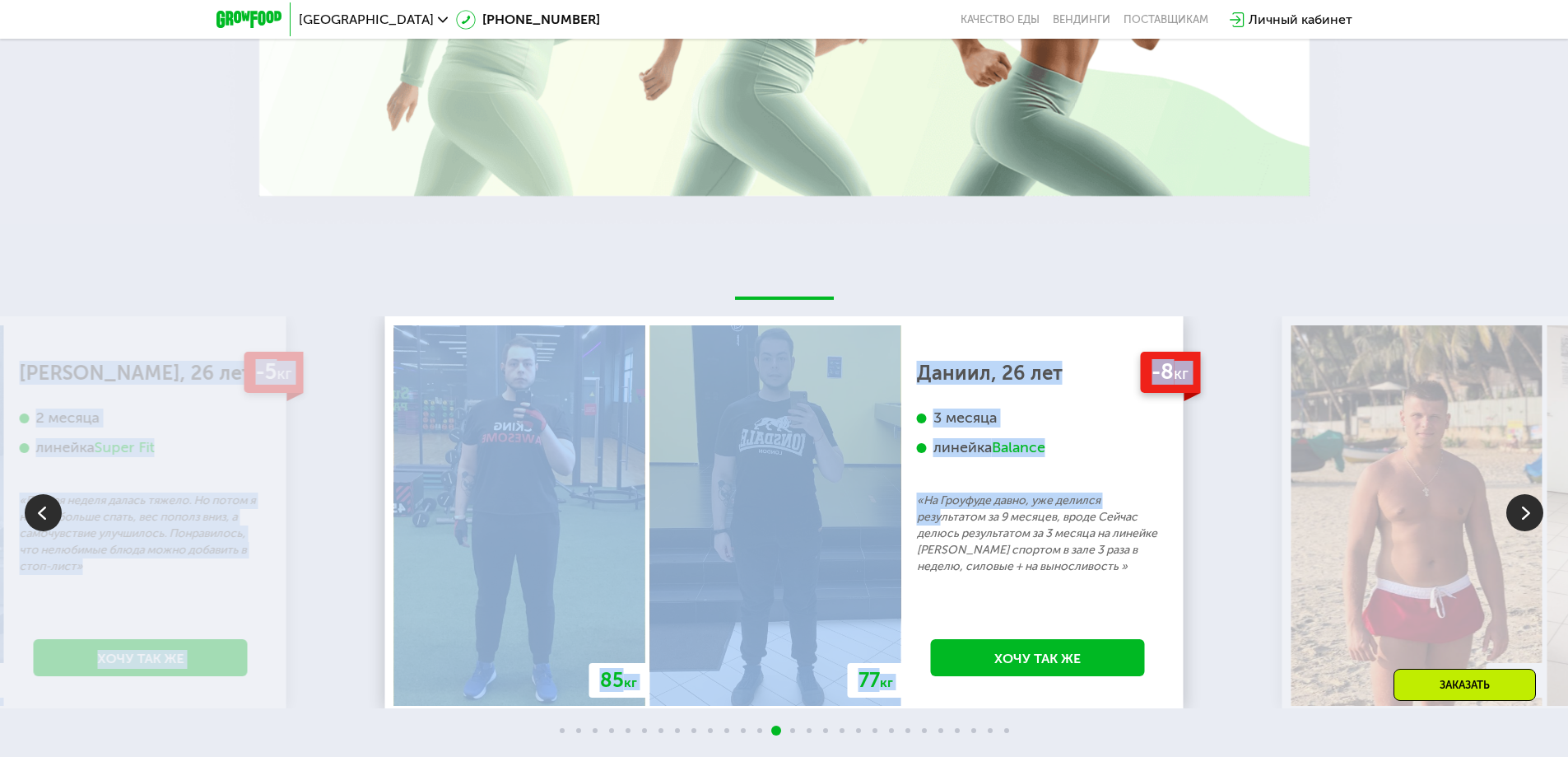
drag, startPoint x: 942, startPoint y: 519, endPoint x: 915, endPoint y: 521, distance: 27.1
click at [928, 519] on div "70 кг 64 кг -6 кг [PERSON_NAME], 31 год 3 месяца линейка Fit, Super Fit «Питала…" at bounding box center [784, 512] width 1568 height 392
click at [953, 521] on p "«На Гроуфуде давно, уже делился результатом за 9 месяцев, вроде Сейчас делюсь р…" at bounding box center [1037, 534] width 242 height 82
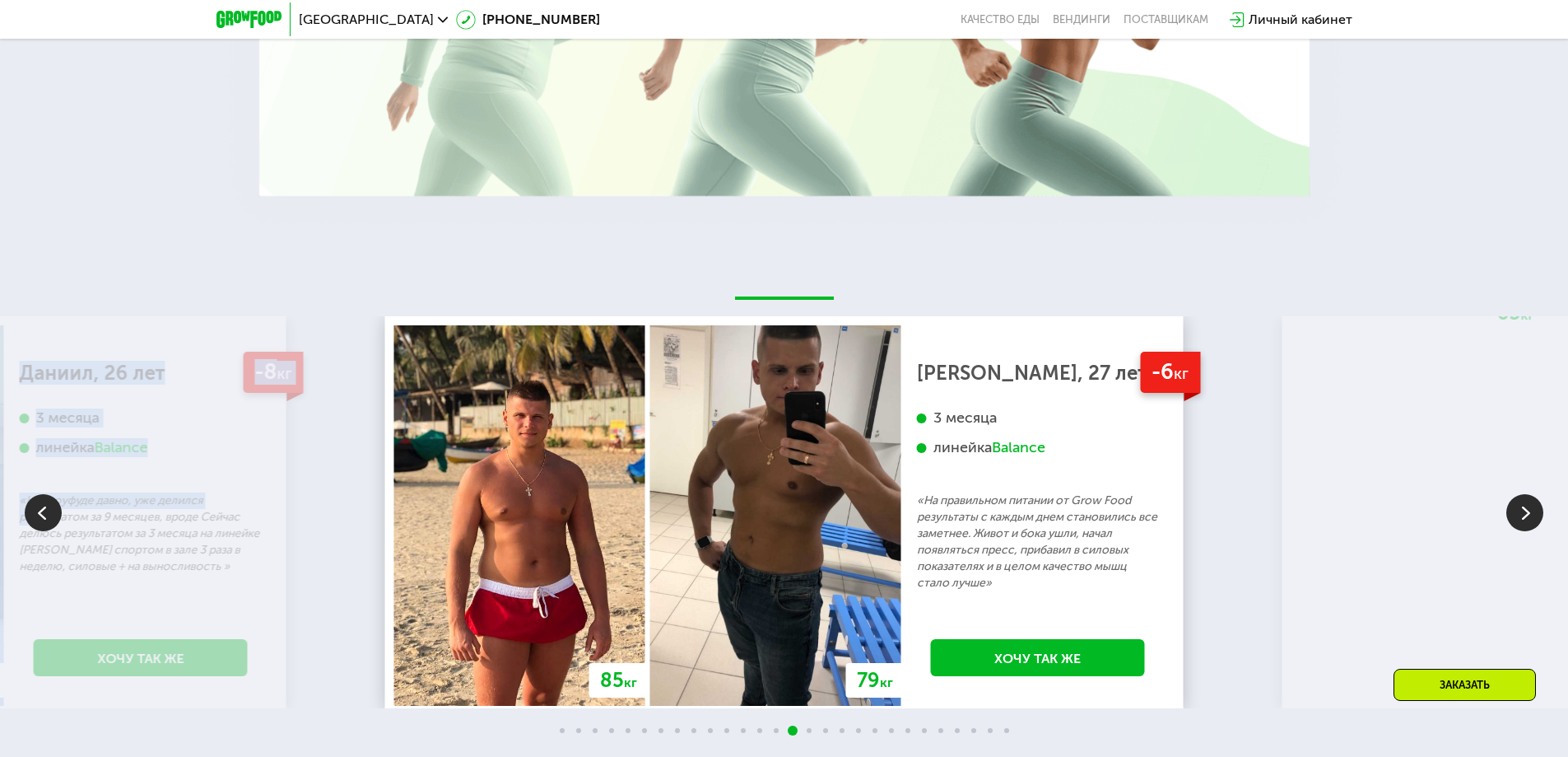
click at [1133, 501] on p "«На правильном питании от Grow Food результаты с каждым днем становились все за…" at bounding box center [1037, 541] width 242 height 99
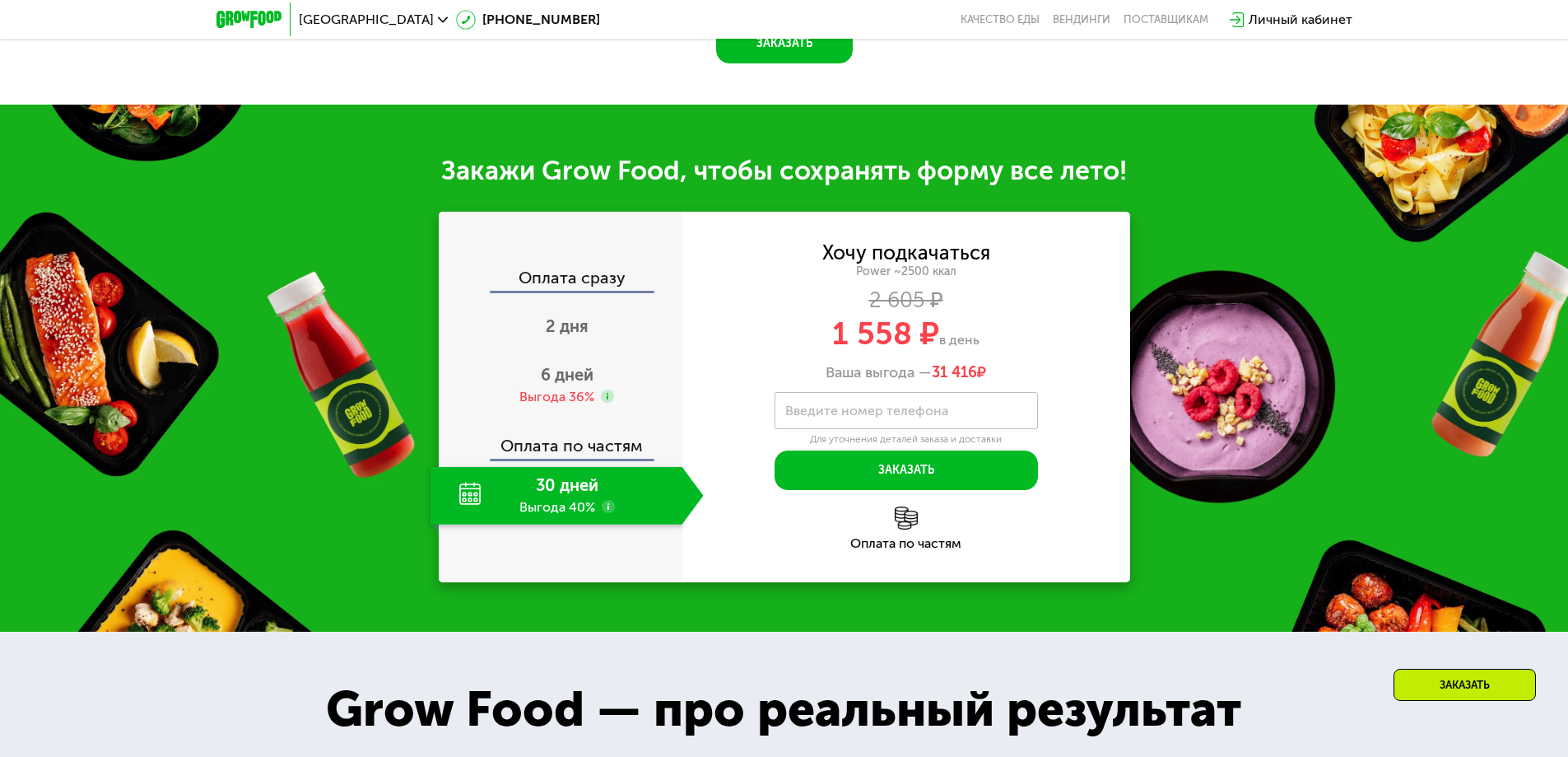
scroll to position [2022, 0]
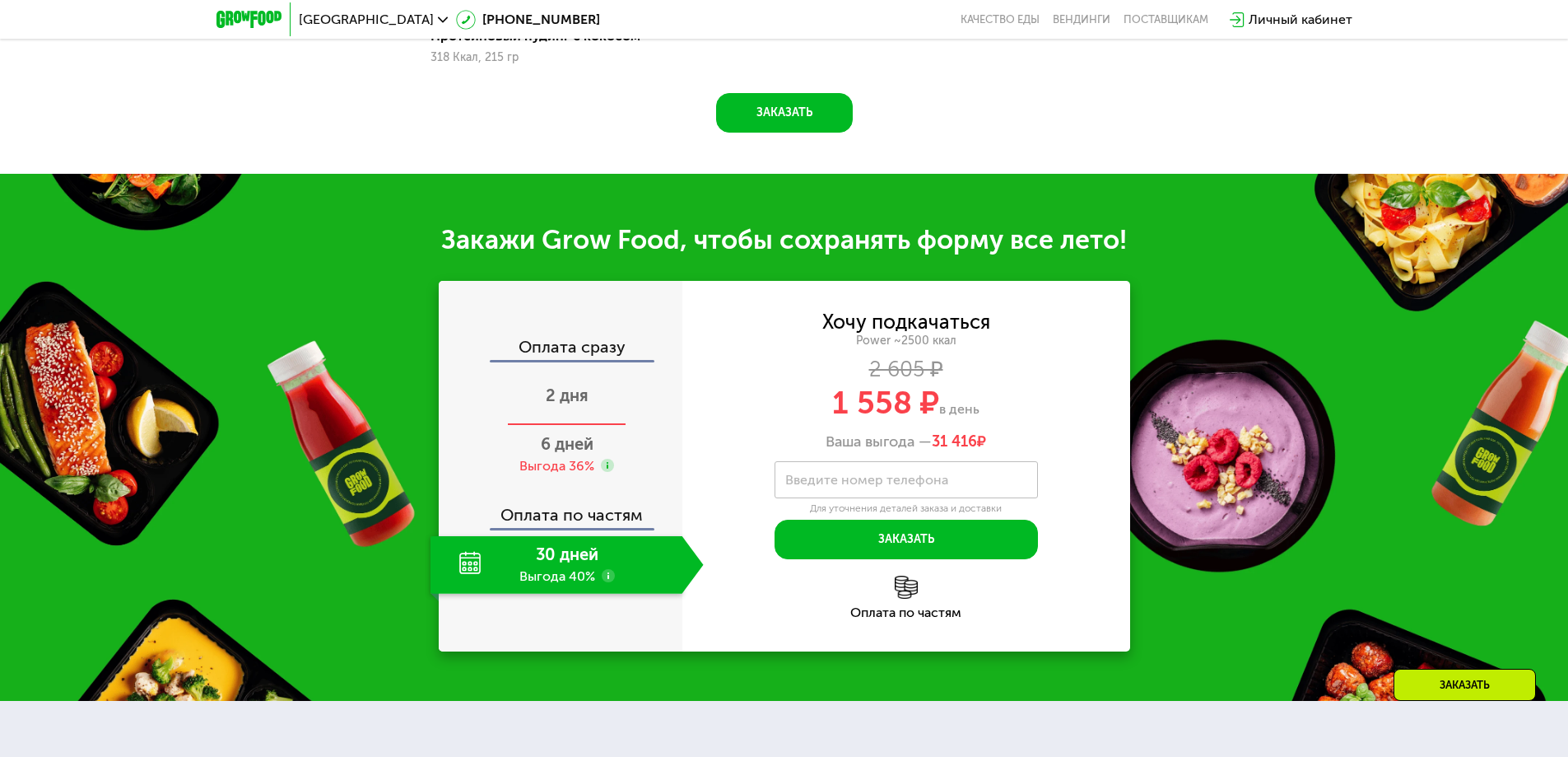
click at [634, 402] on div "2 дня" at bounding box center [566, 397] width 273 height 57
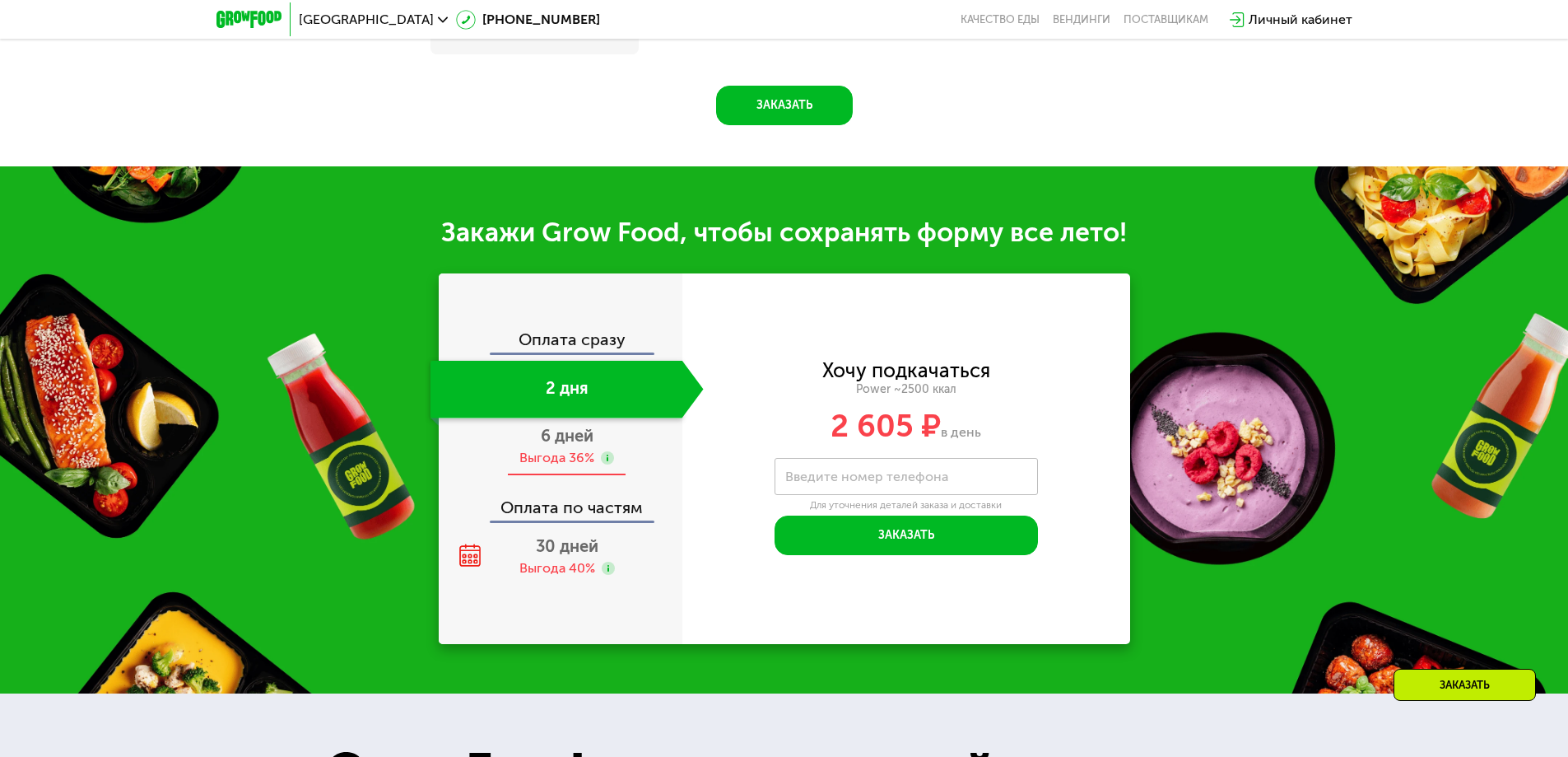
click at [612, 450] on div "6 дней Выгода 36%" at bounding box center [566, 447] width 273 height 57
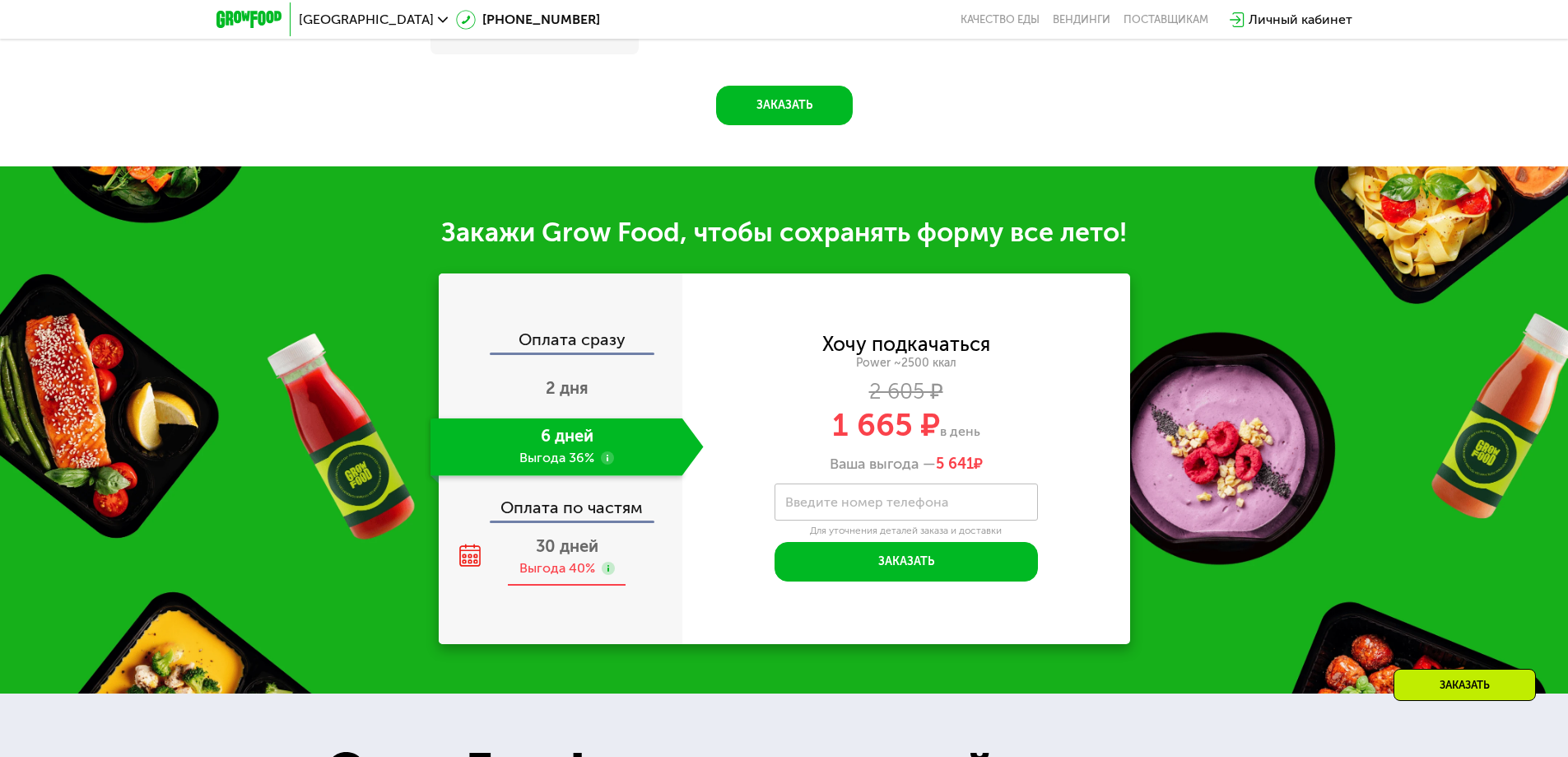
click at [588, 556] on span "30 дней" at bounding box center [566, 545] width 62 height 20
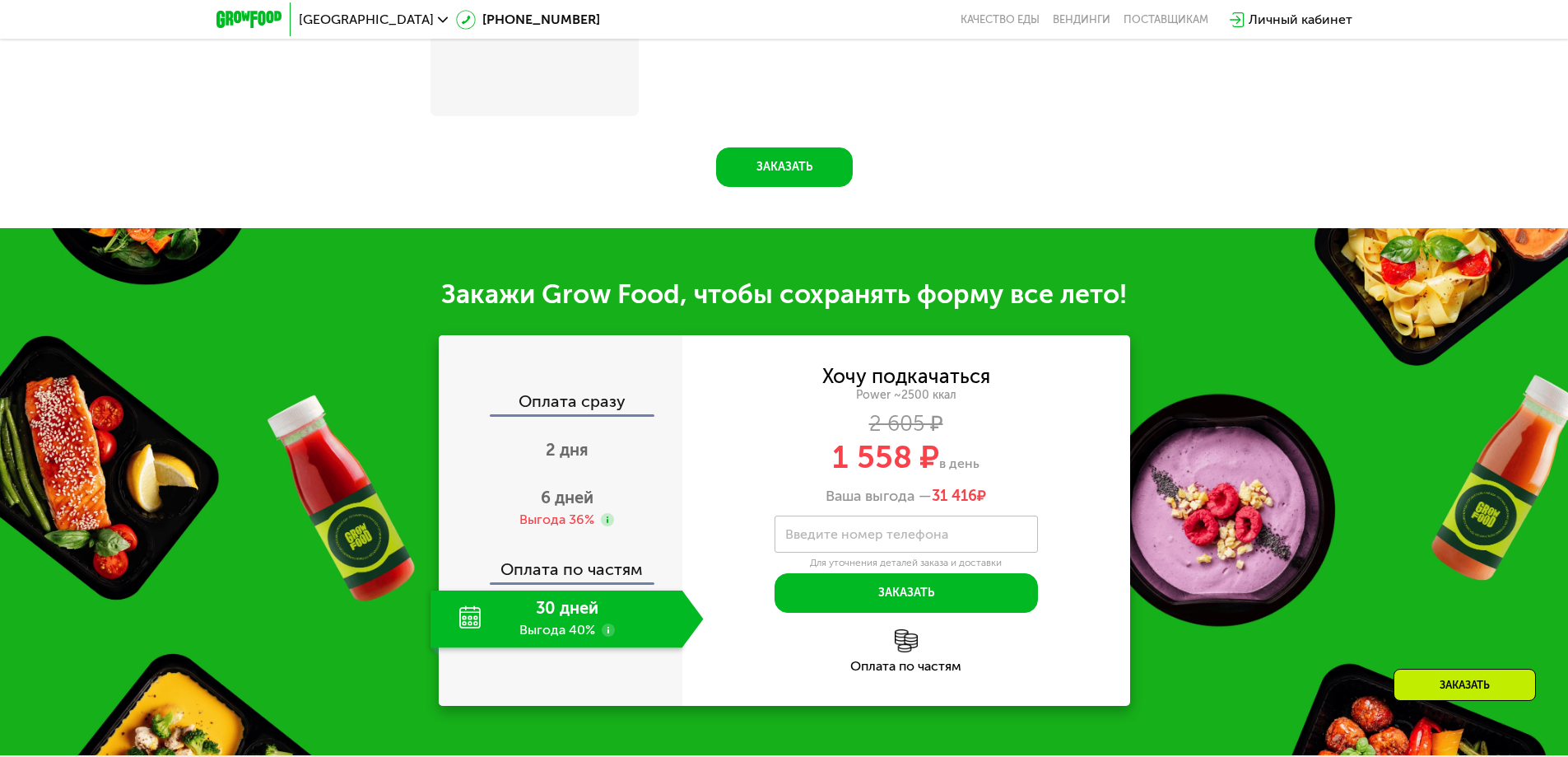
scroll to position [1941, 0]
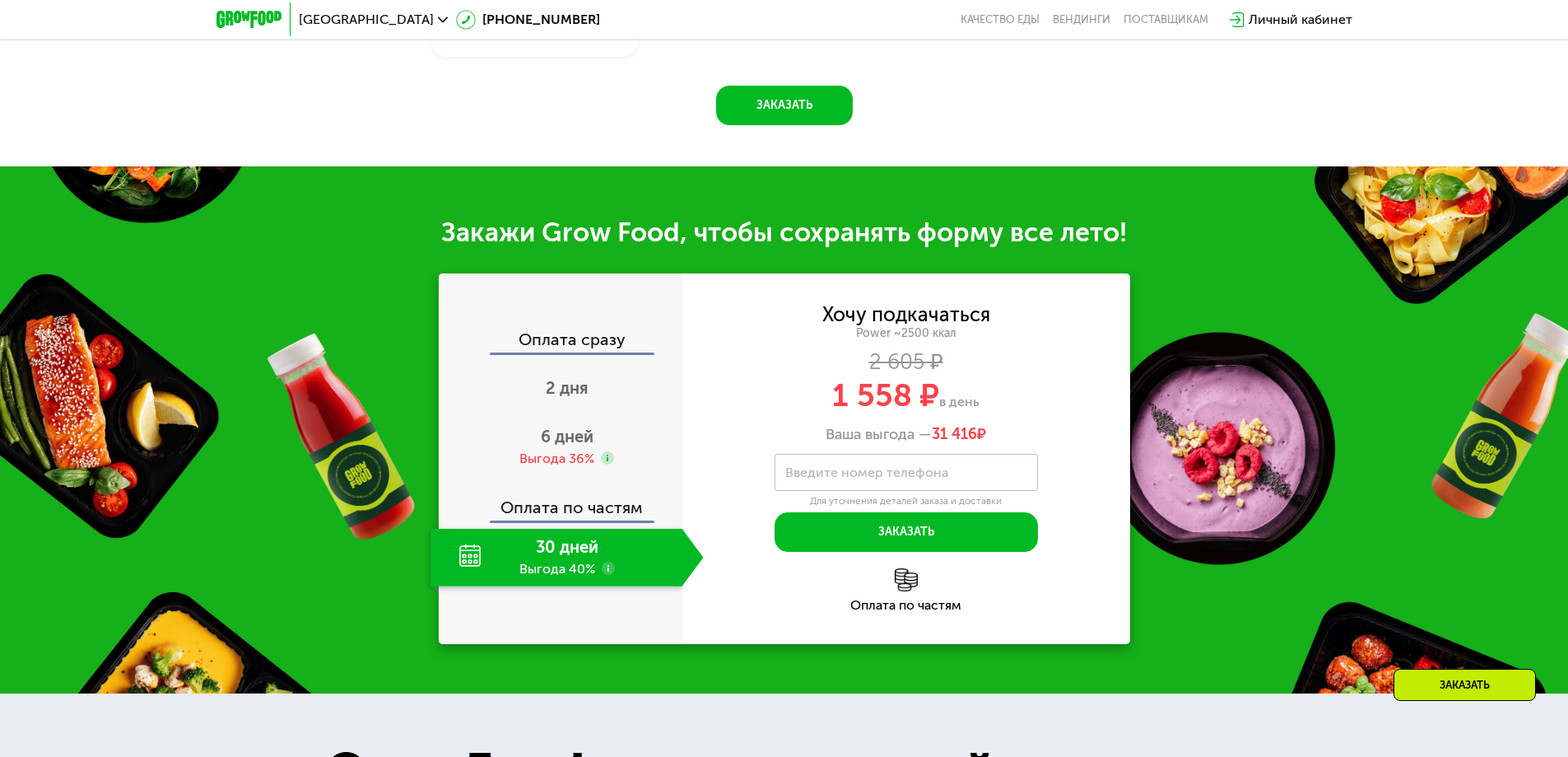
click at [554, 579] on div "30 дней Выгода 40%" at bounding box center [556, 558] width 252 height 57
click at [604, 574] on use at bounding box center [608, 568] width 13 height 13
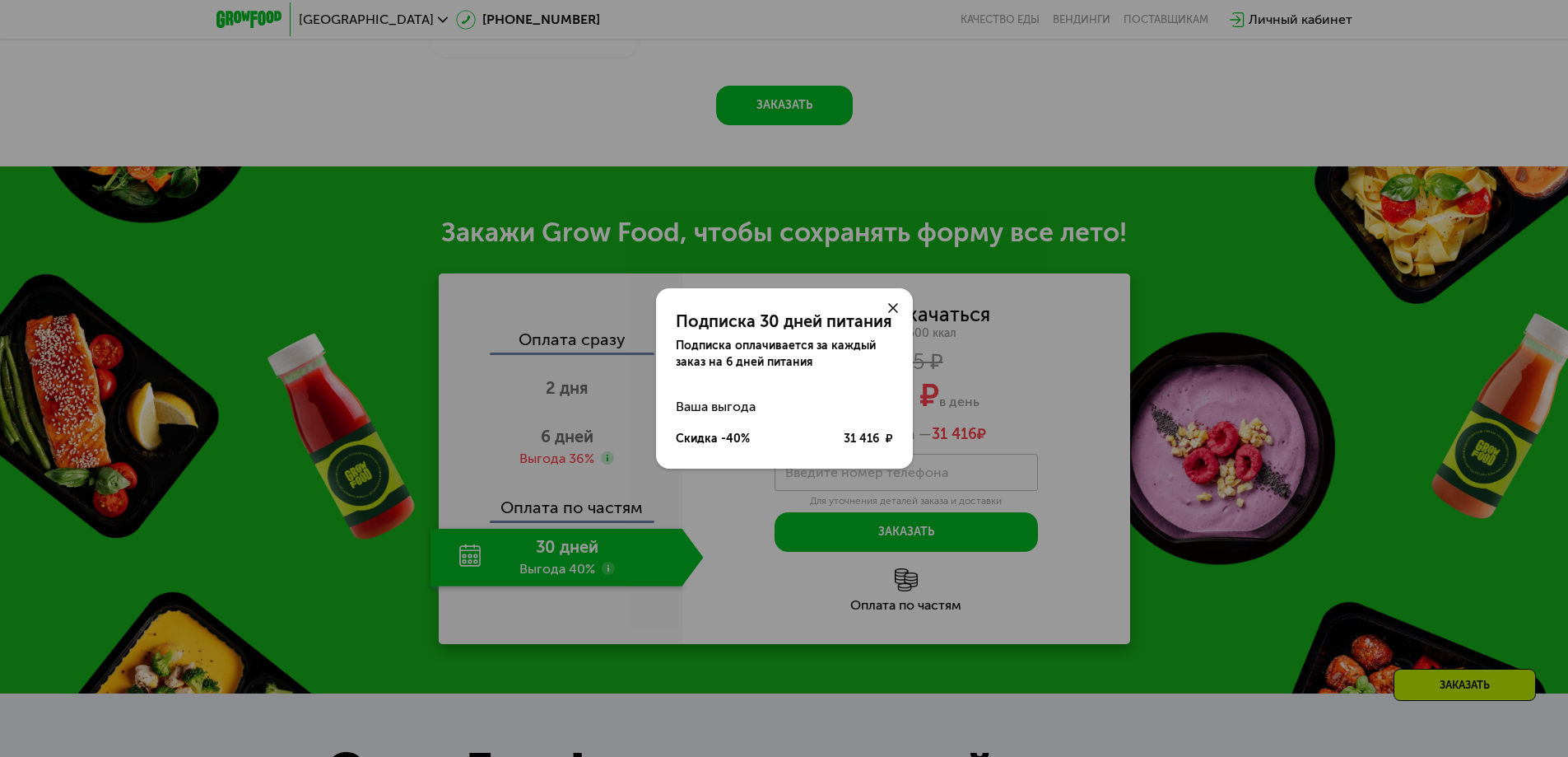
click at [888, 309] on icon at bounding box center [893, 308] width 10 height 10
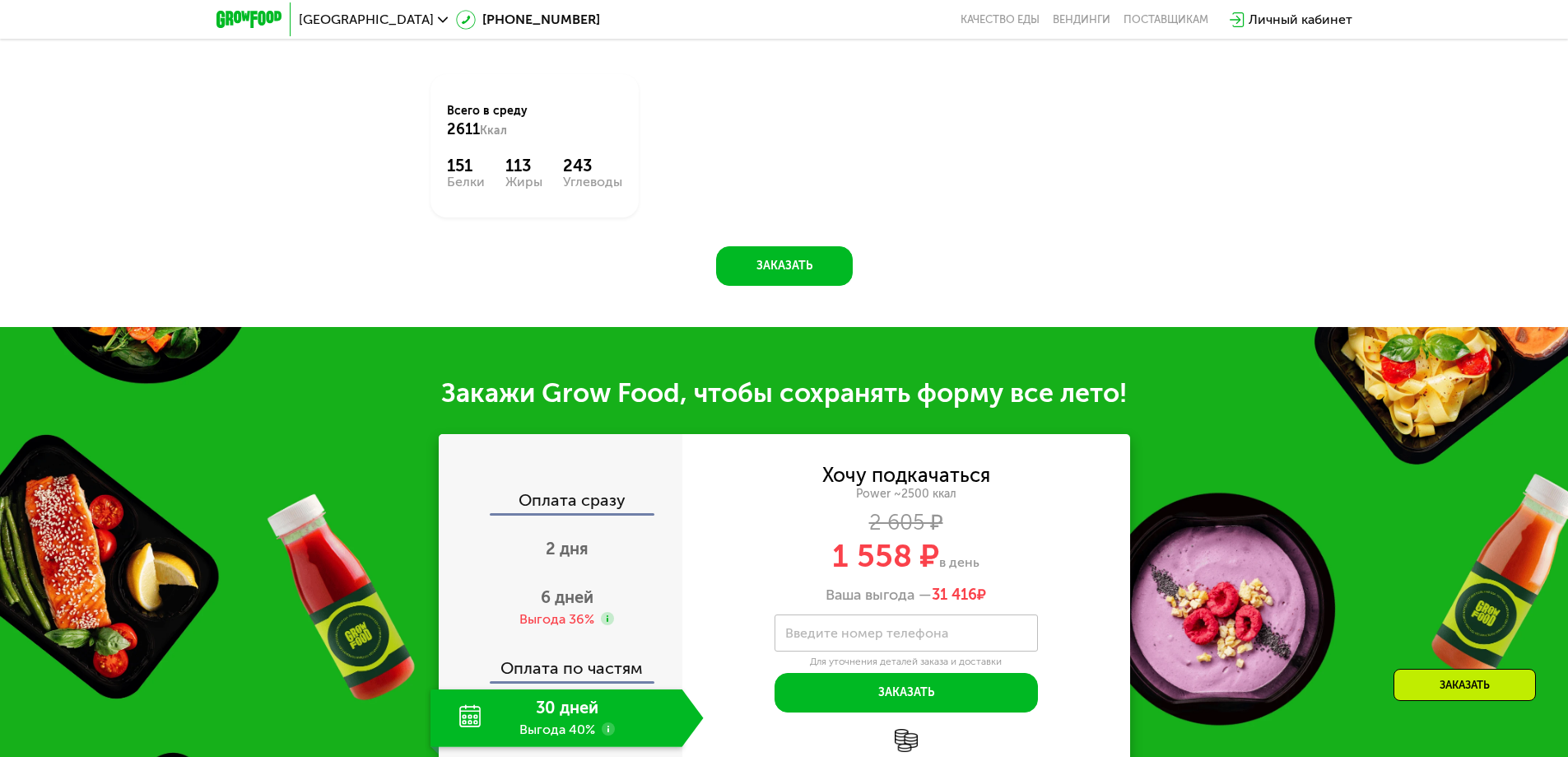
drag, startPoint x: 1367, startPoint y: 605, endPoint x: 1352, endPoint y: 552, distance: 55.1
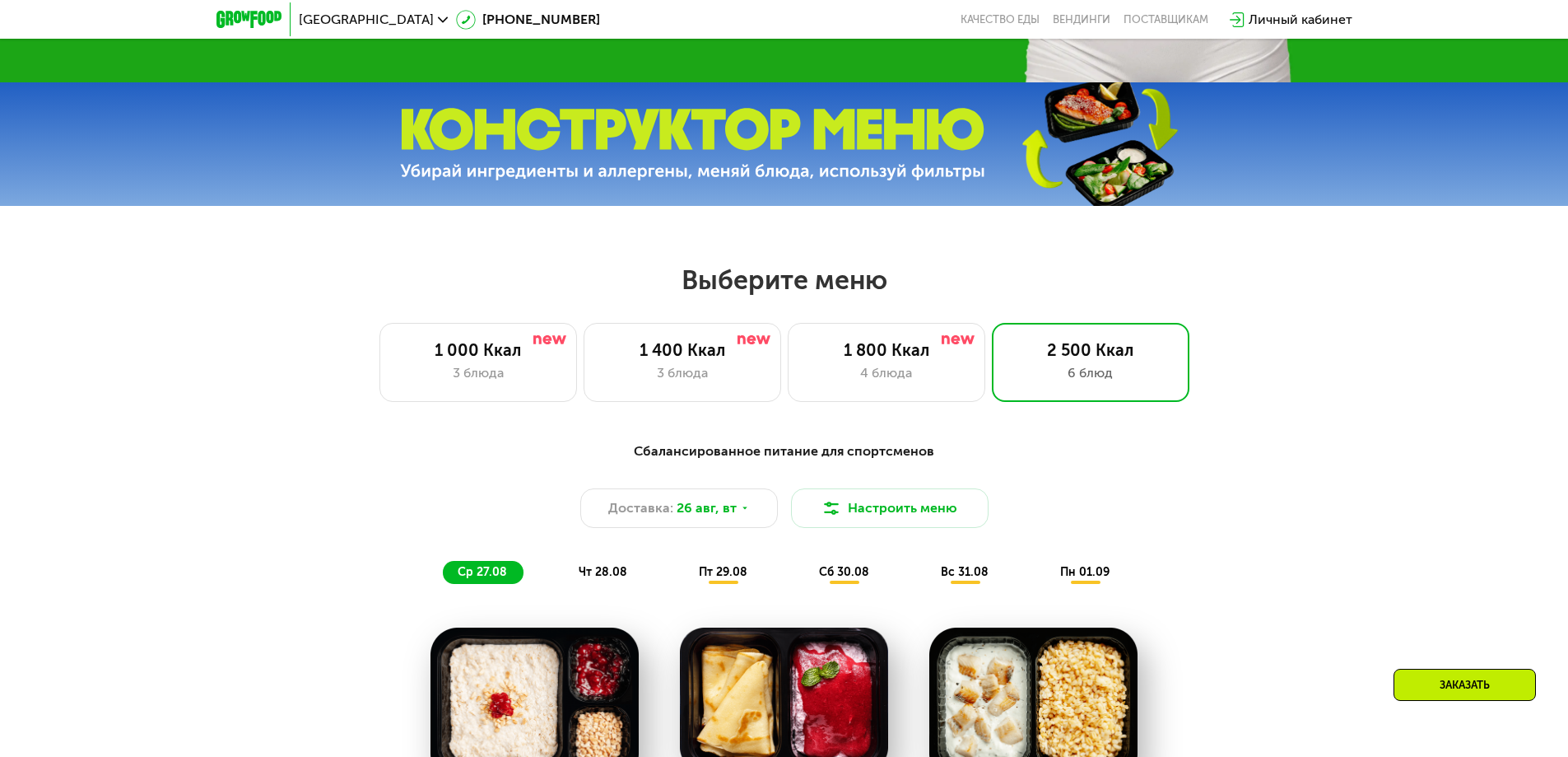
drag, startPoint x: 1346, startPoint y: 407, endPoint x: 1350, endPoint y: 306, distance: 101.1
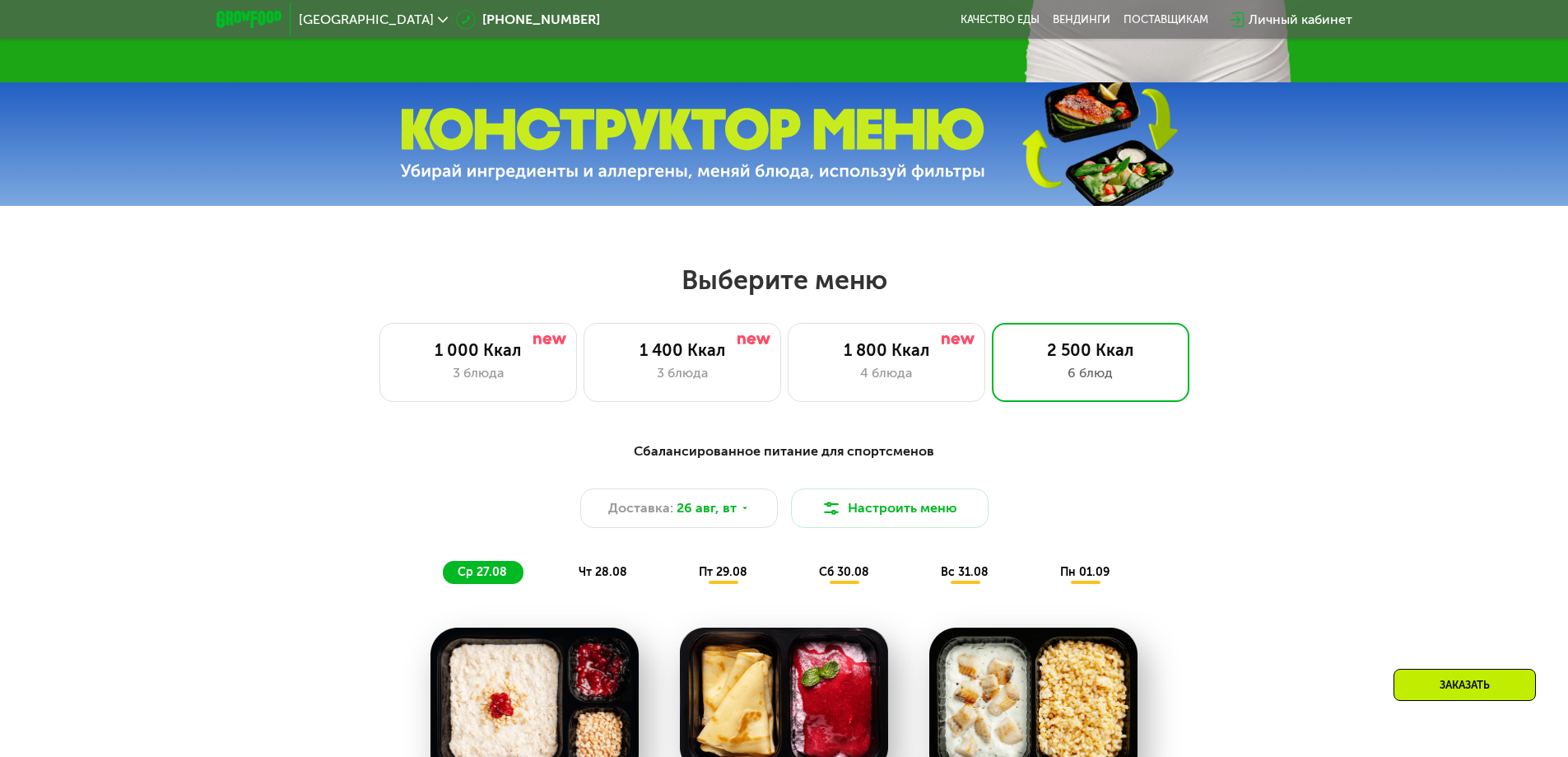
scroll to position [607, 0]
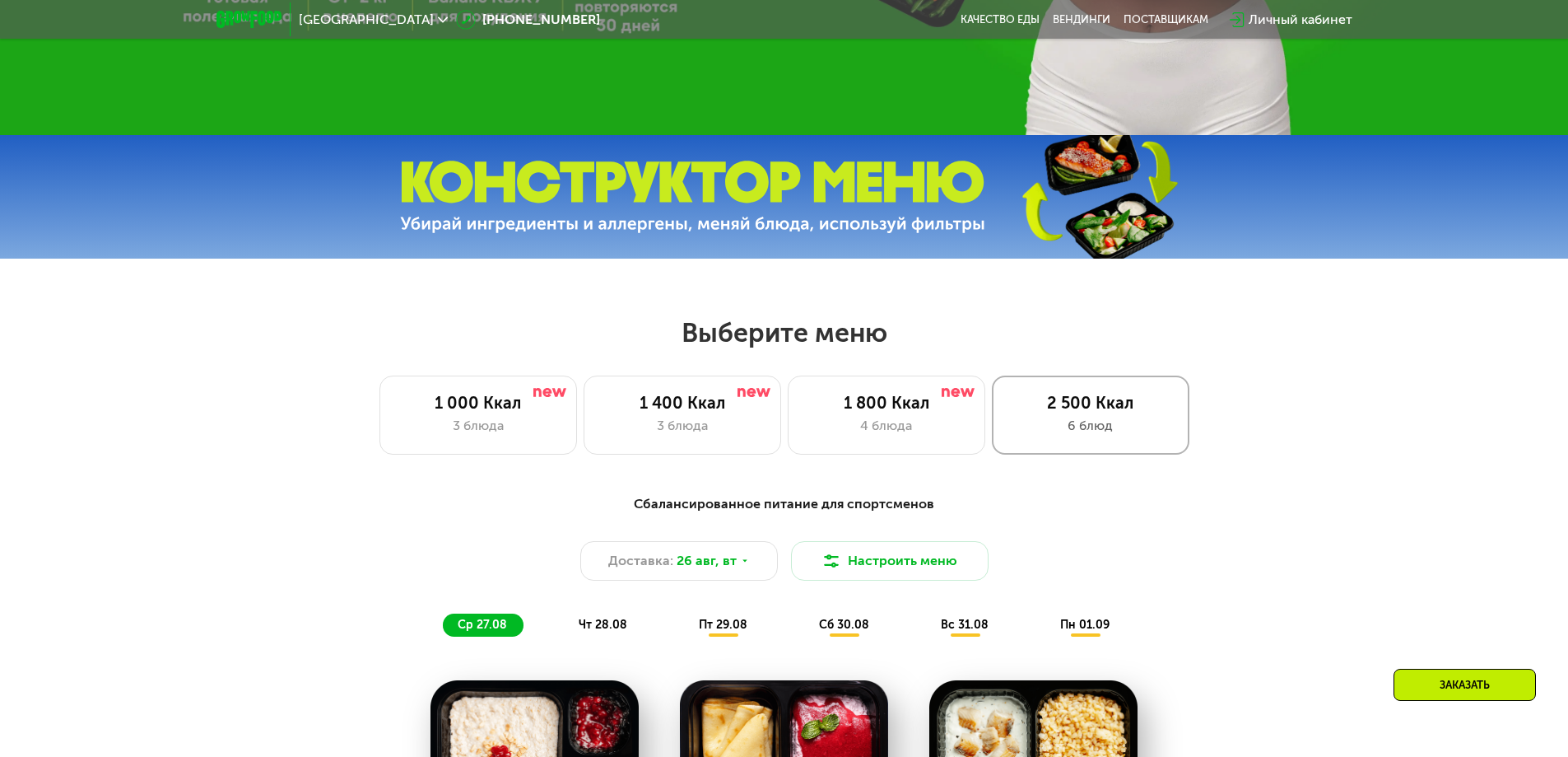
click at [1156, 432] on div "6 блюд" at bounding box center [1091, 425] width 163 height 20
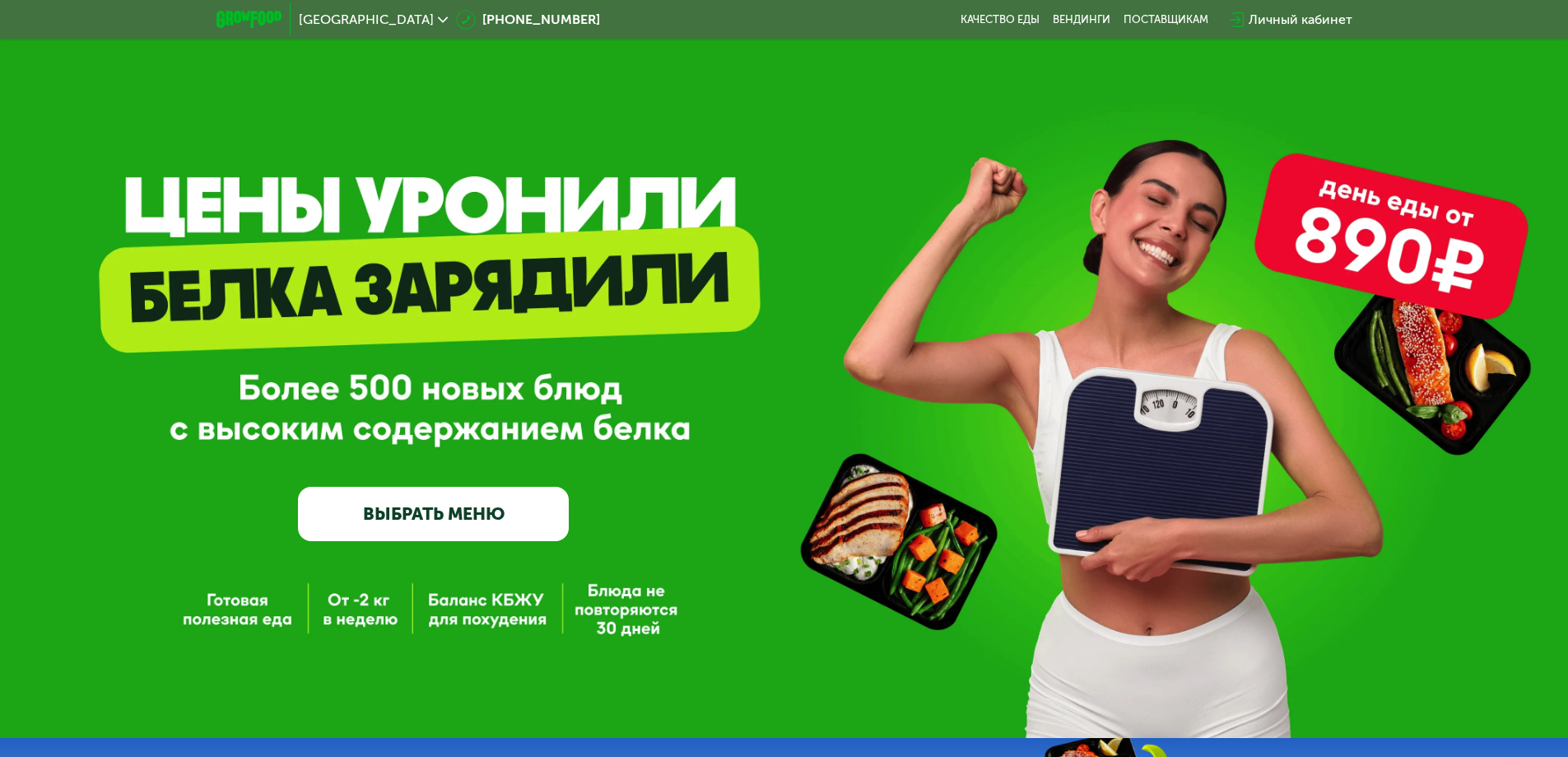
scroll to position [3, 0]
click at [459, 518] on link "ВЫБРАТЬ МЕНЮ" at bounding box center [433, 515] width 271 height 55
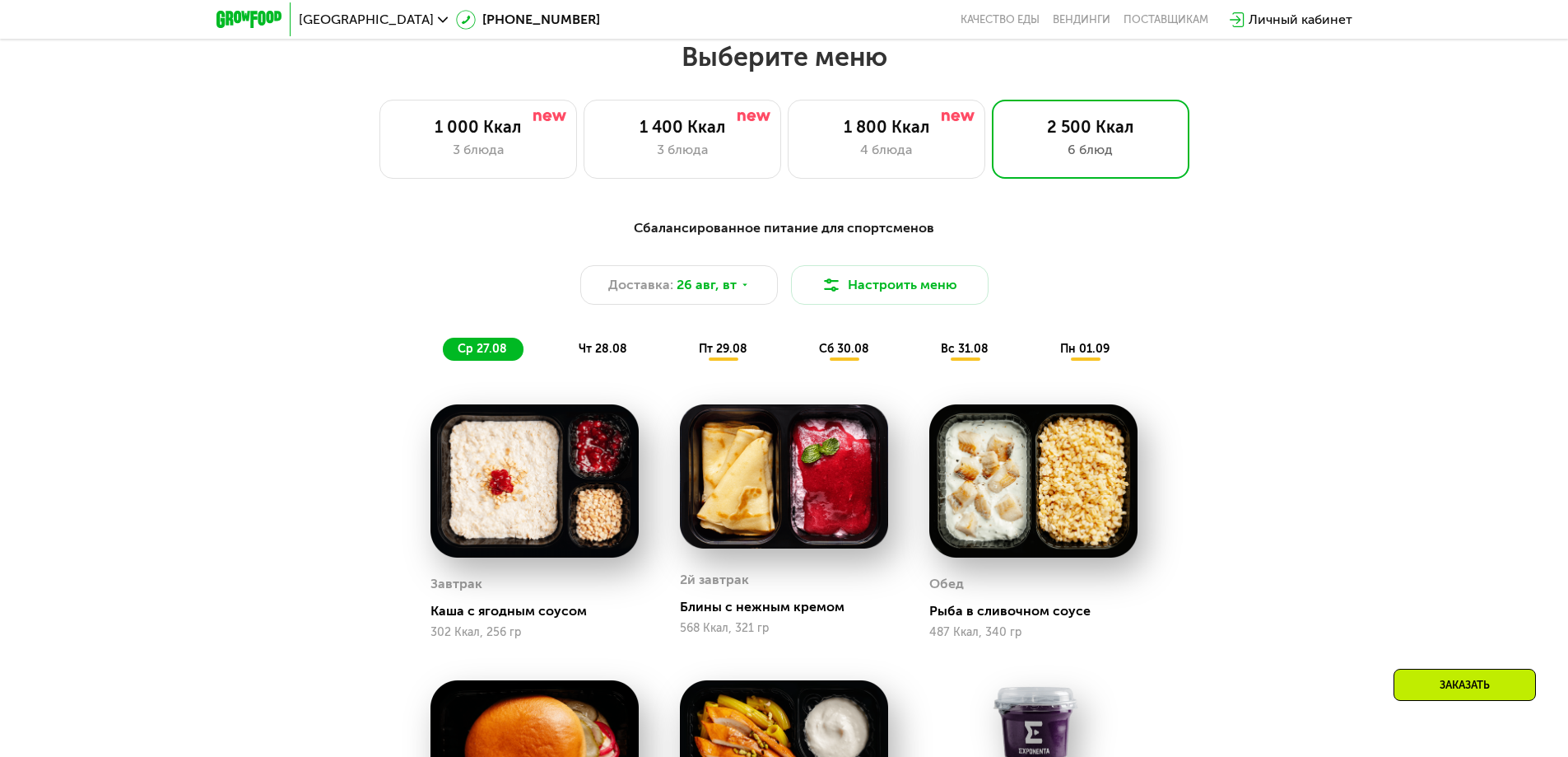
scroll to position [889, 0]
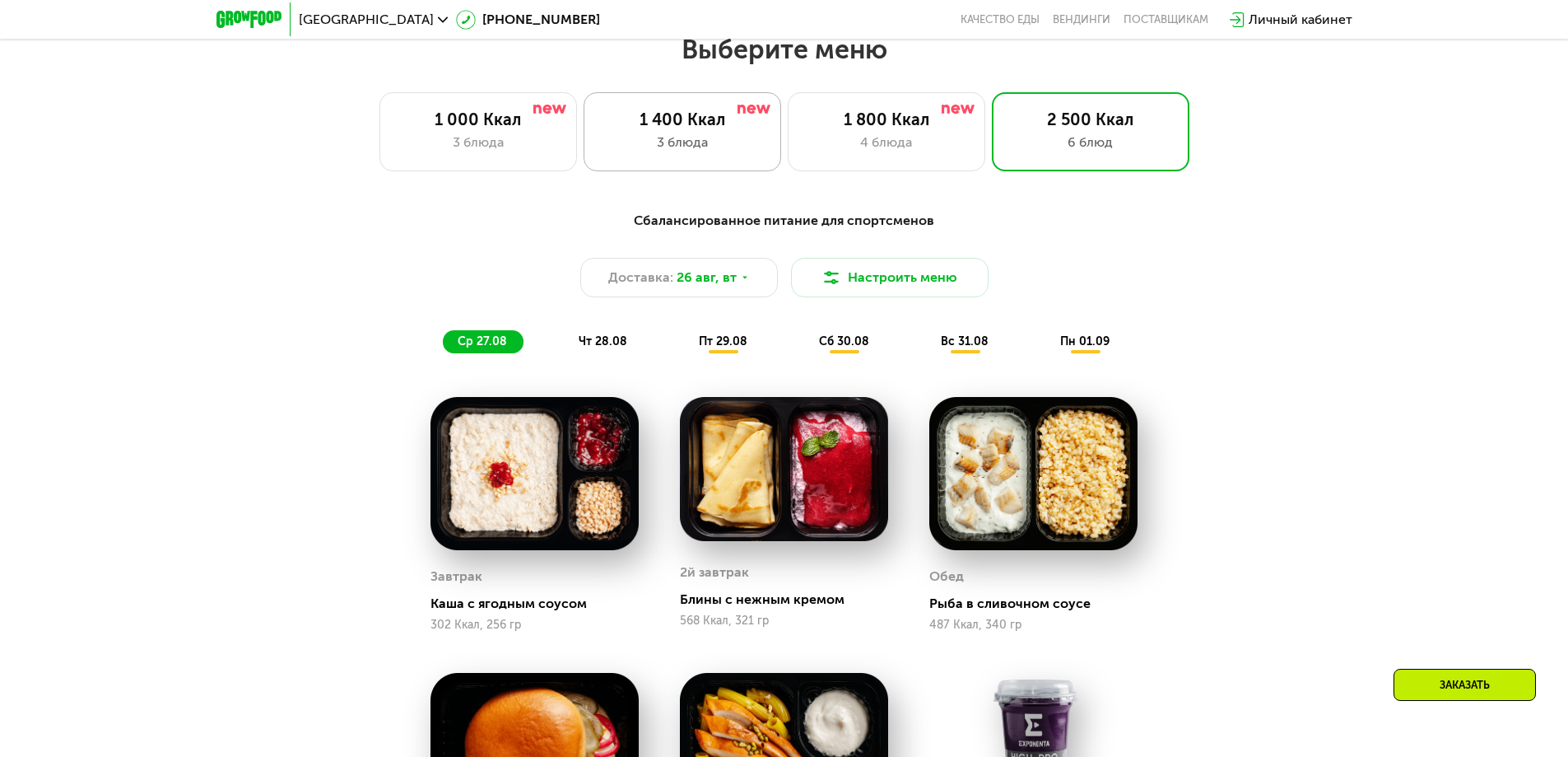
click at [787, 160] on div "1 400 Ккал 3 блюда" at bounding box center [886, 131] width 197 height 80
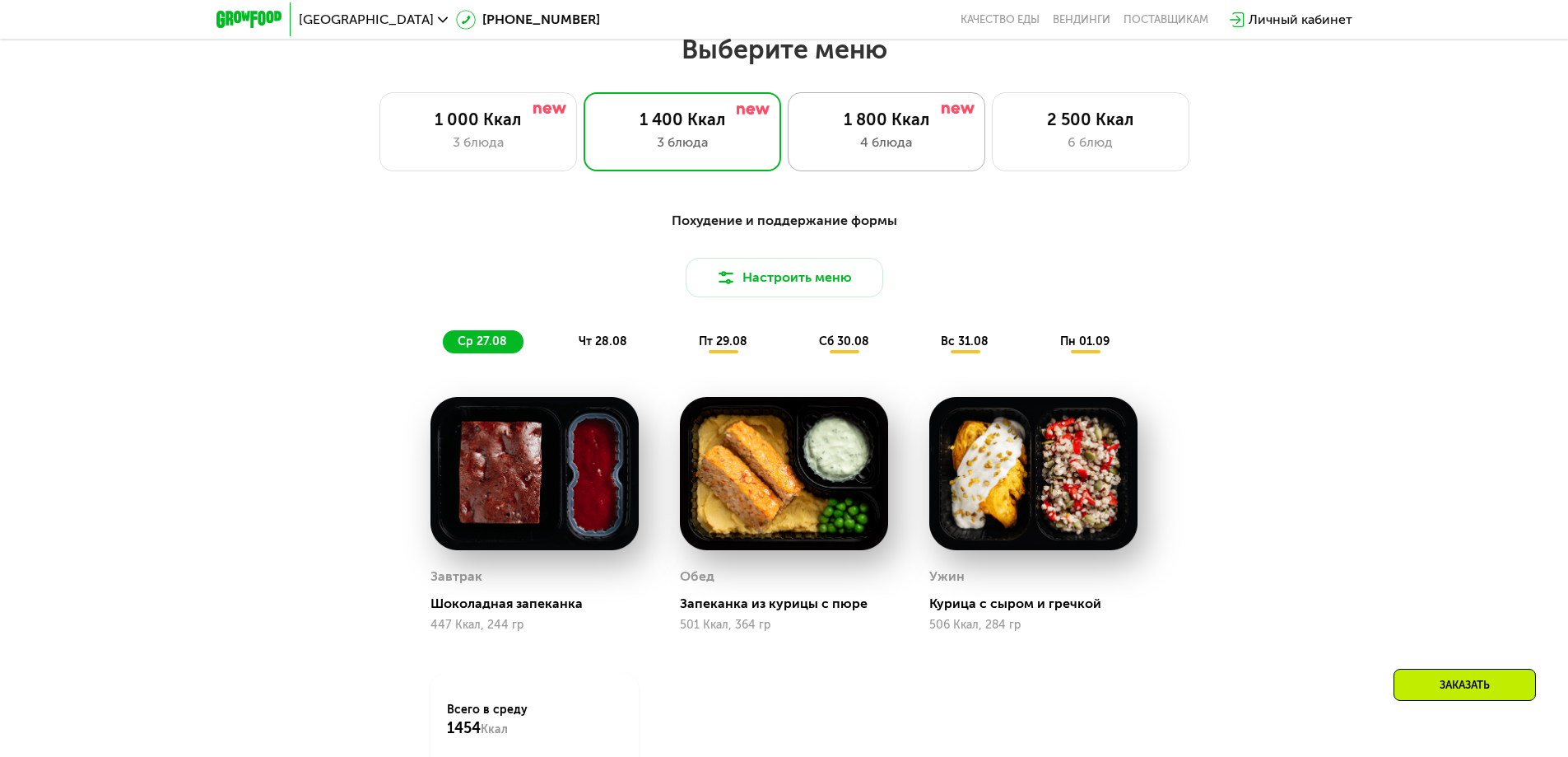
click at [953, 143] on div "4 блюда" at bounding box center [886, 142] width 163 height 20
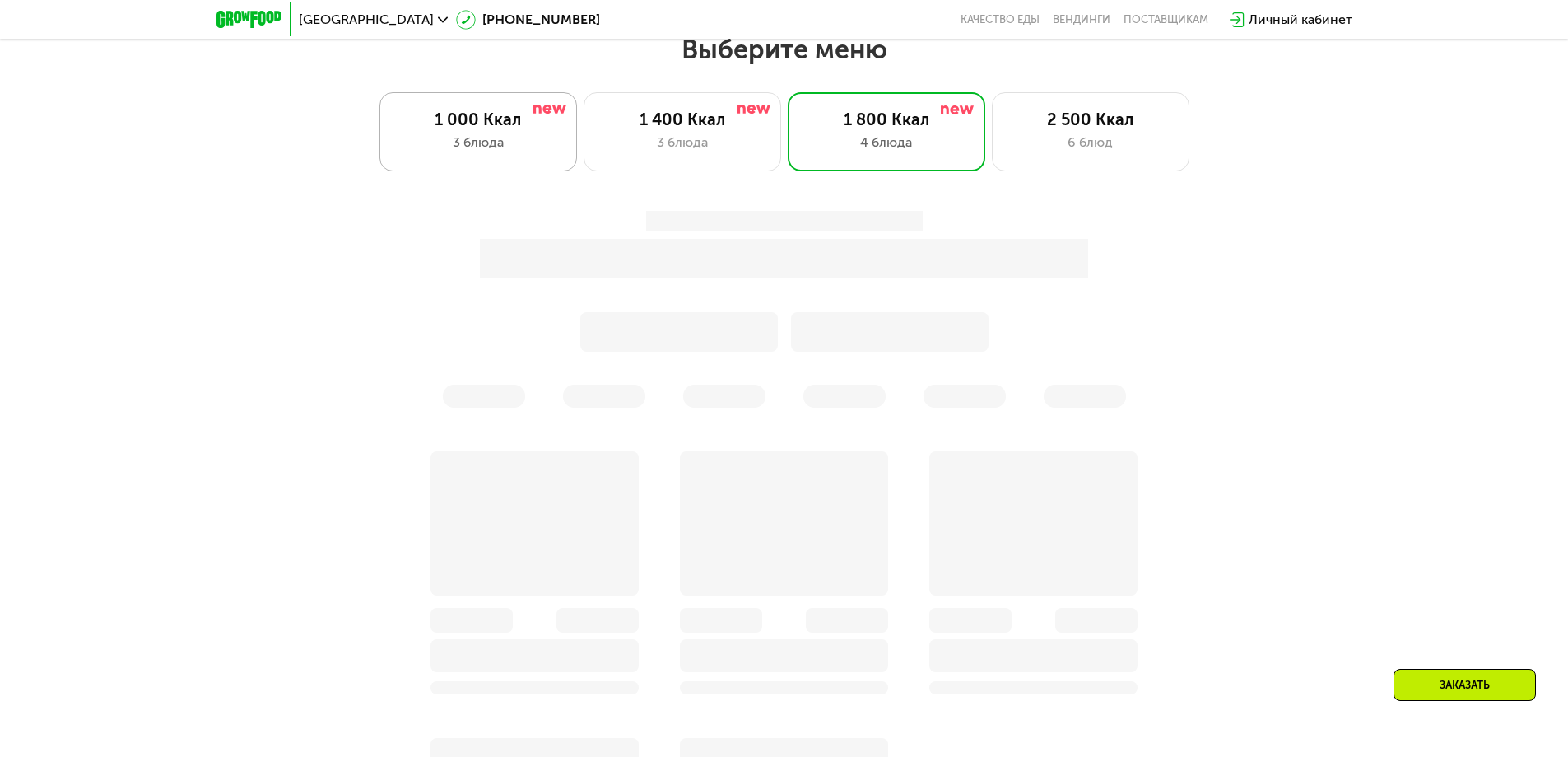
click at [483, 152] on div "3 блюда" at bounding box center [478, 142] width 163 height 20
click at [528, 172] on div "1 000 Ккал 3 блюда" at bounding box center [478, 131] width 197 height 80
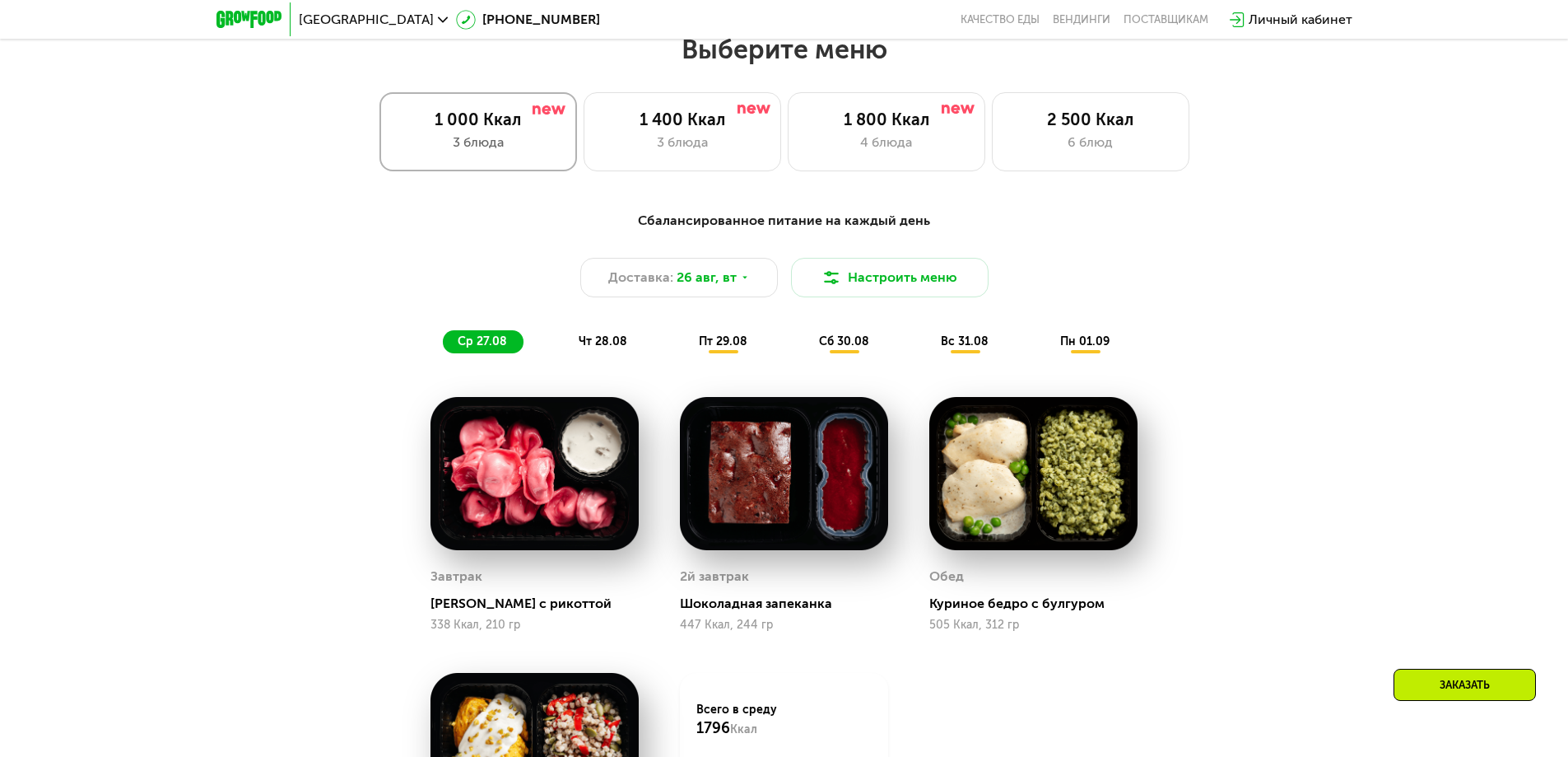
click at [524, 152] on div "3 блюда" at bounding box center [478, 142] width 163 height 20
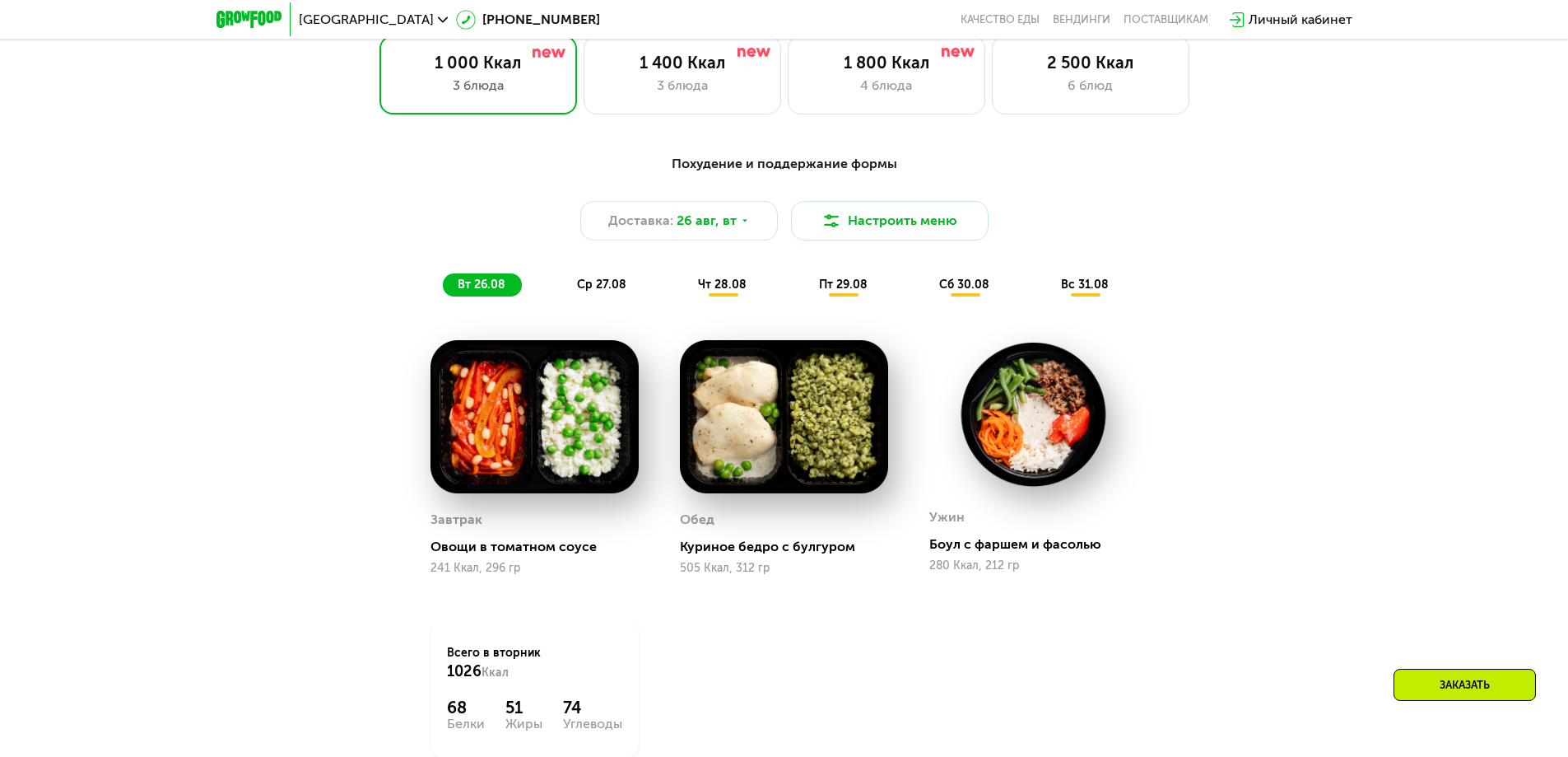
scroll to position [945, 0]
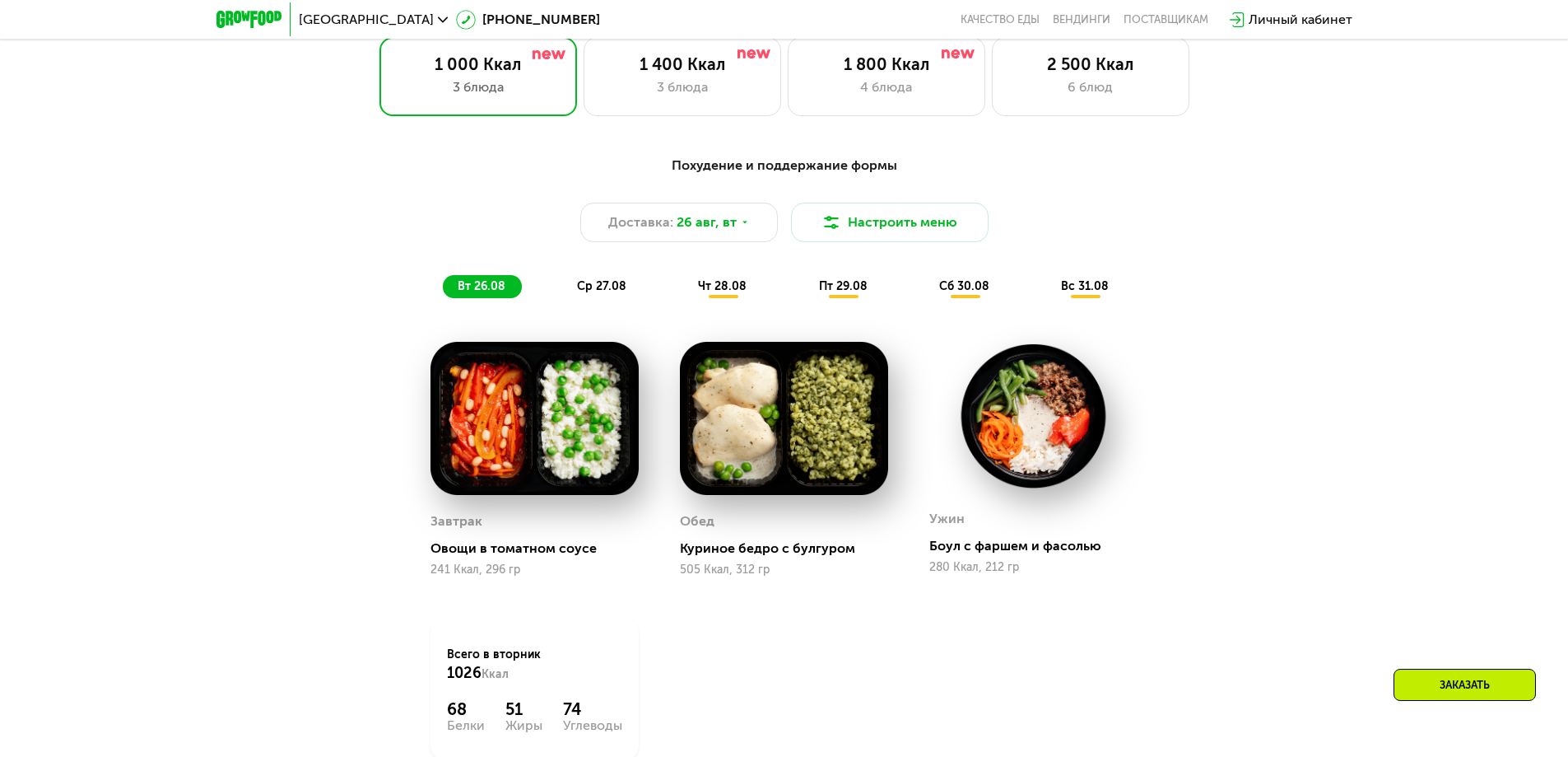
click at [683, 298] on div "ср 27.08" at bounding box center [722, 287] width 80 height 23
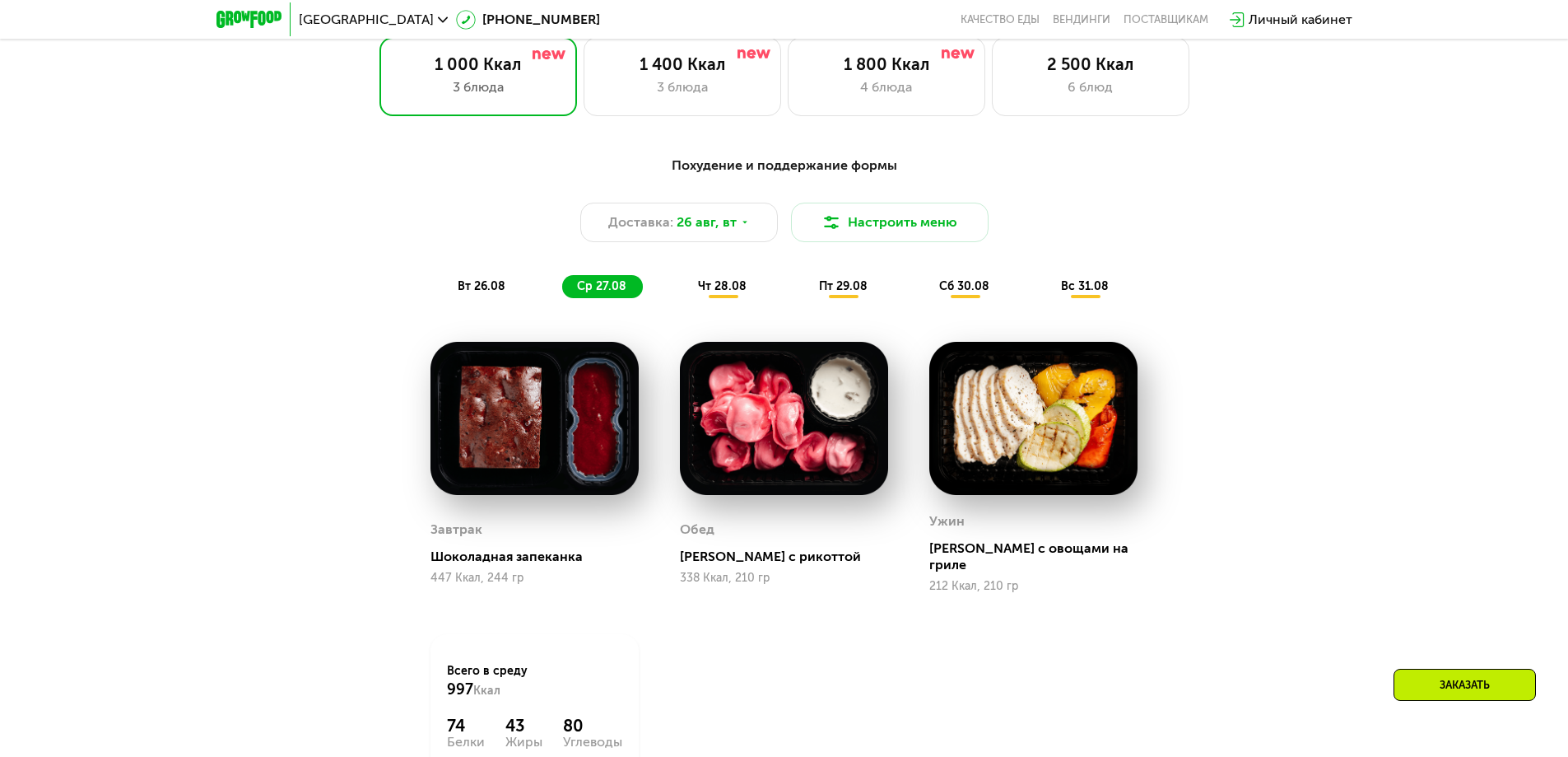
click at [805, 298] on div "чт 28.08" at bounding box center [844, 287] width 80 height 23
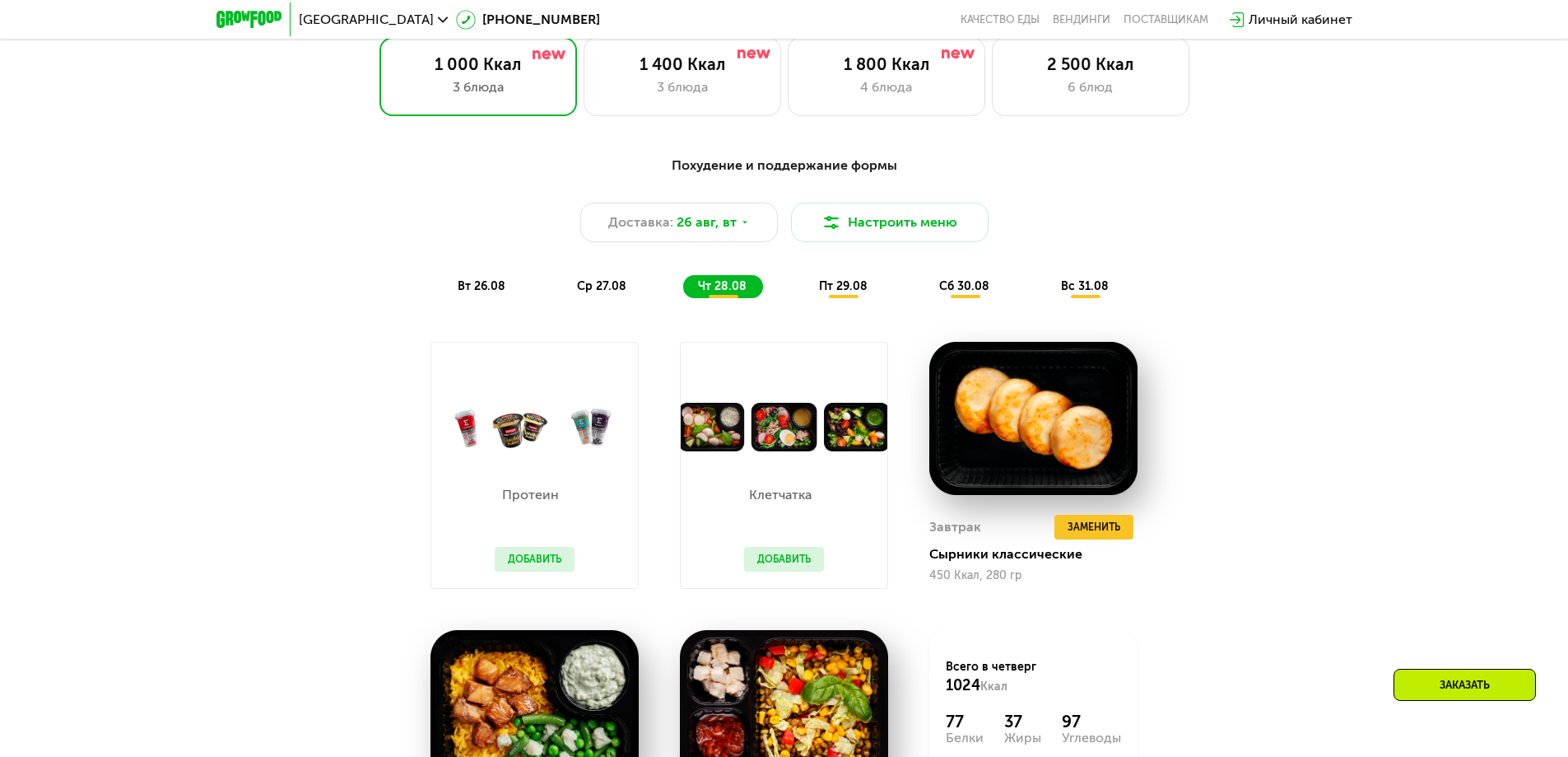
click at [848, 290] on span "пт 29.08" at bounding box center [843, 286] width 49 height 14
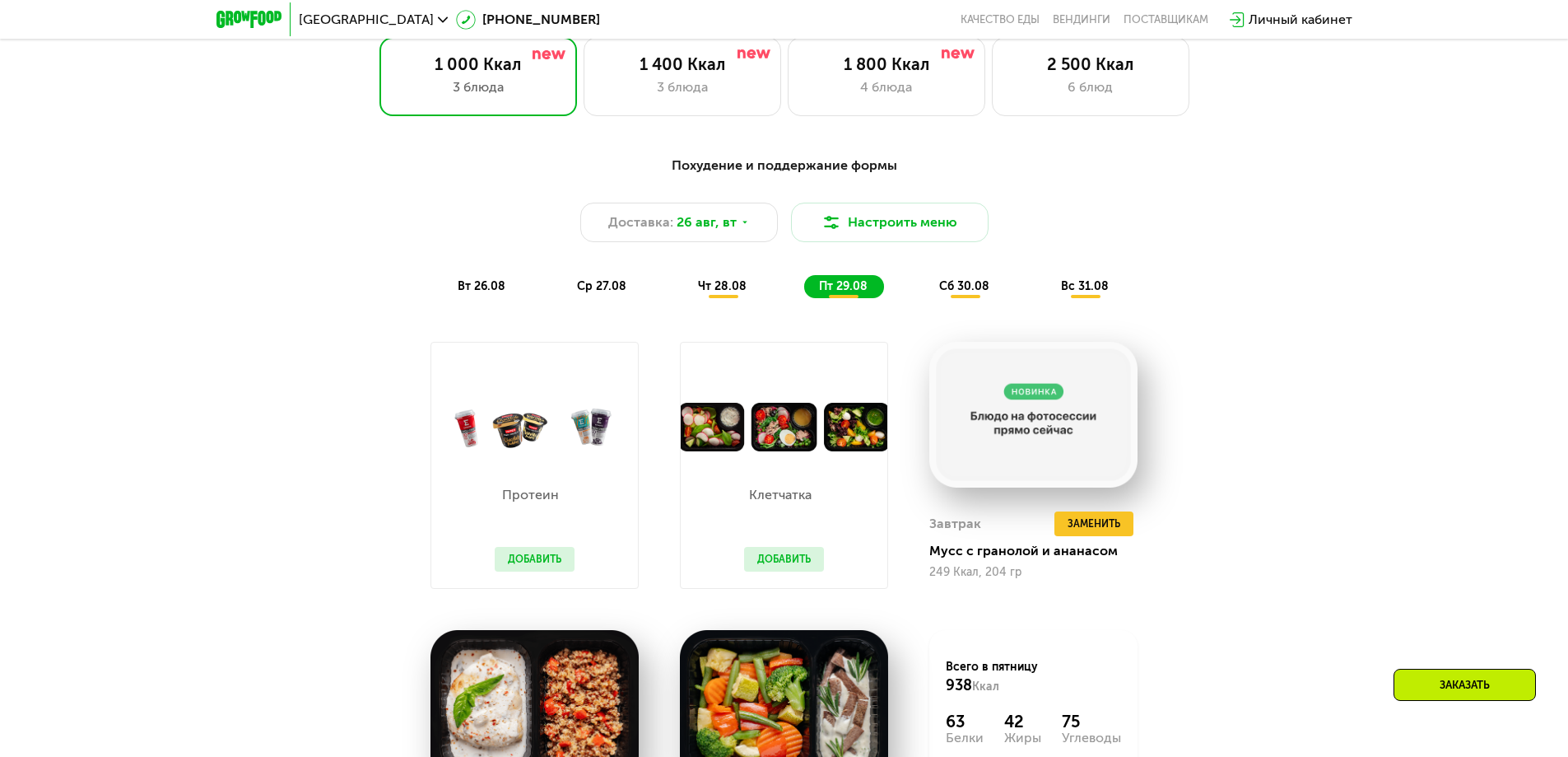
click at [1027, 275] on div "Похудение и поддержание формы Доставка: [DATE] [GEOGRAPHIC_DATA] меню вт 26.08 …" at bounding box center [784, 226] width 975 height 143
click at [1038, 276] on div "Похудение и поддержание формы Доставка: [DATE] [GEOGRAPHIC_DATA] меню вт 26.08 …" at bounding box center [784, 226] width 975 height 143
click at [1077, 293] on span "вс 31.08" at bounding box center [1085, 286] width 48 height 14
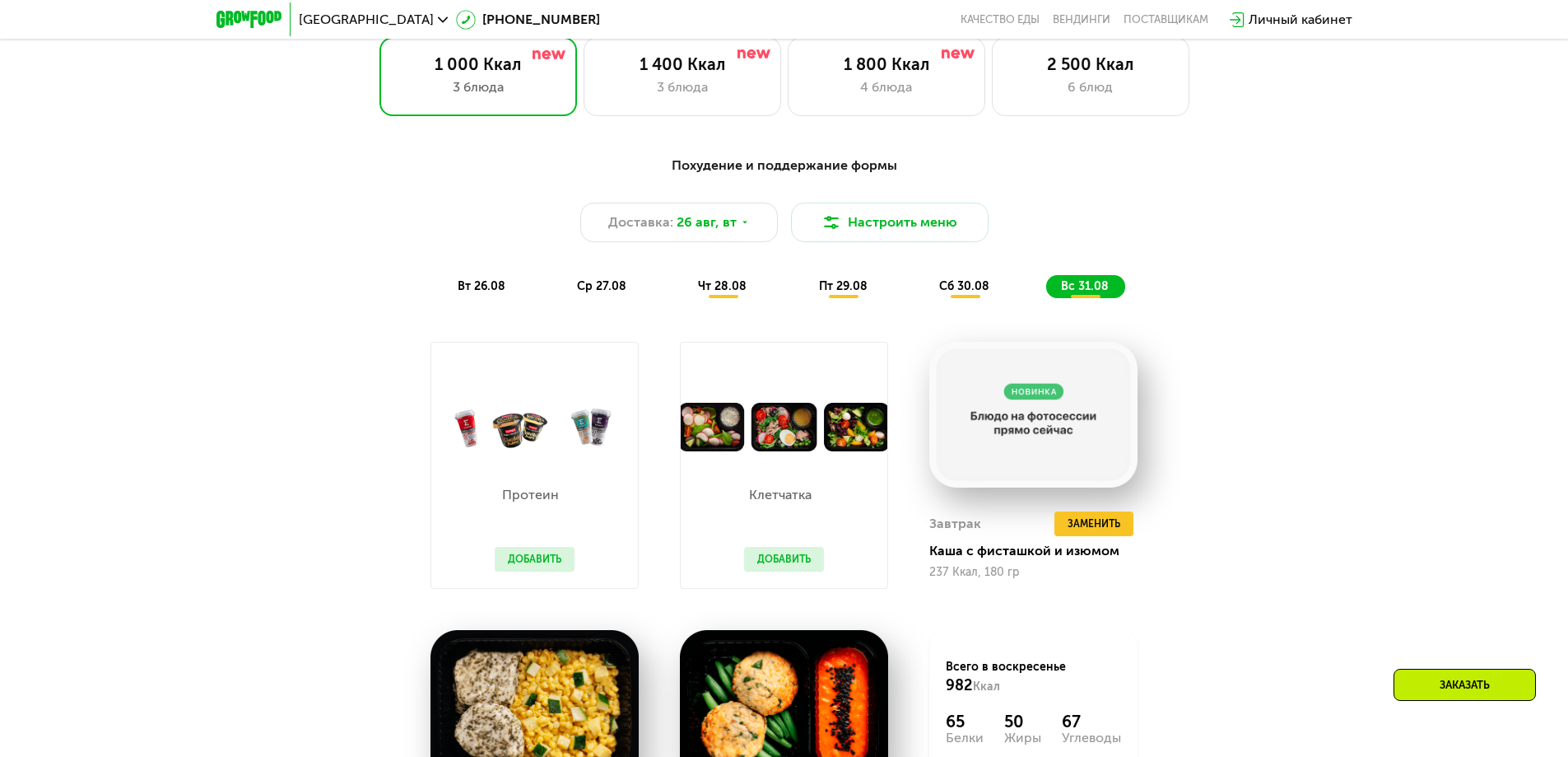
click at [958, 293] on span "сб 30.08" at bounding box center [965, 286] width 50 height 14
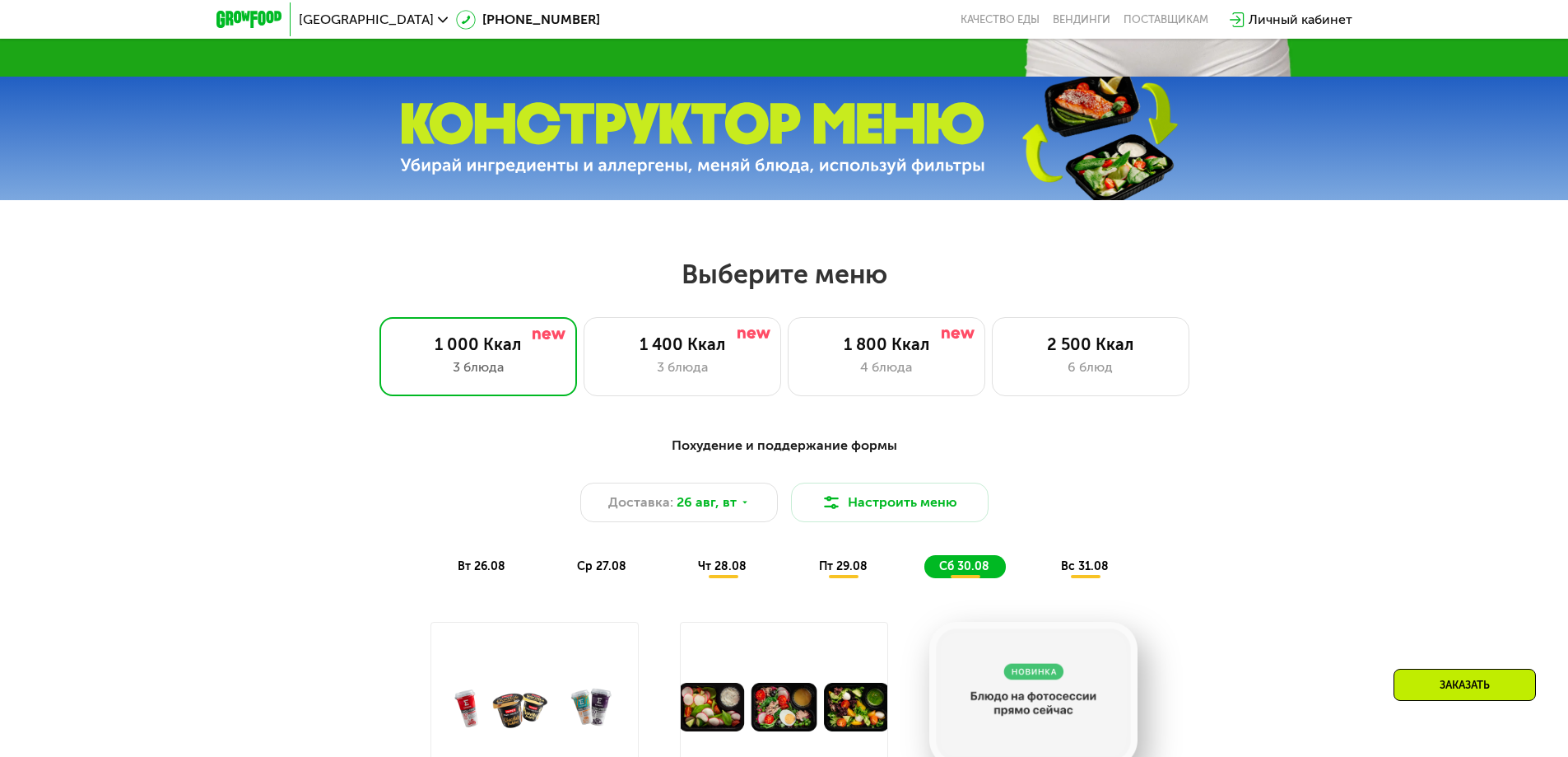
scroll to position [560, 0]
